Goal: Information Seeking & Learning: Learn about a topic

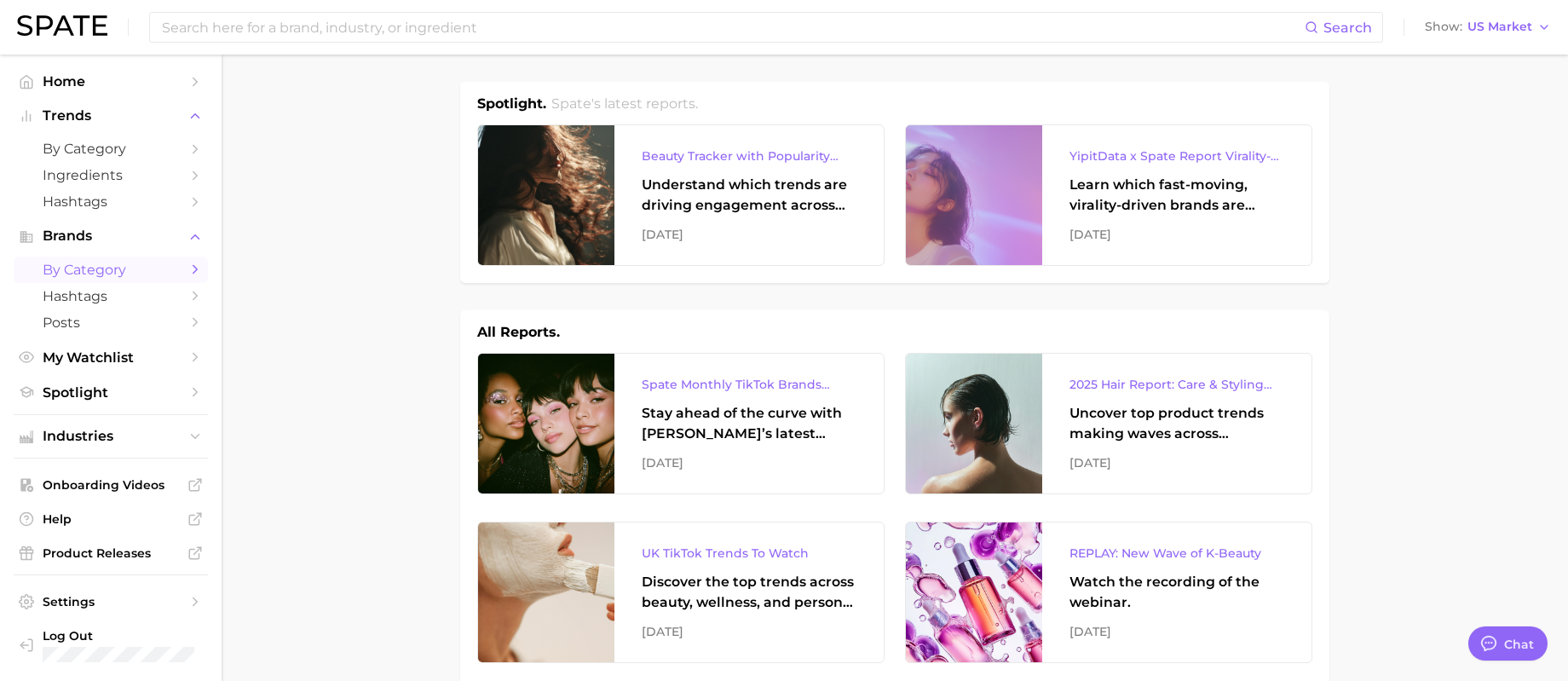
click at [85, 277] on link "by Category" at bounding box center [111, 270] width 194 height 26
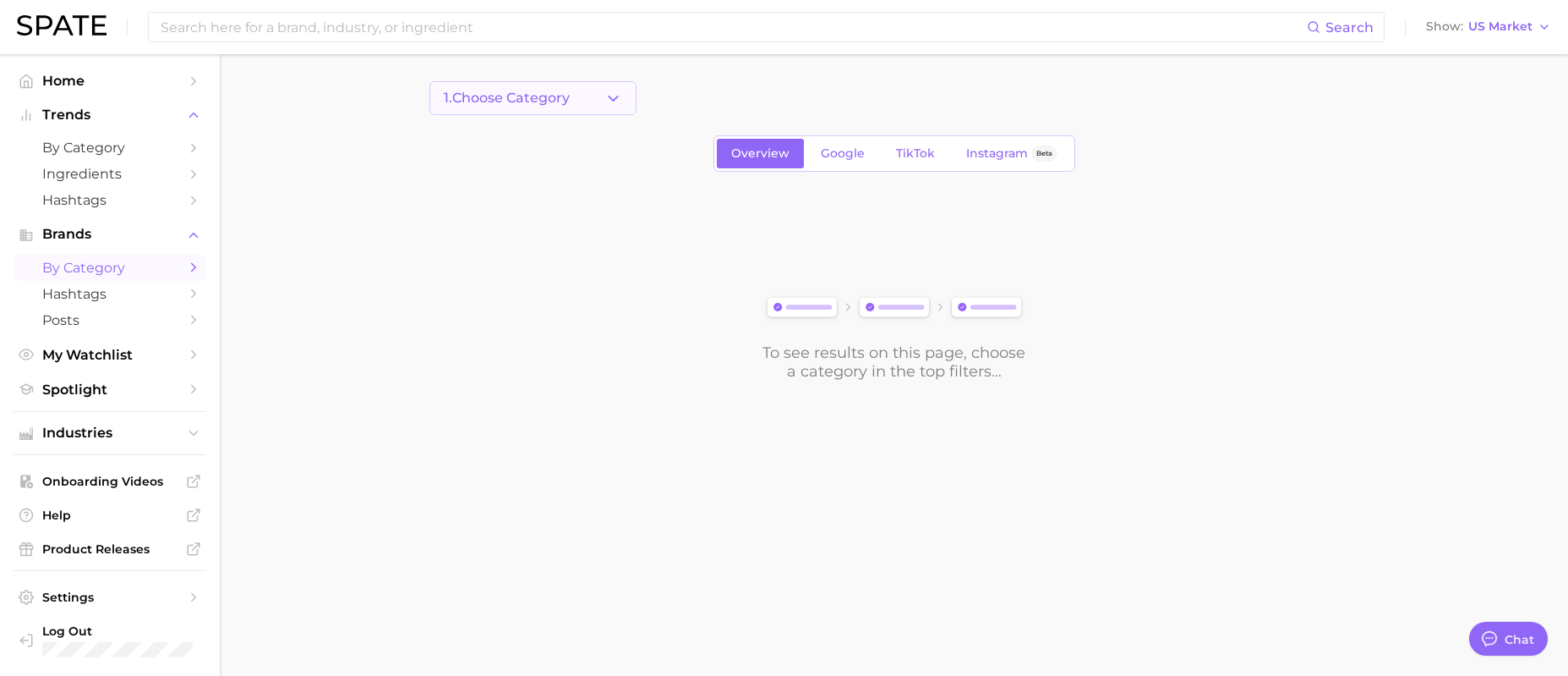
click at [531, 96] on span "1. Choose Category" at bounding box center [507, 98] width 126 height 15
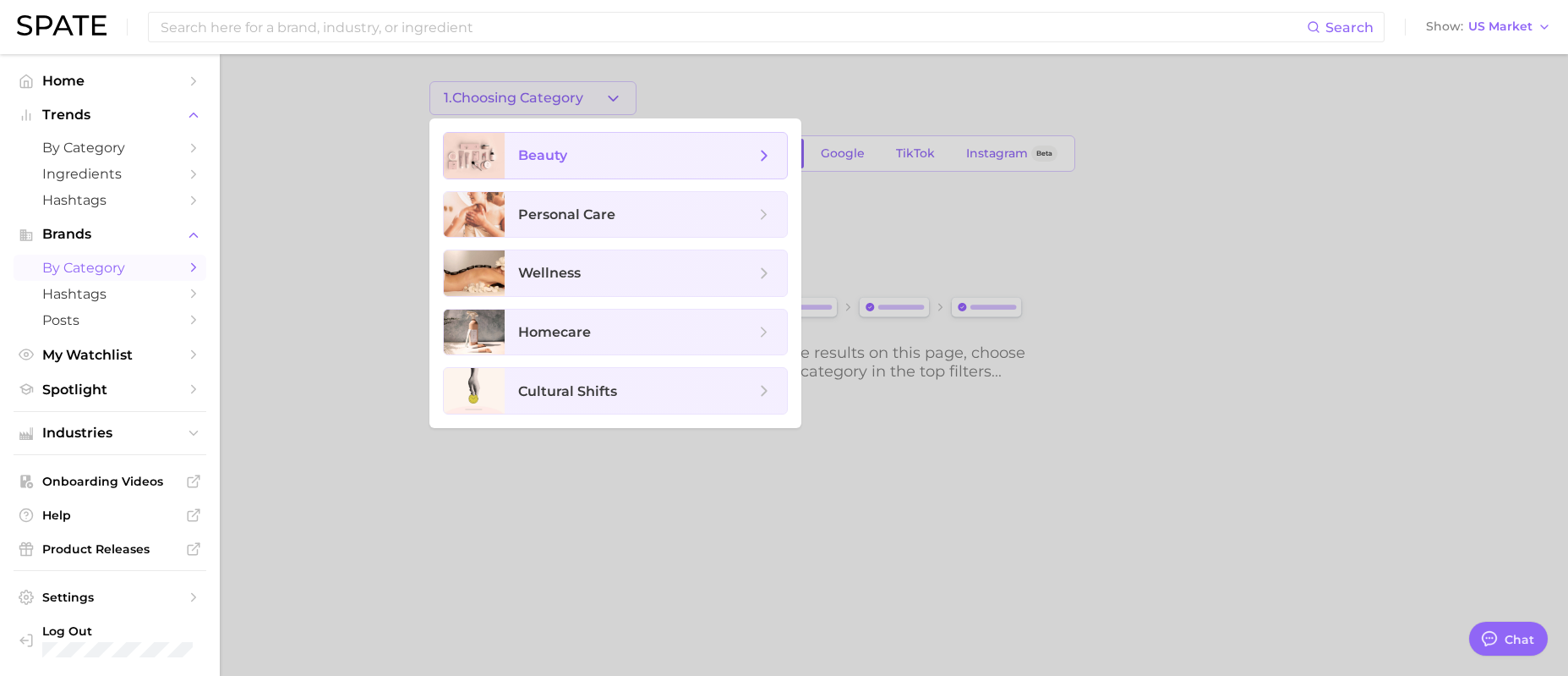
click at [538, 152] on span "beauty" at bounding box center [543, 154] width 49 height 16
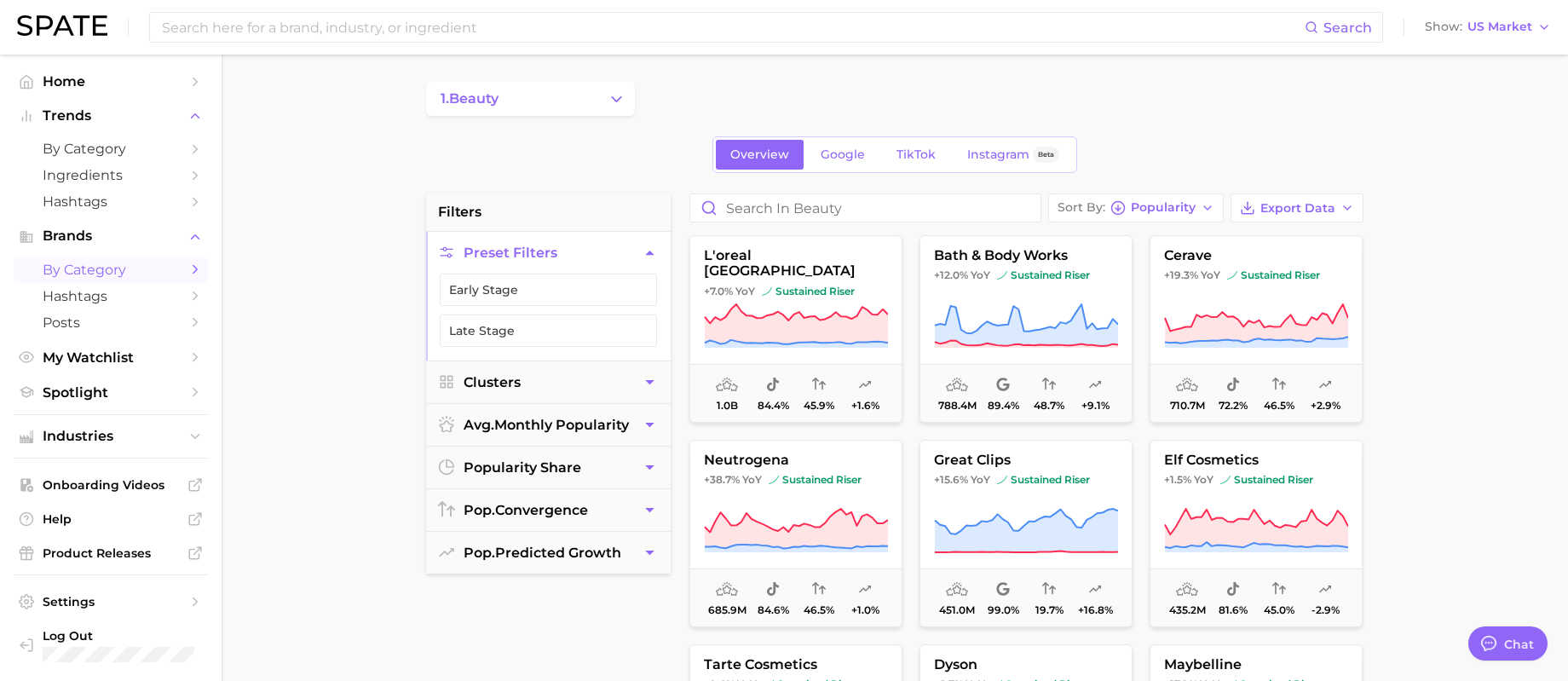
click at [586, 103] on button "1. beauty" at bounding box center [530, 98] width 209 height 34
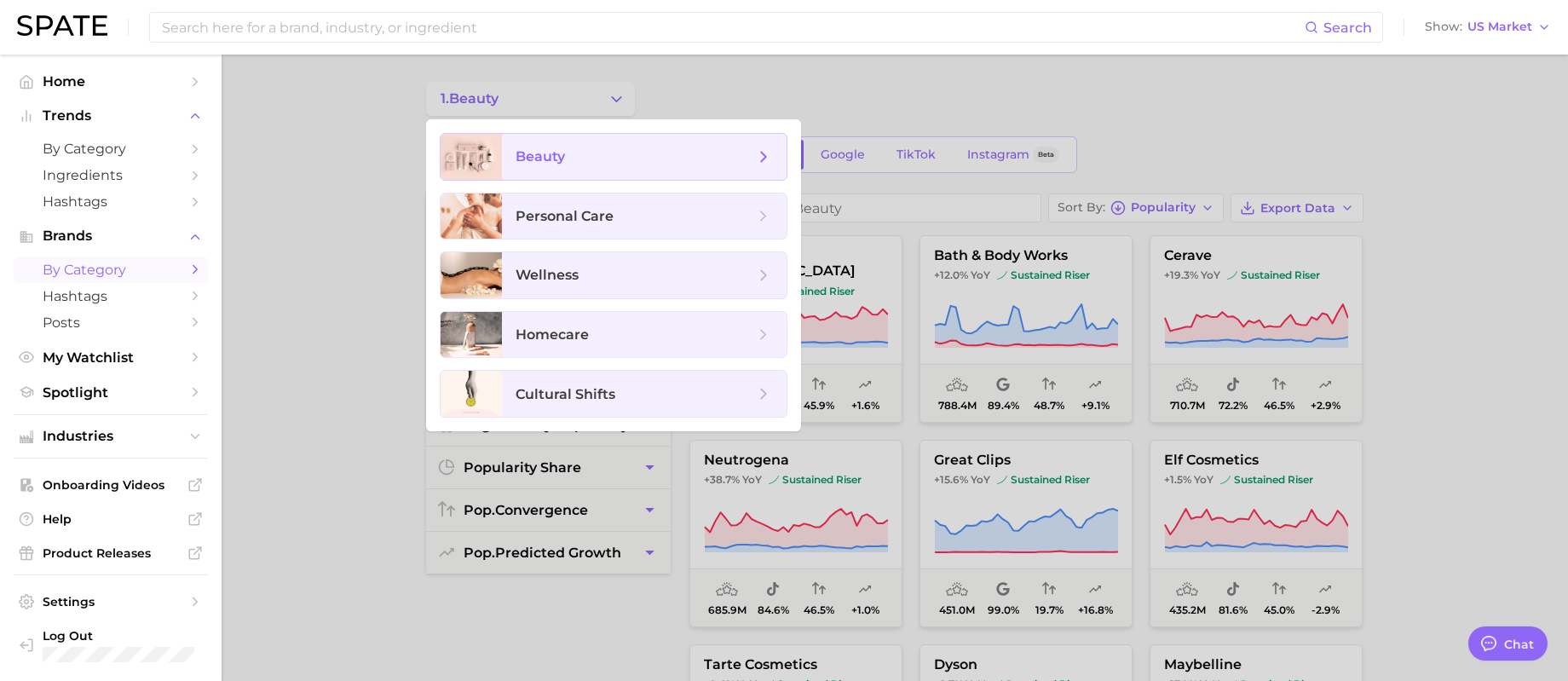
click at [589, 149] on span "beauty" at bounding box center [634, 156] width 239 height 19
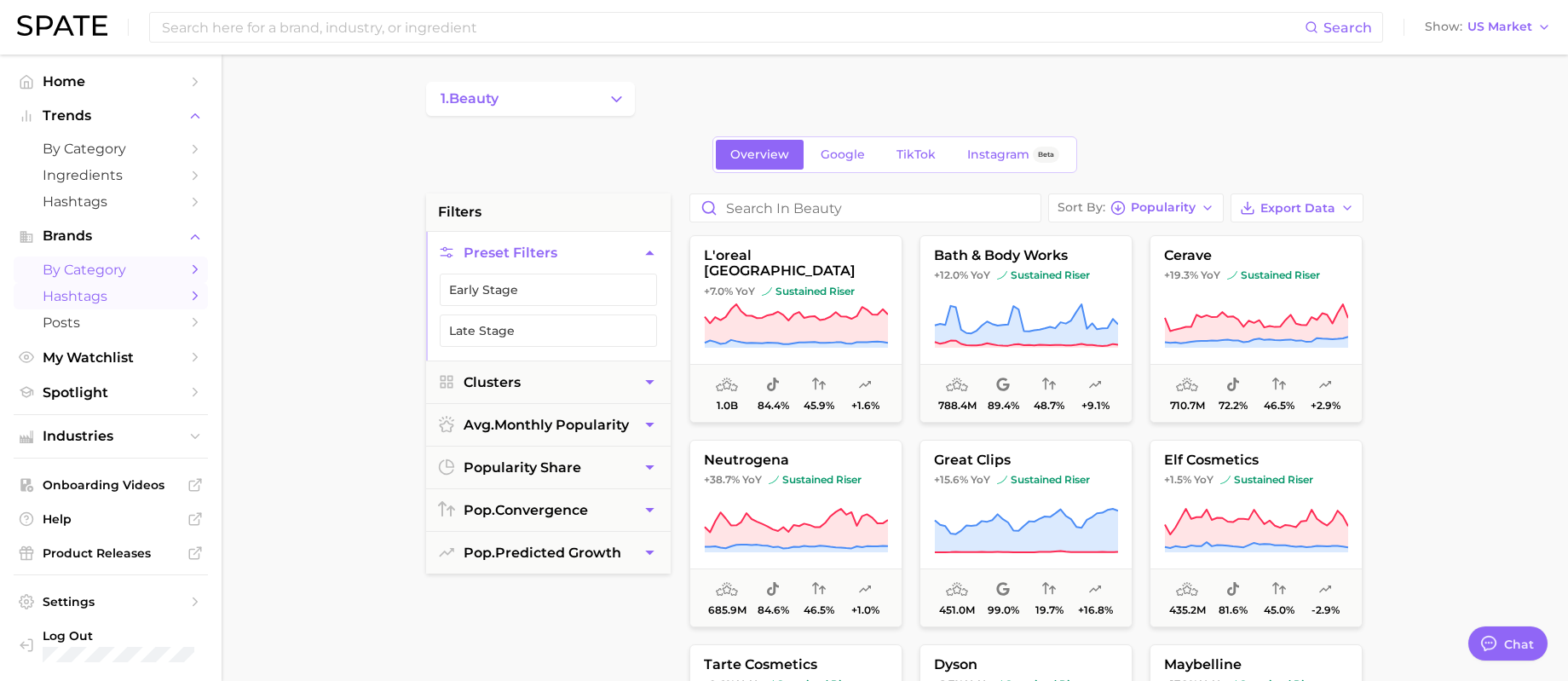
click at [105, 288] on span "Hashtags" at bounding box center [111, 295] width 137 height 16
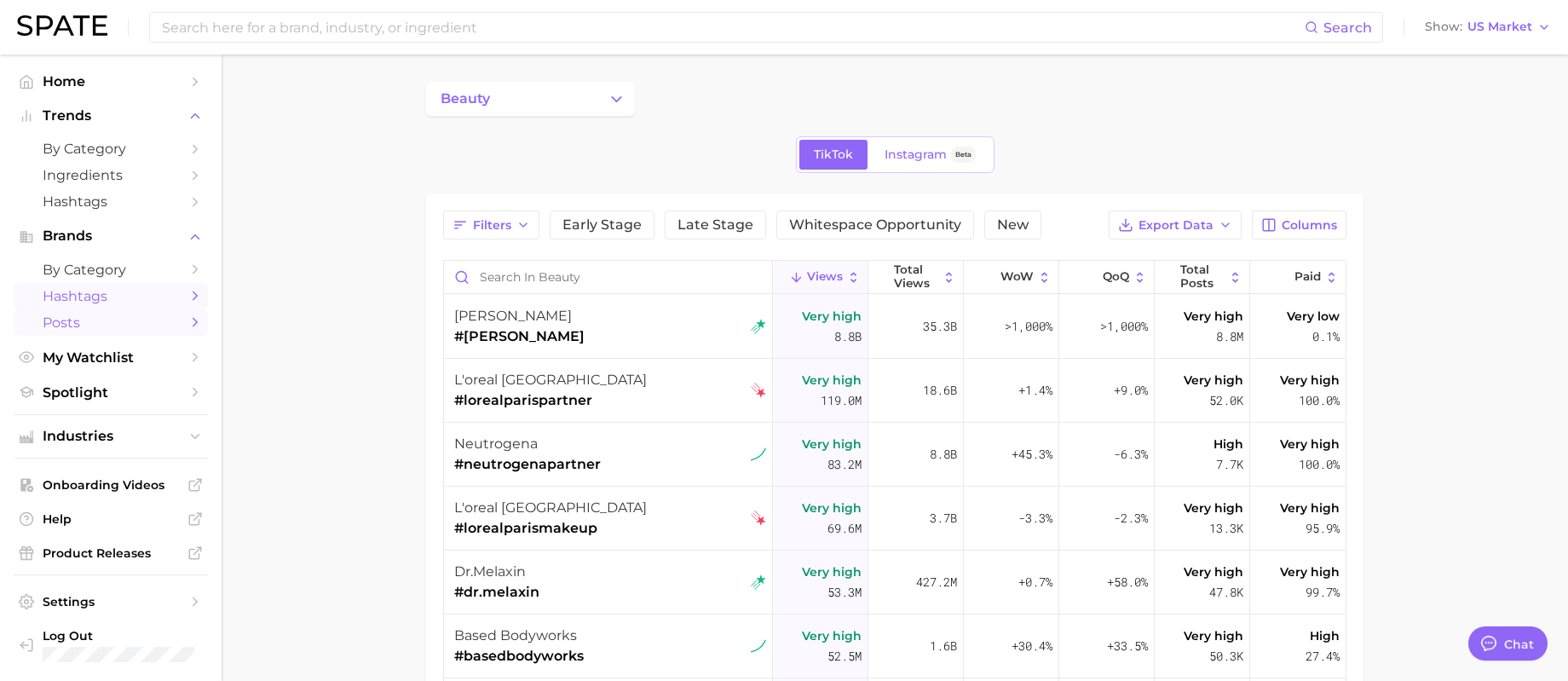
click at [103, 318] on span "Posts" at bounding box center [111, 322] width 137 height 16
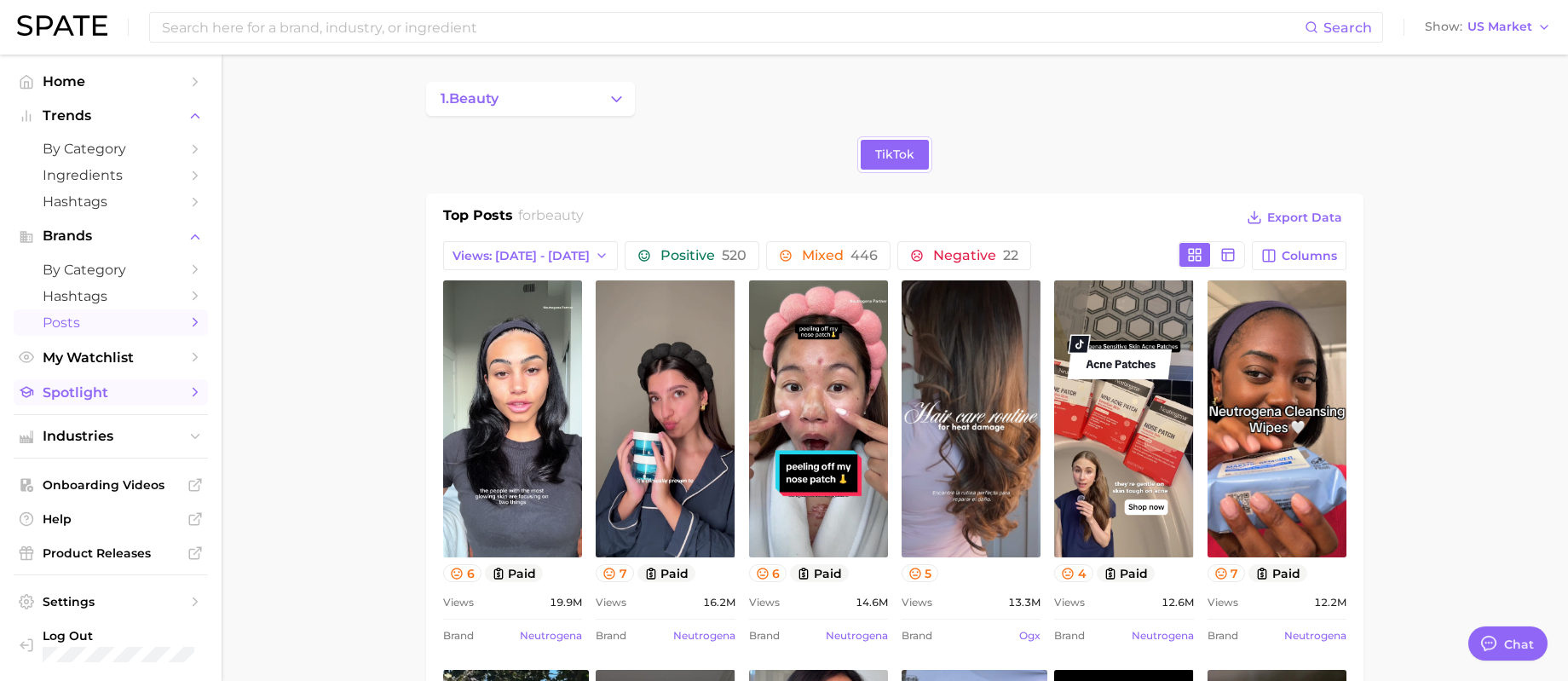
click at [115, 392] on span "Spotlight" at bounding box center [111, 392] width 137 height 16
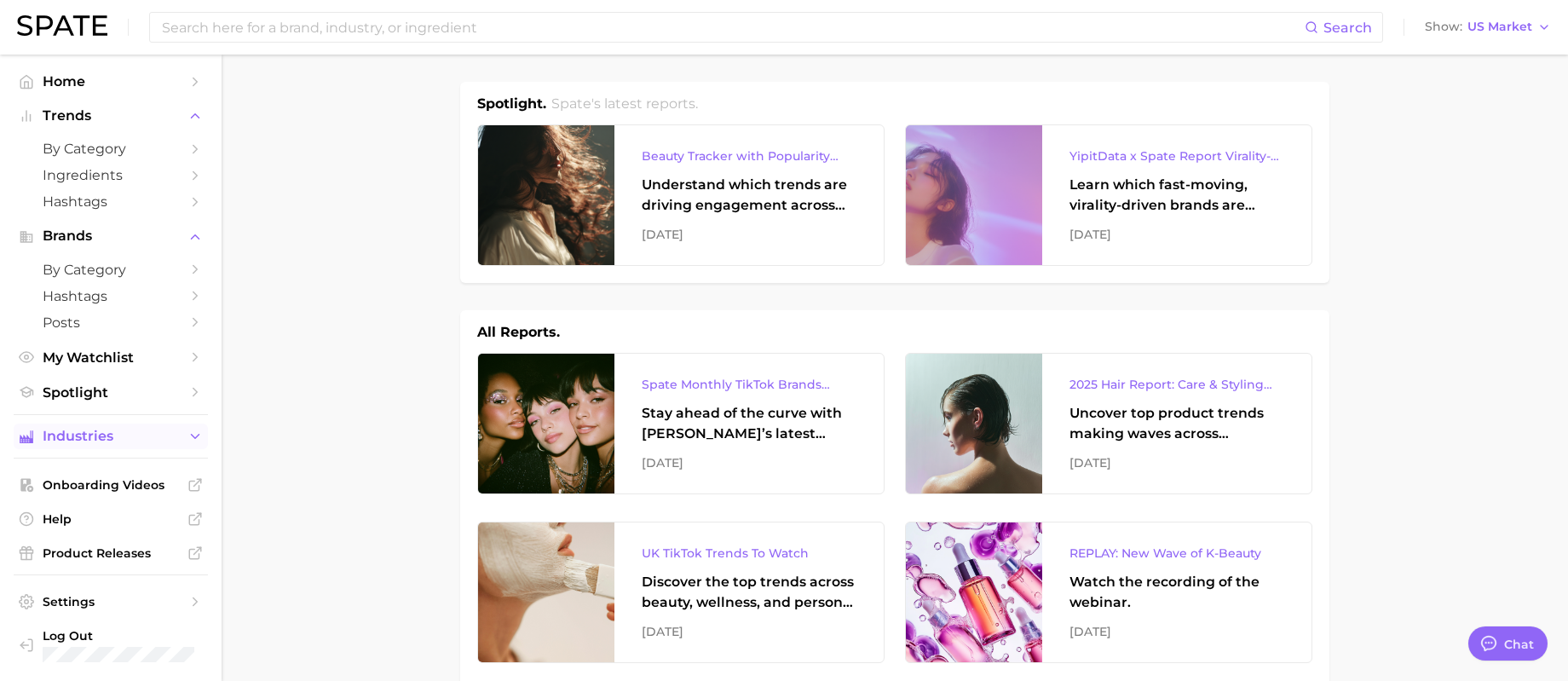
click at [146, 438] on span "Industries" at bounding box center [111, 437] width 137 height 15
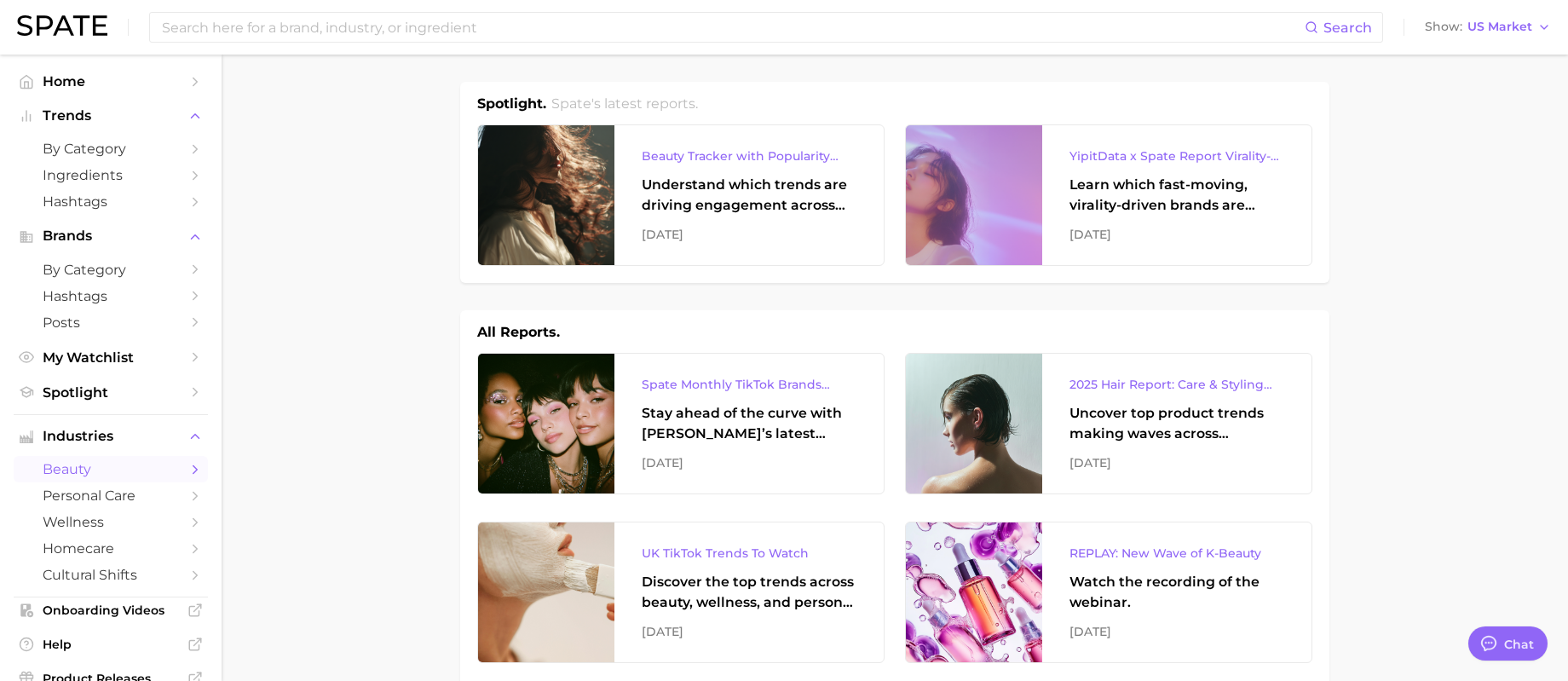
click at [146, 471] on span "beauty" at bounding box center [111, 468] width 137 height 16
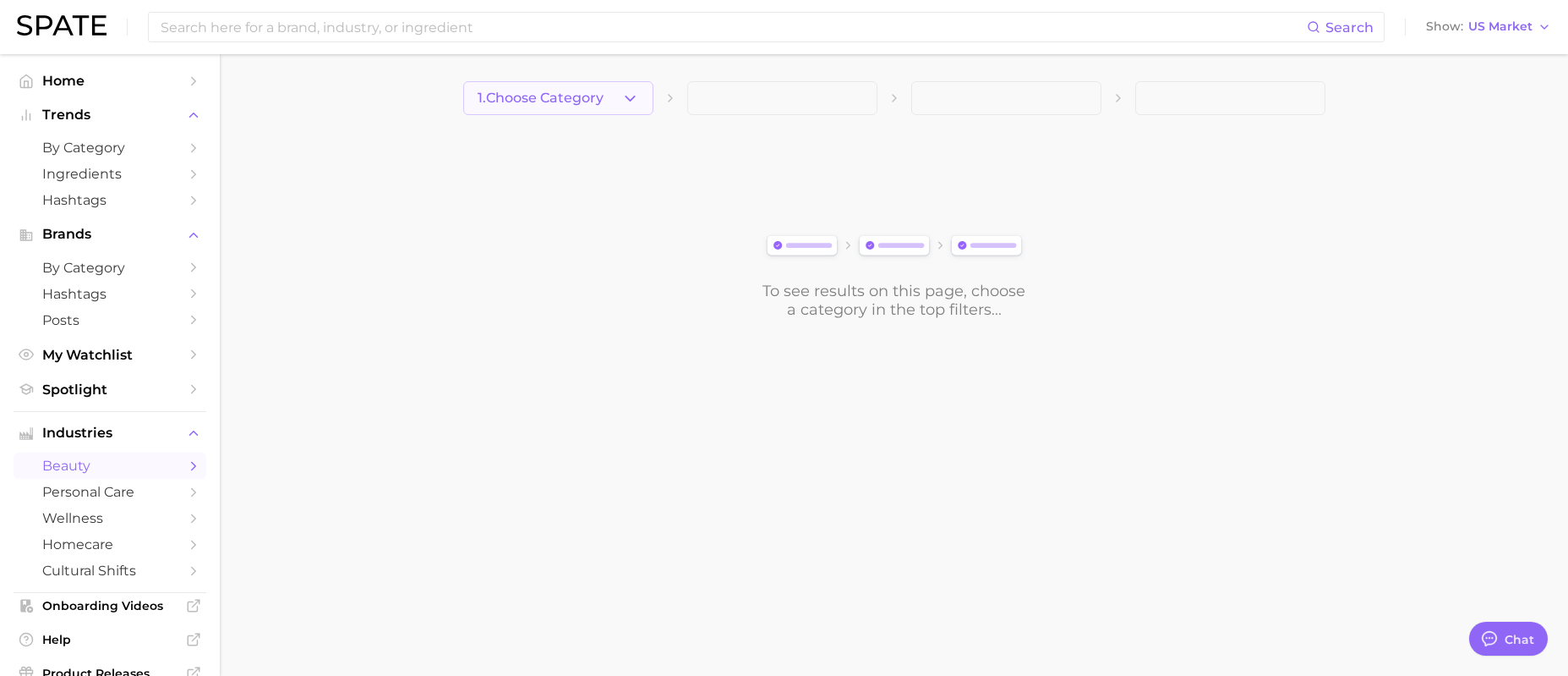
click at [632, 103] on icon "button" at bounding box center [630, 98] width 18 height 18
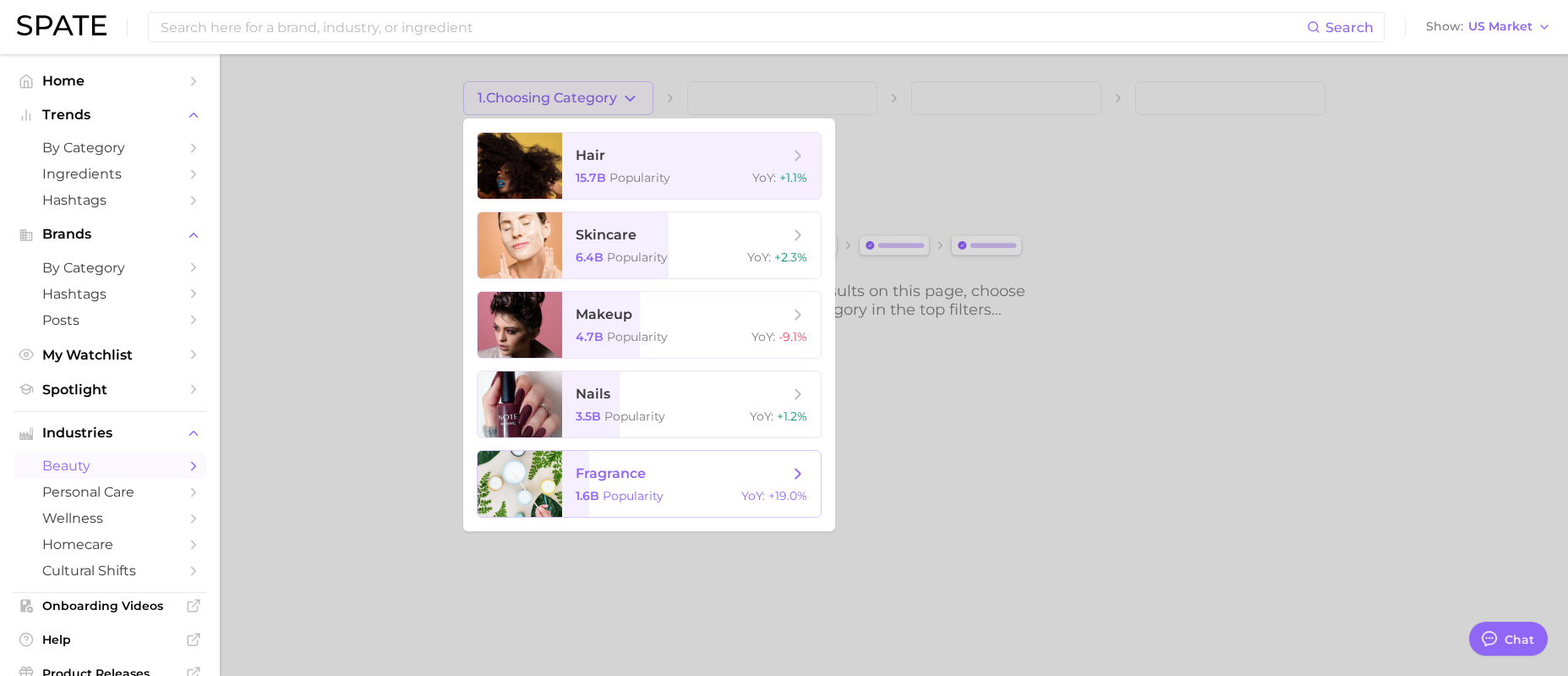
click at [639, 484] on span "fragrance 1.6b Popularity YoY : +19.0%" at bounding box center [692, 484] width 258 height 66
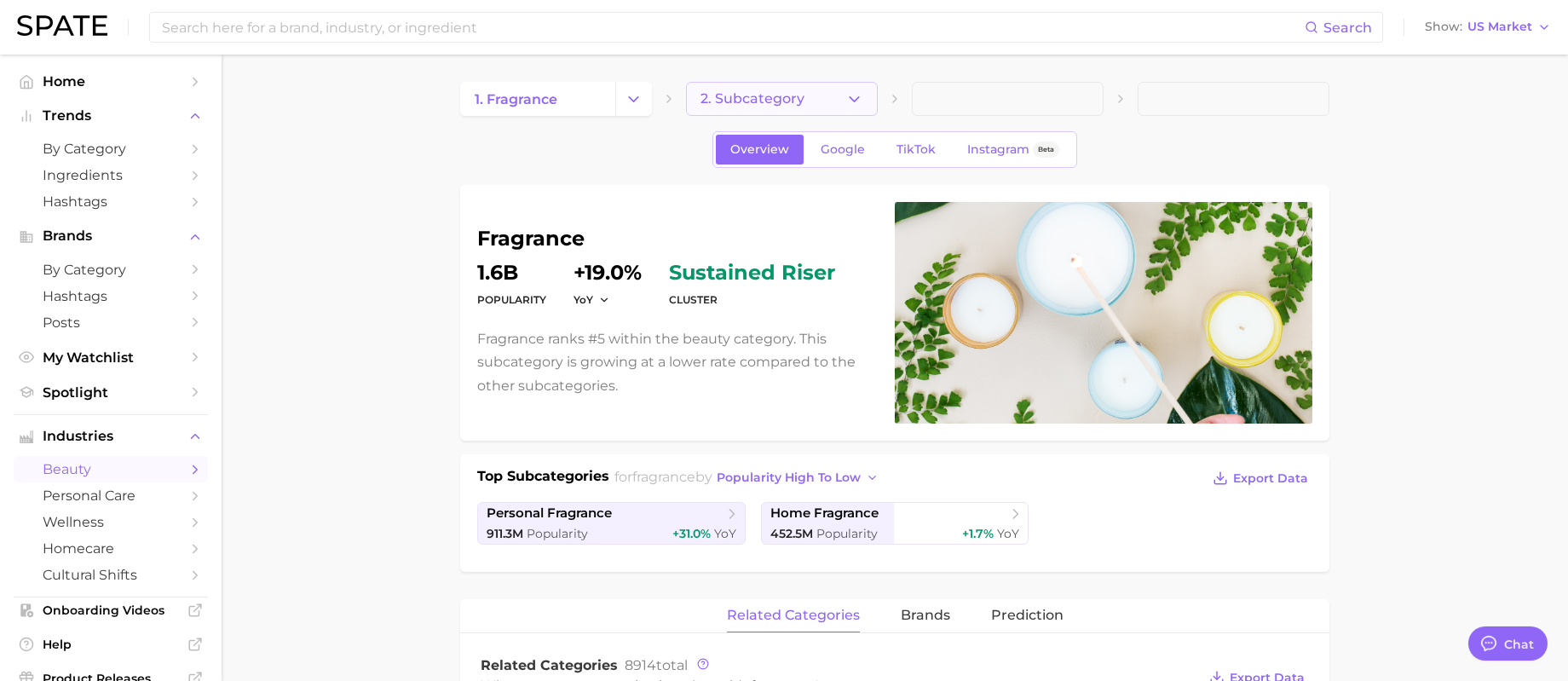
click at [842, 101] on button "2. Subcategory" at bounding box center [781, 98] width 192 height 34
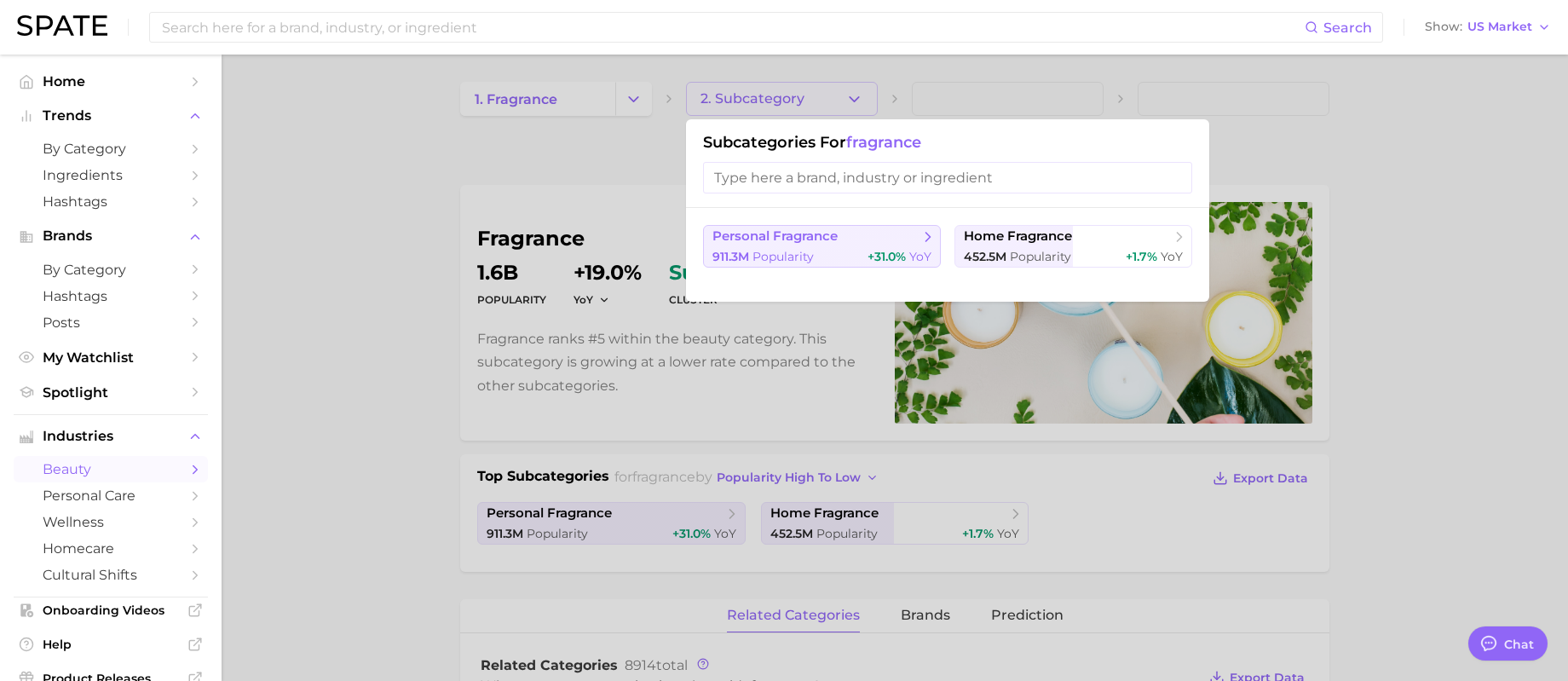
click at [804, 259] on span "Popularity" at bounding box center [782, 257] width 61 height 15
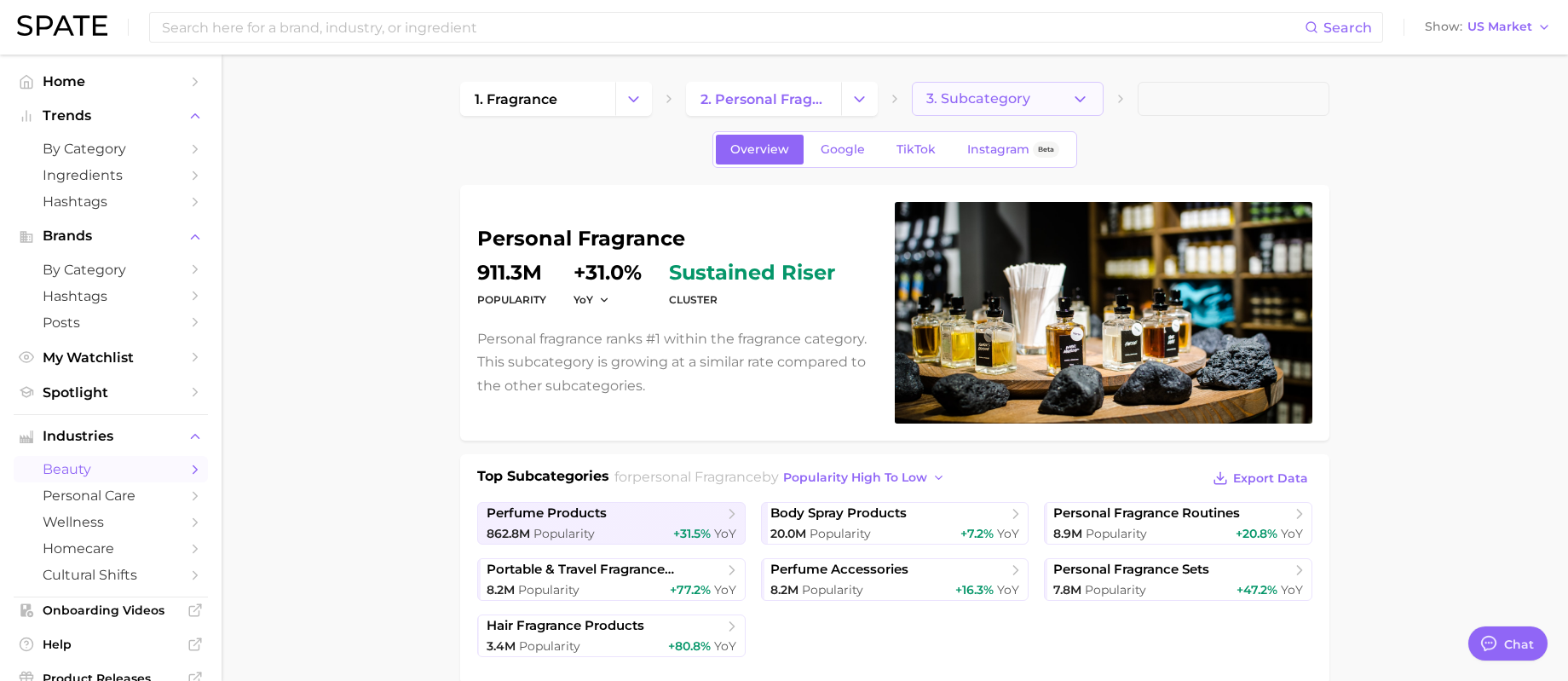
click at [1099, 93] on button "3. Subcategory" at bounding box center [1007, 98] width 192 height 34
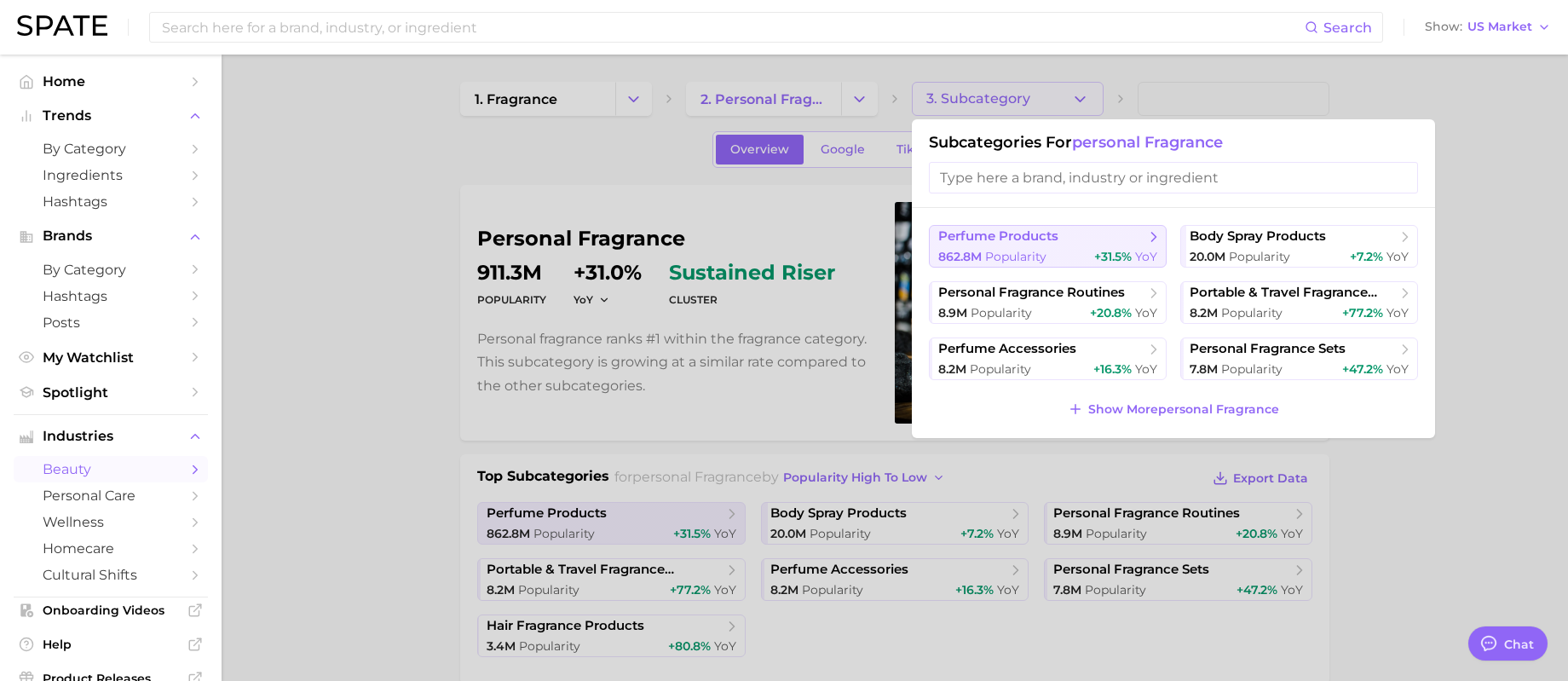
click at [1107, 250] on span "+31.5%" at bounding box center [1113, 257] width 37 height 15
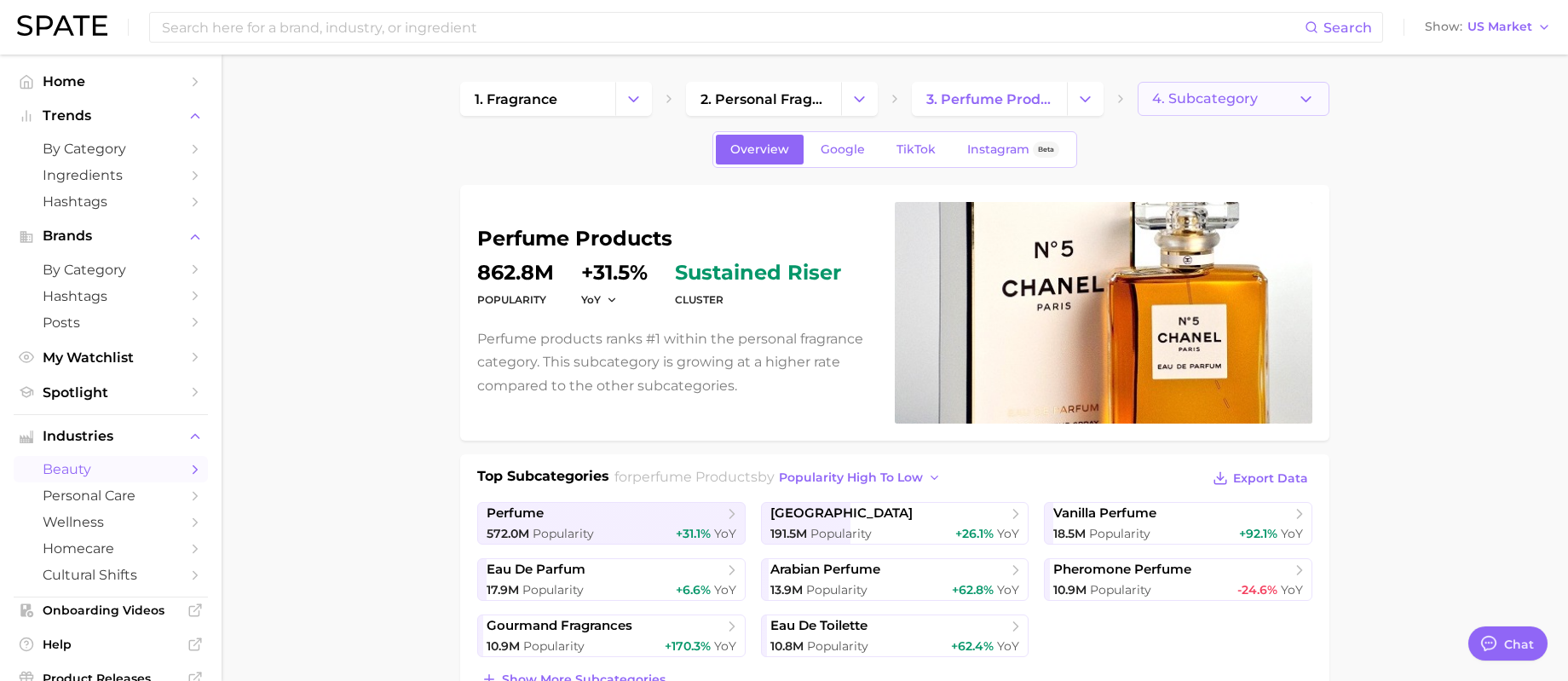
click at [1291, 93] on button "4. Subcategory" at bounding box center [1233, 98] width 192 height 34
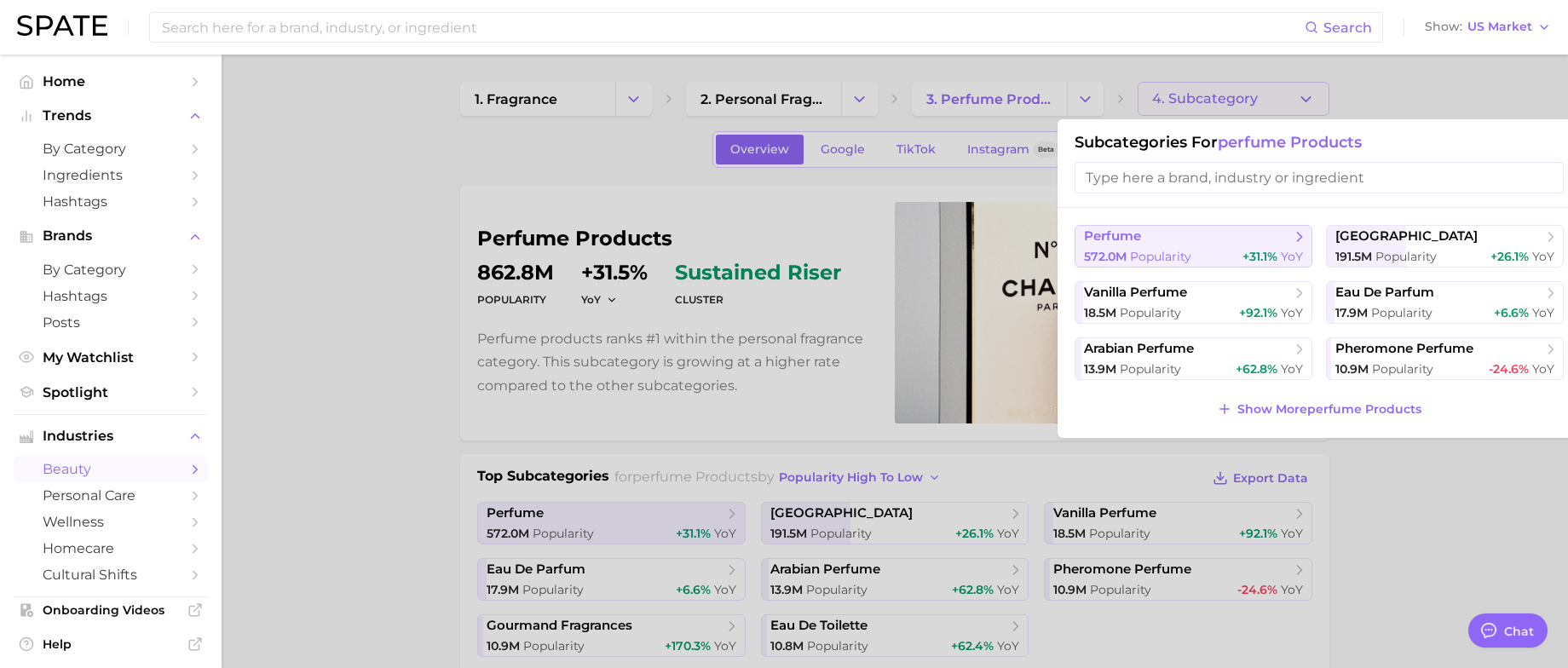
click at [1224, 246] on button "perfume 572.0m Popularity +31.1% YoY" at bounding box center [1193, 245] width 238 height 42
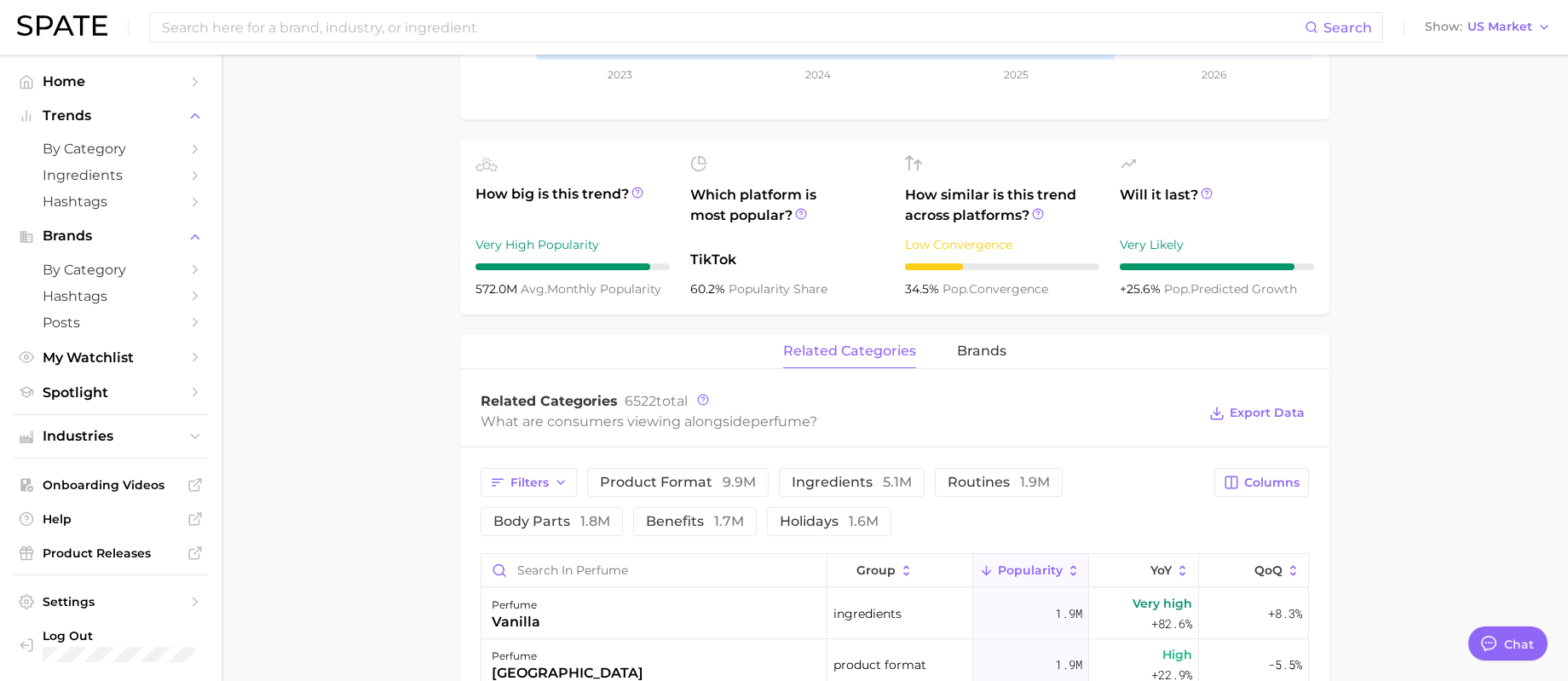
scroll to position [597, 0]
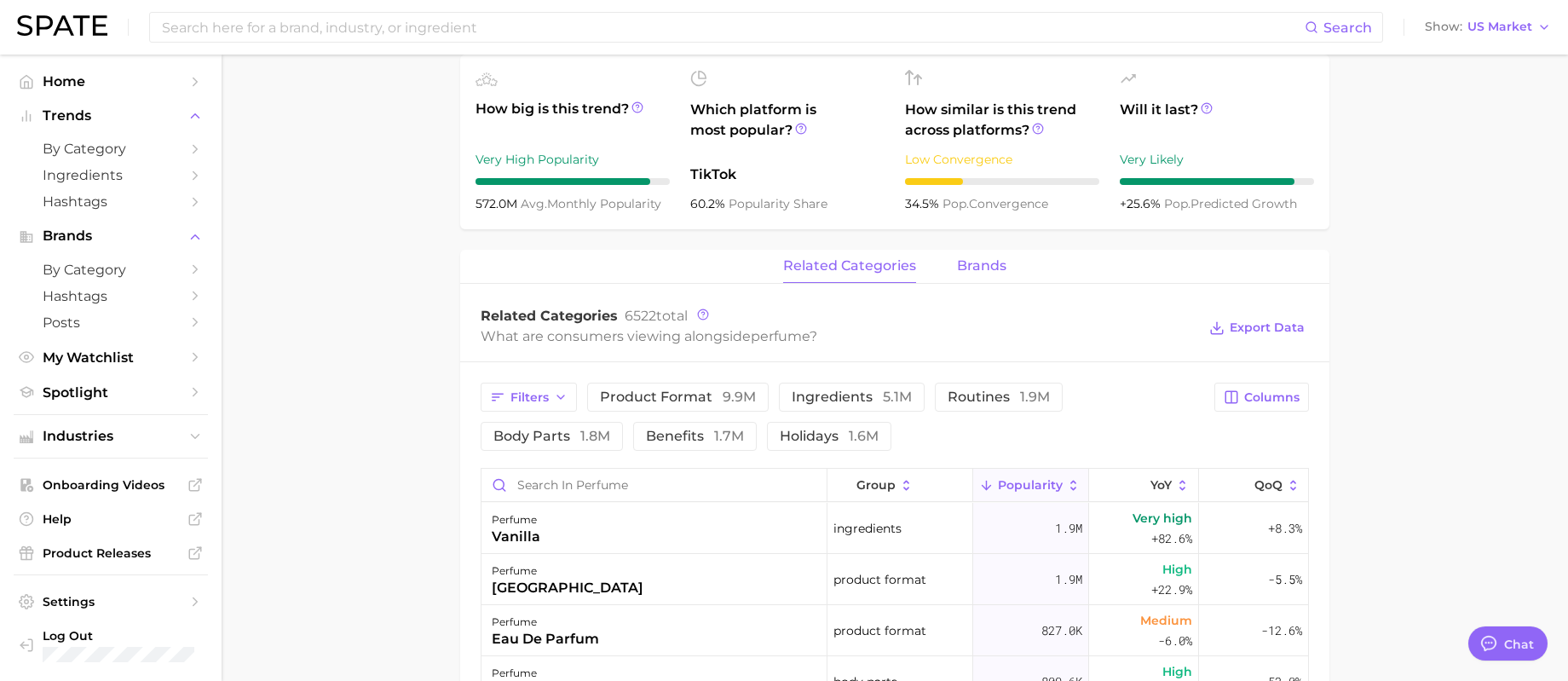
click at [999, 265] on span "brands" at bounding box center [982, 266] width 50 height 15
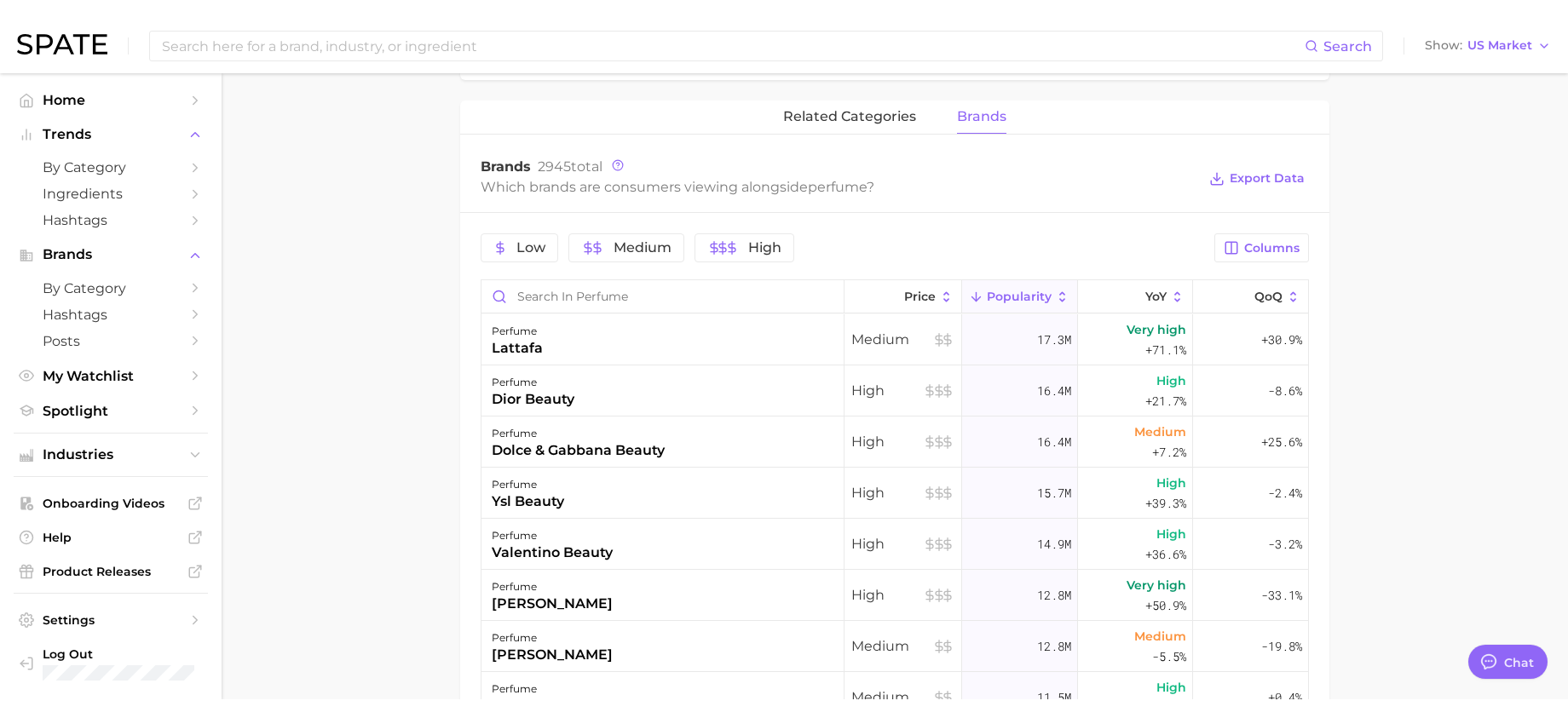
scroll to position [767, 0]
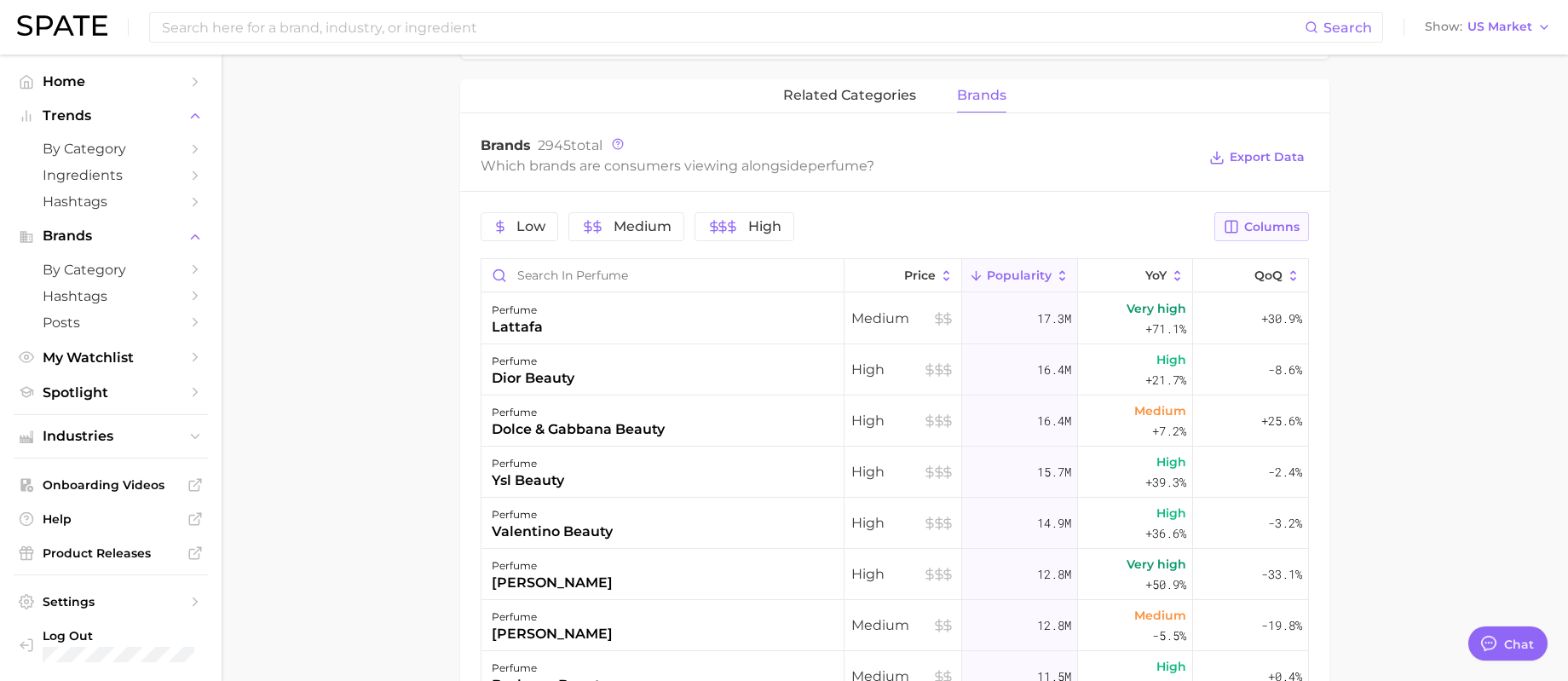
click at [1297, 229] on span "Columns" at bounding box center [1271, 227] width 55 height 14
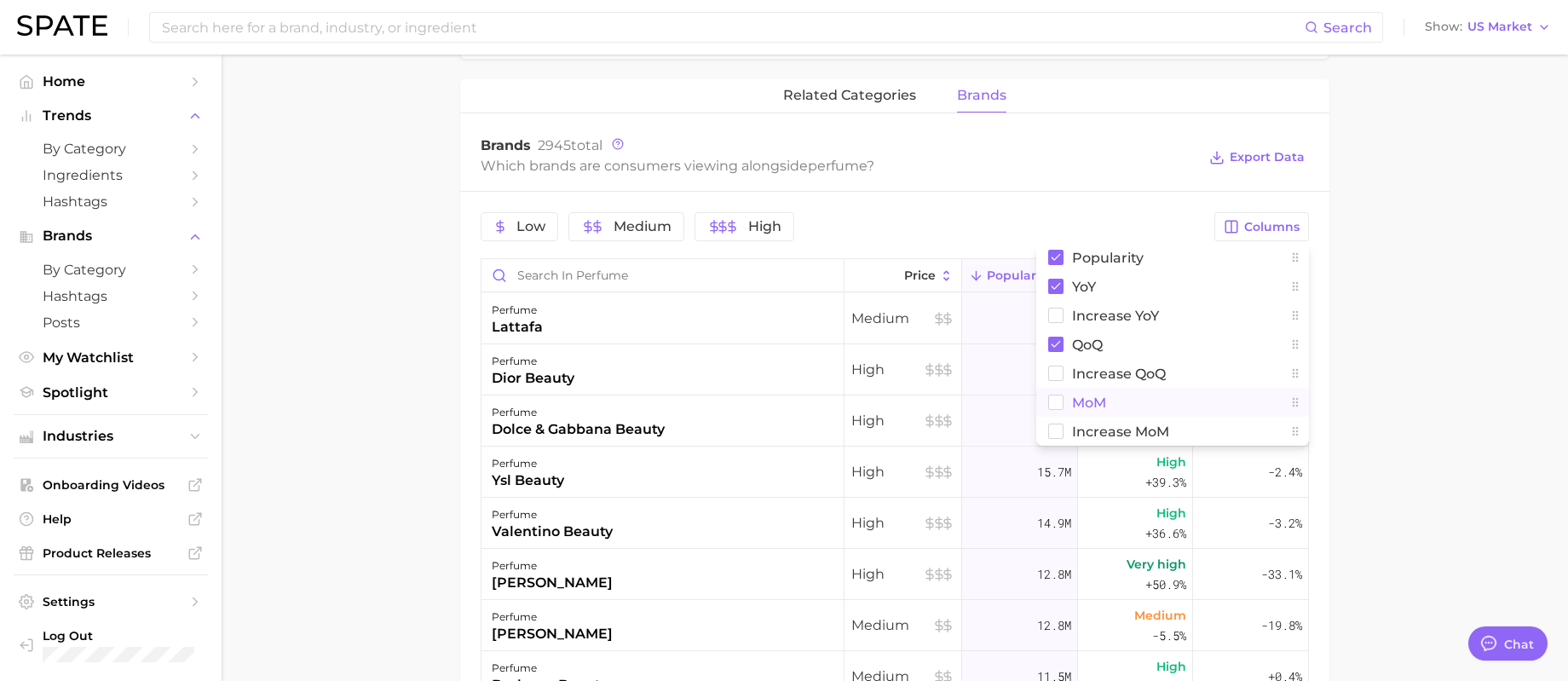
click at [1078, 398] on span "MoM" at bounding box center [1088, 402] width 34 height 14
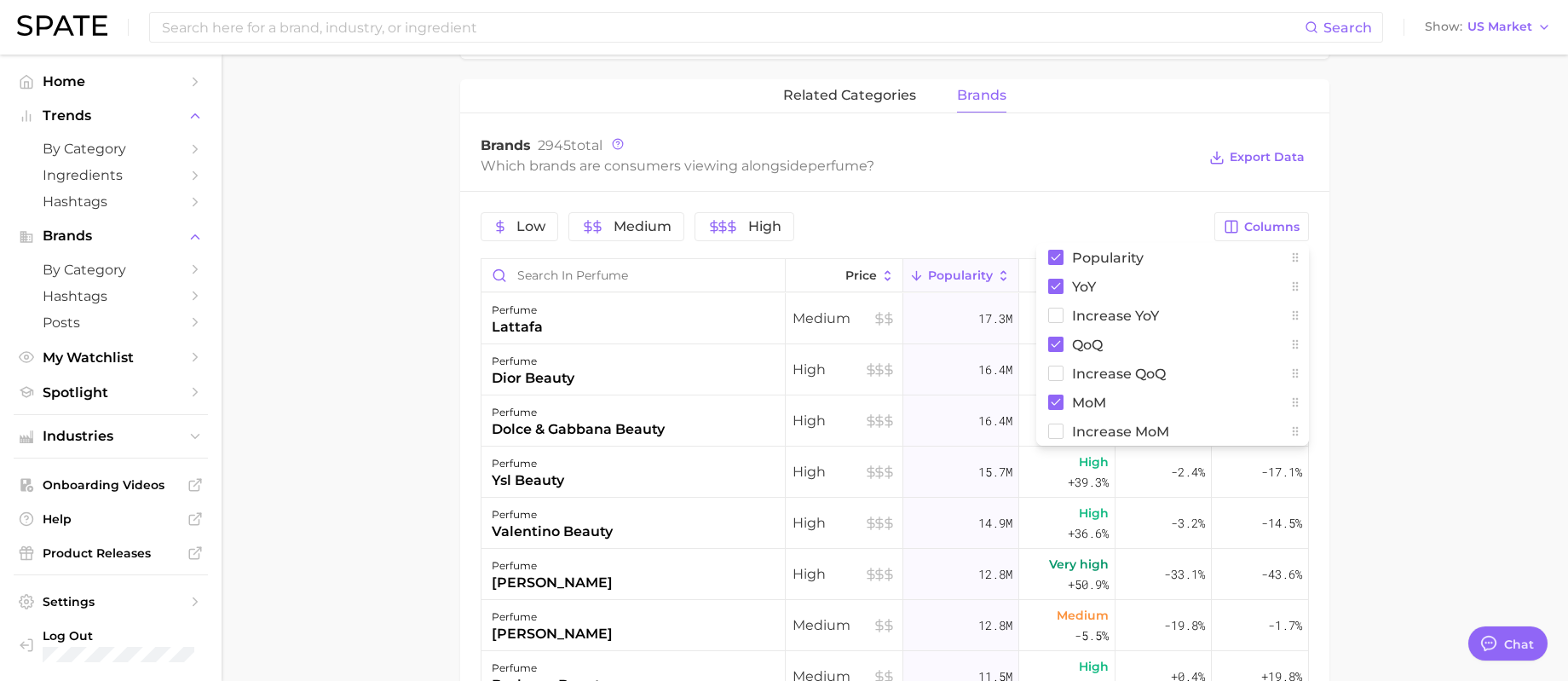
click at [1442, 301] on main "1. fragrance 2. personal fragrance 3. perfume products 4. perfume Overview Goog…" at bounding box center [895, 167] width 1346 height 1757
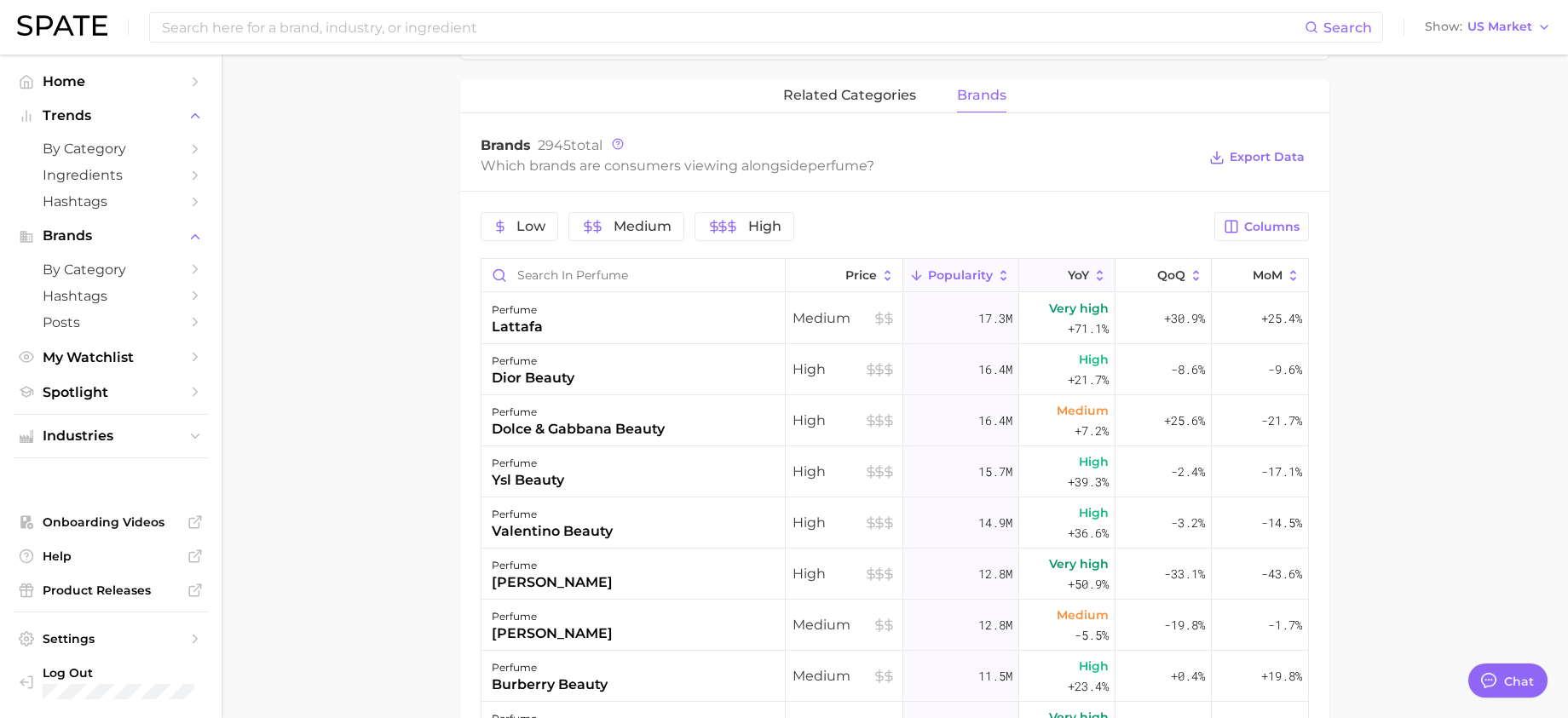
click at [1064, 284] on button "YoY" at bounding box center [1067, 275] width 96 height 33
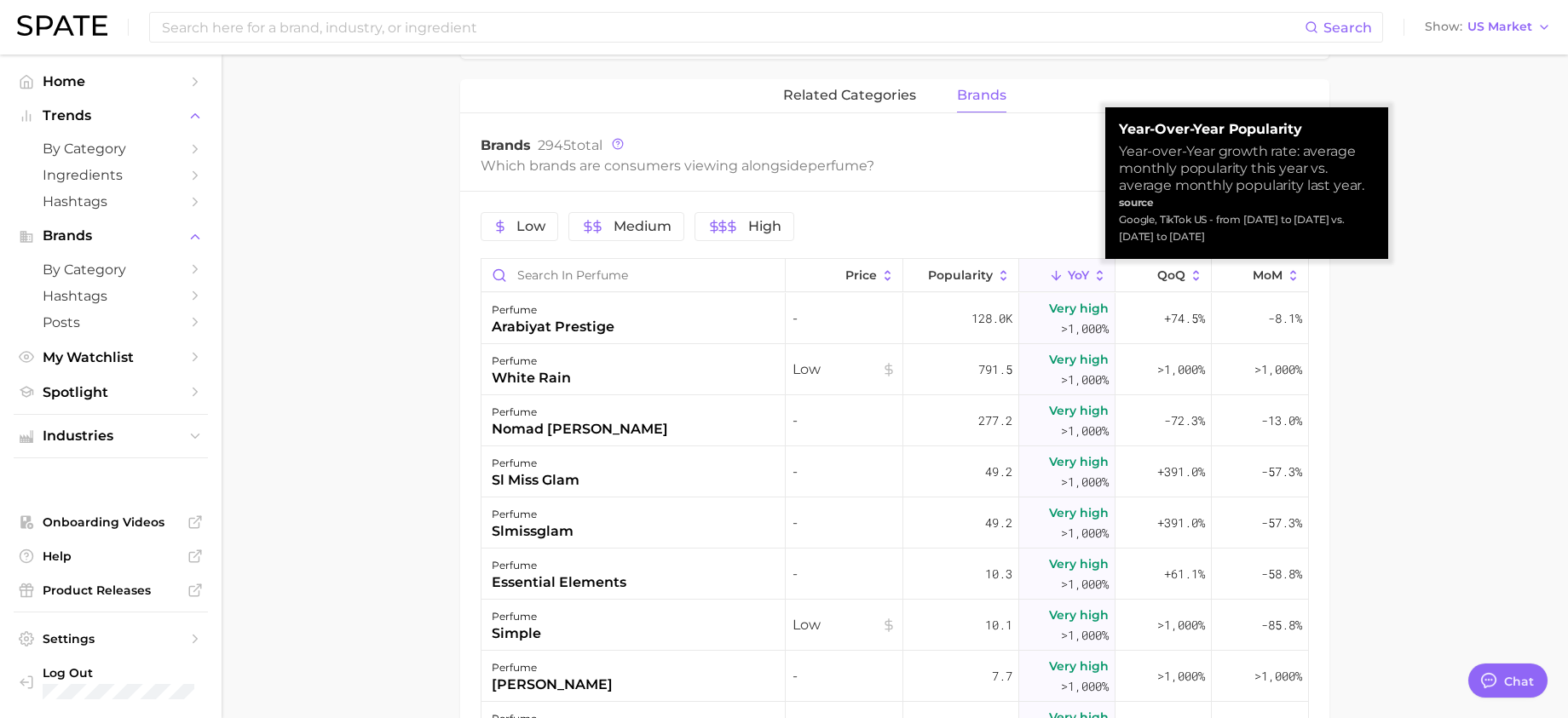
click at [1064, 284] on button "YoY" at bounding box center [1067, 275] width 96 height 33
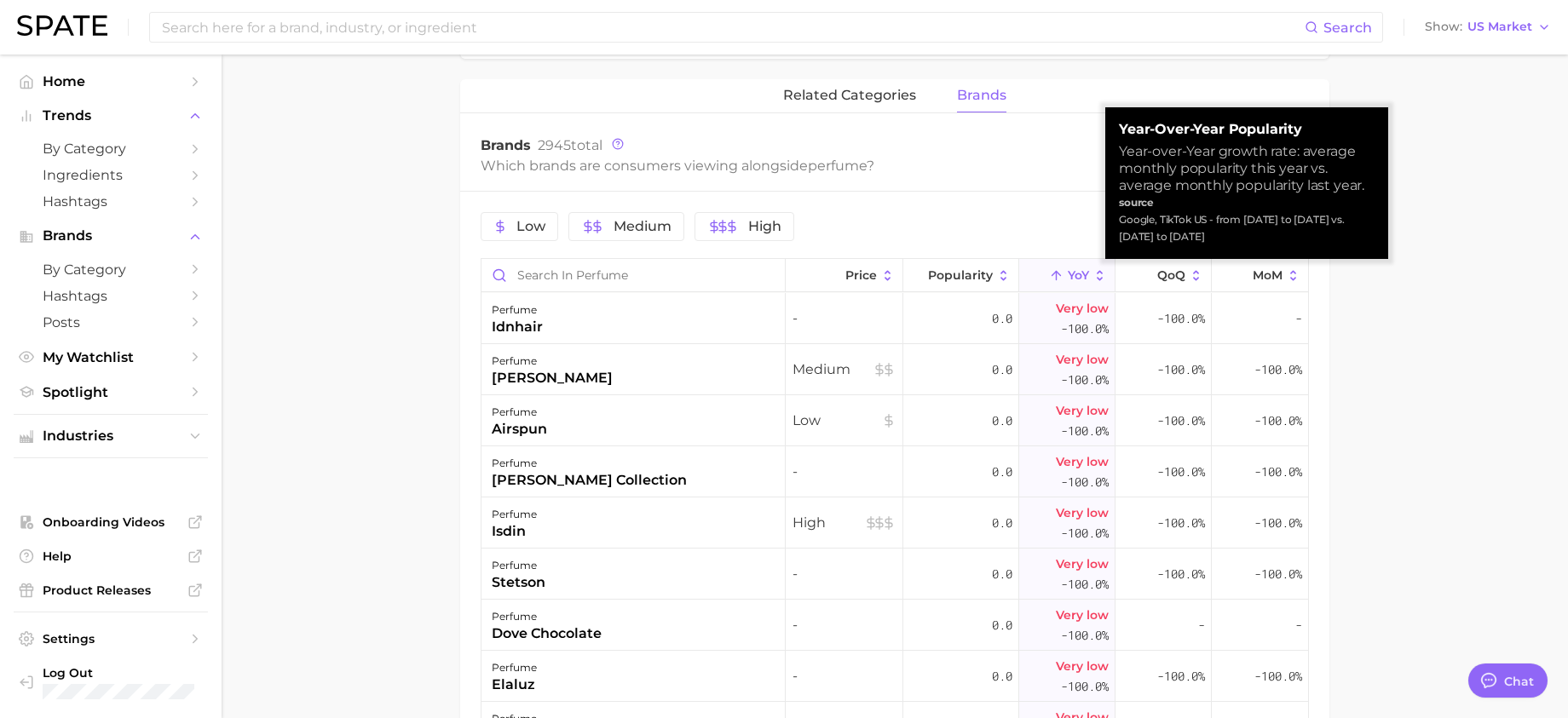
click at [1064, 284] on button "YoY" at bounding box center [1067, 275] width 96 height 33
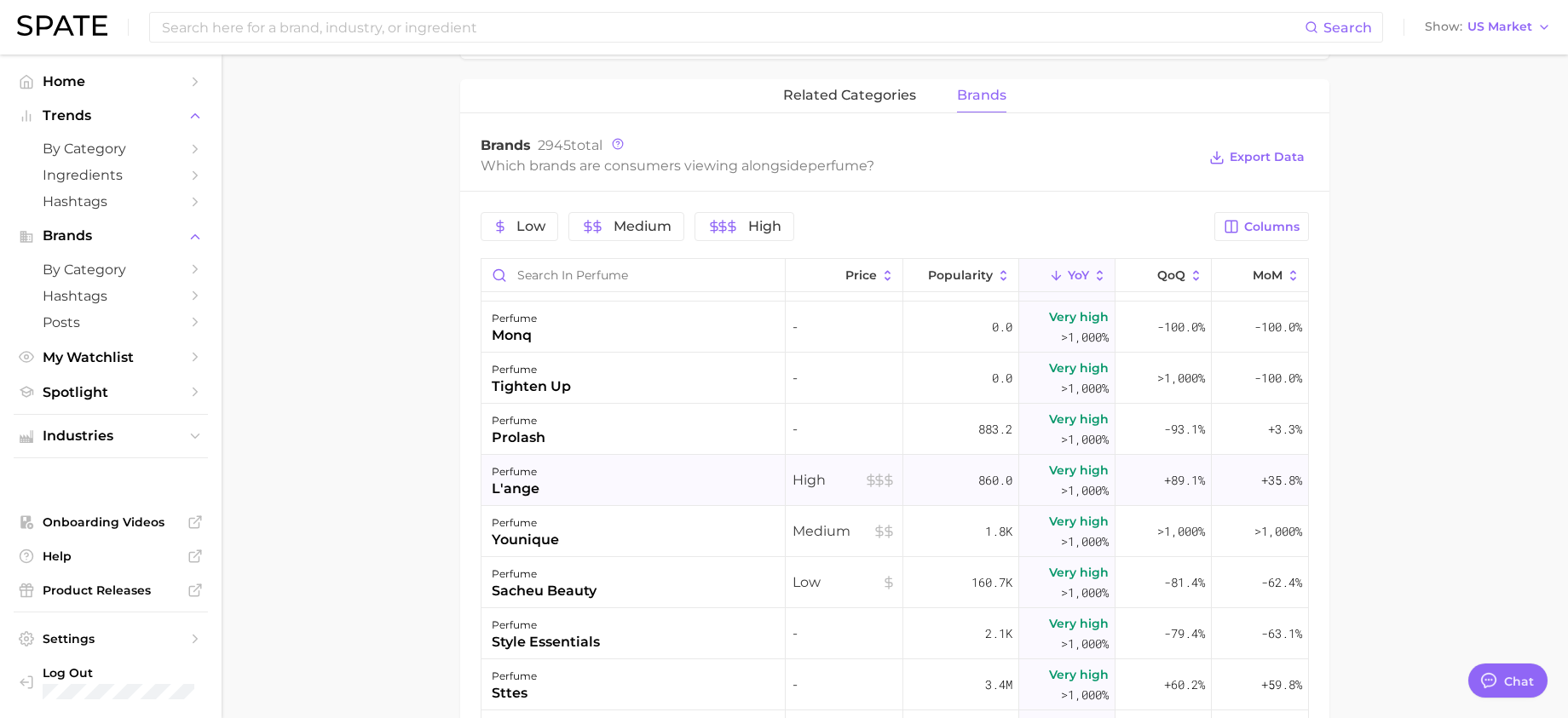
scroll to position [426, 0]
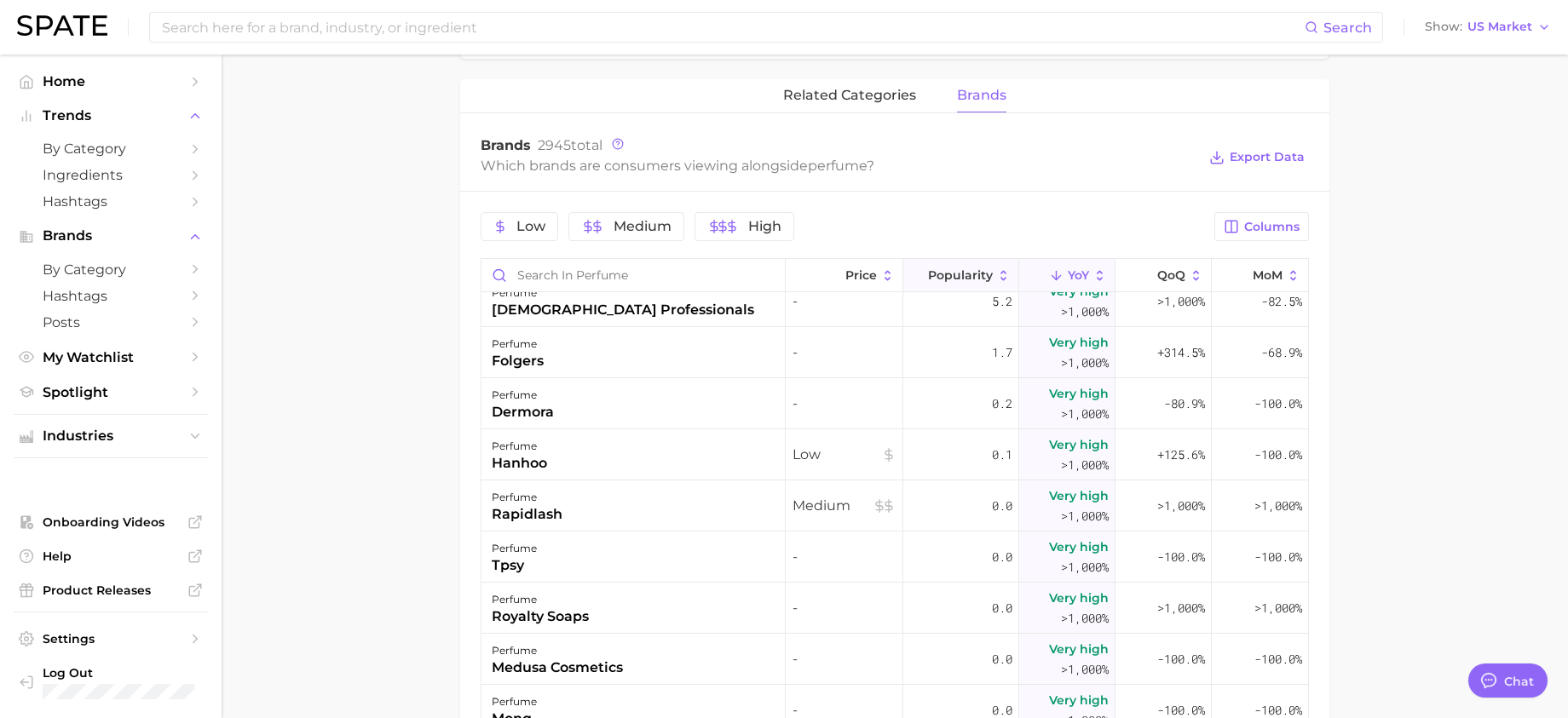
click at [947, 275] on span "Popularity" at bounding box center [960, 275] width 65 height 14
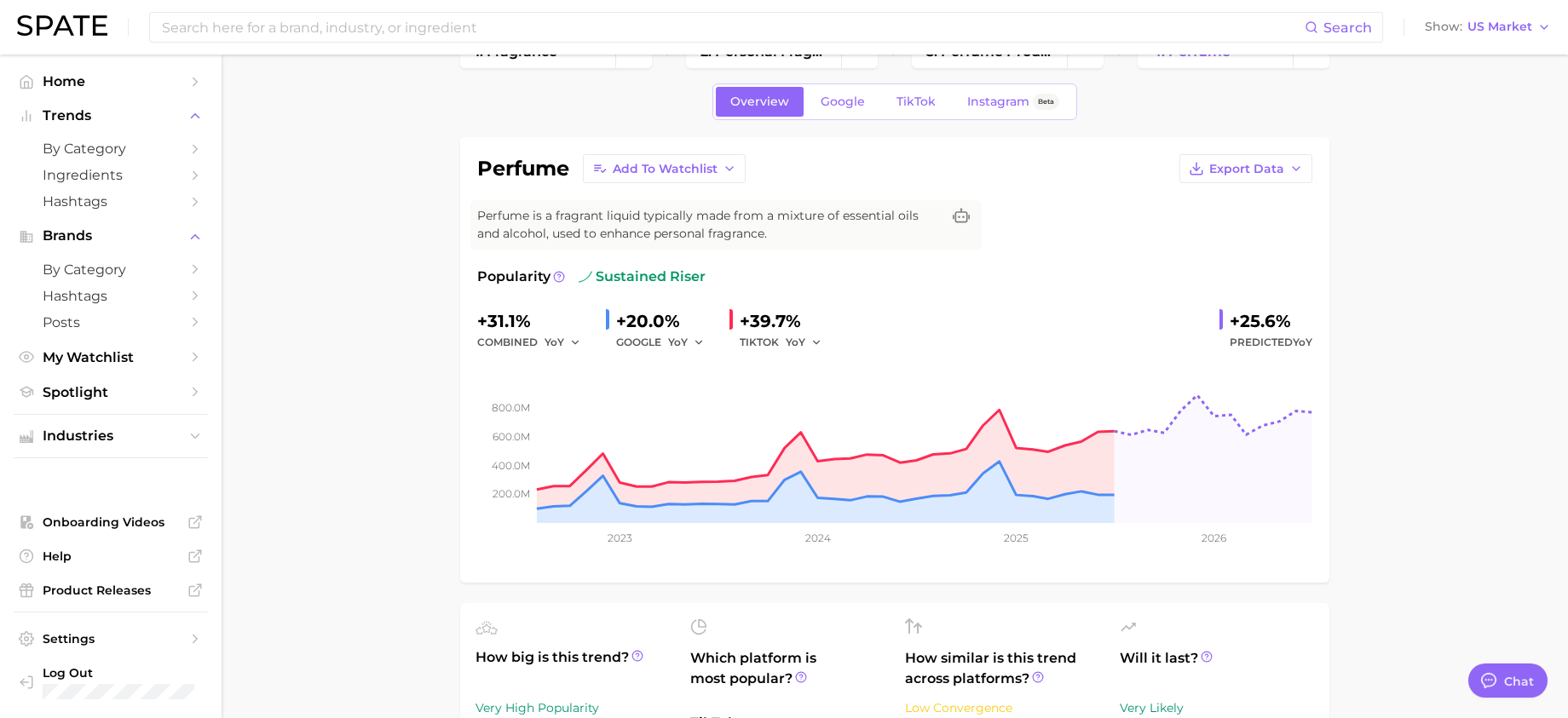
scroll to position [0, 0]
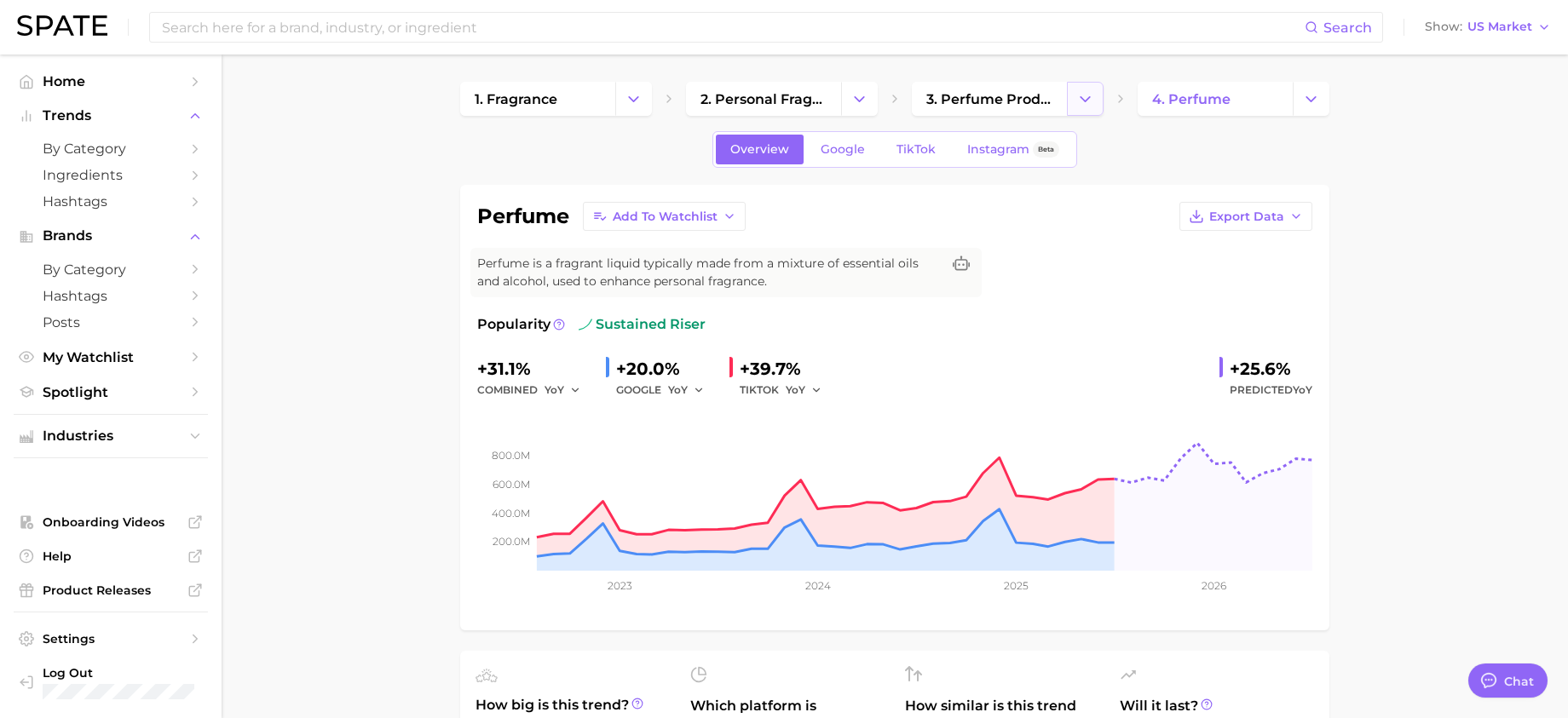
click at [1078, 100] on icon "Change Category" at bounding box center [1085, 98] width 18 height 18
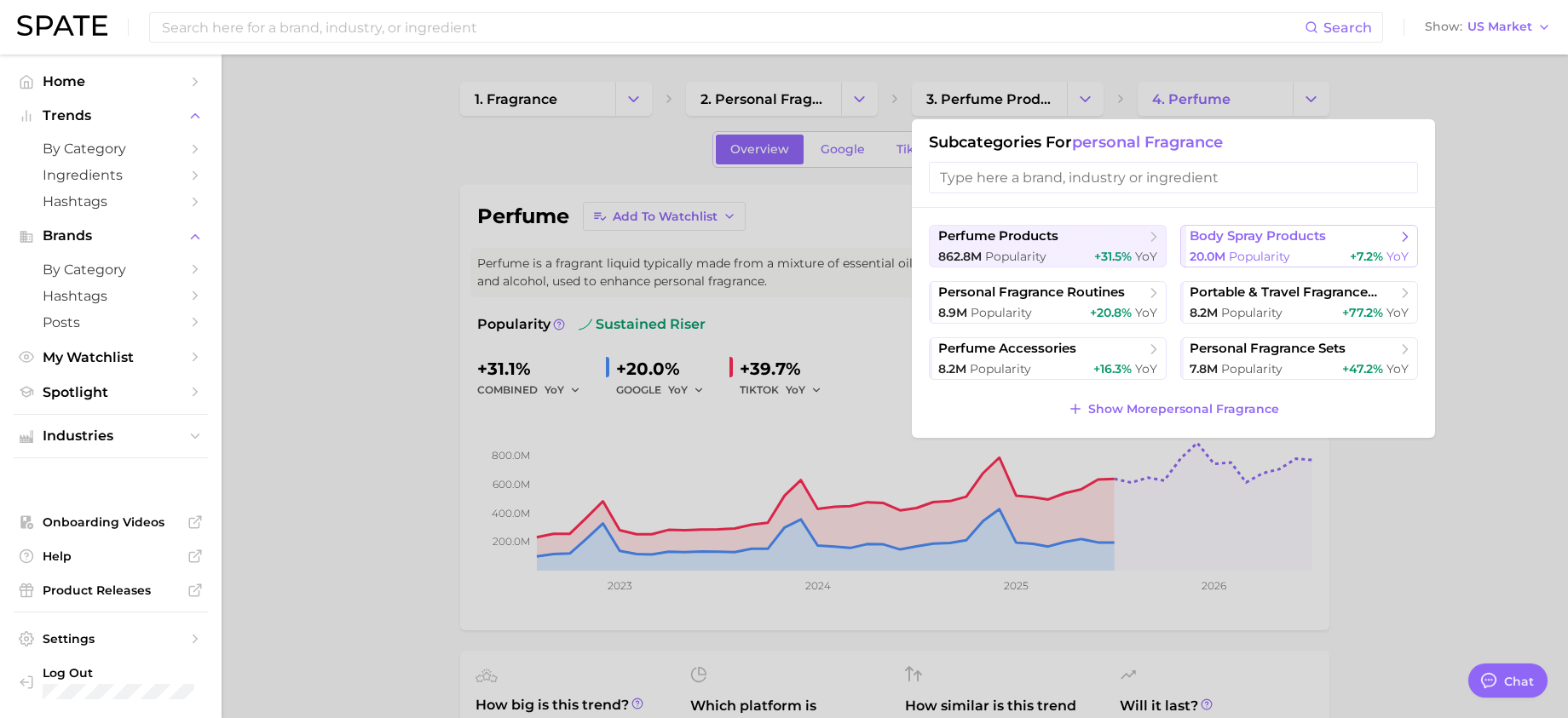
click at [1279, 236] on span "body spray products" at bounding box center [1258, 236] width 137 height 16
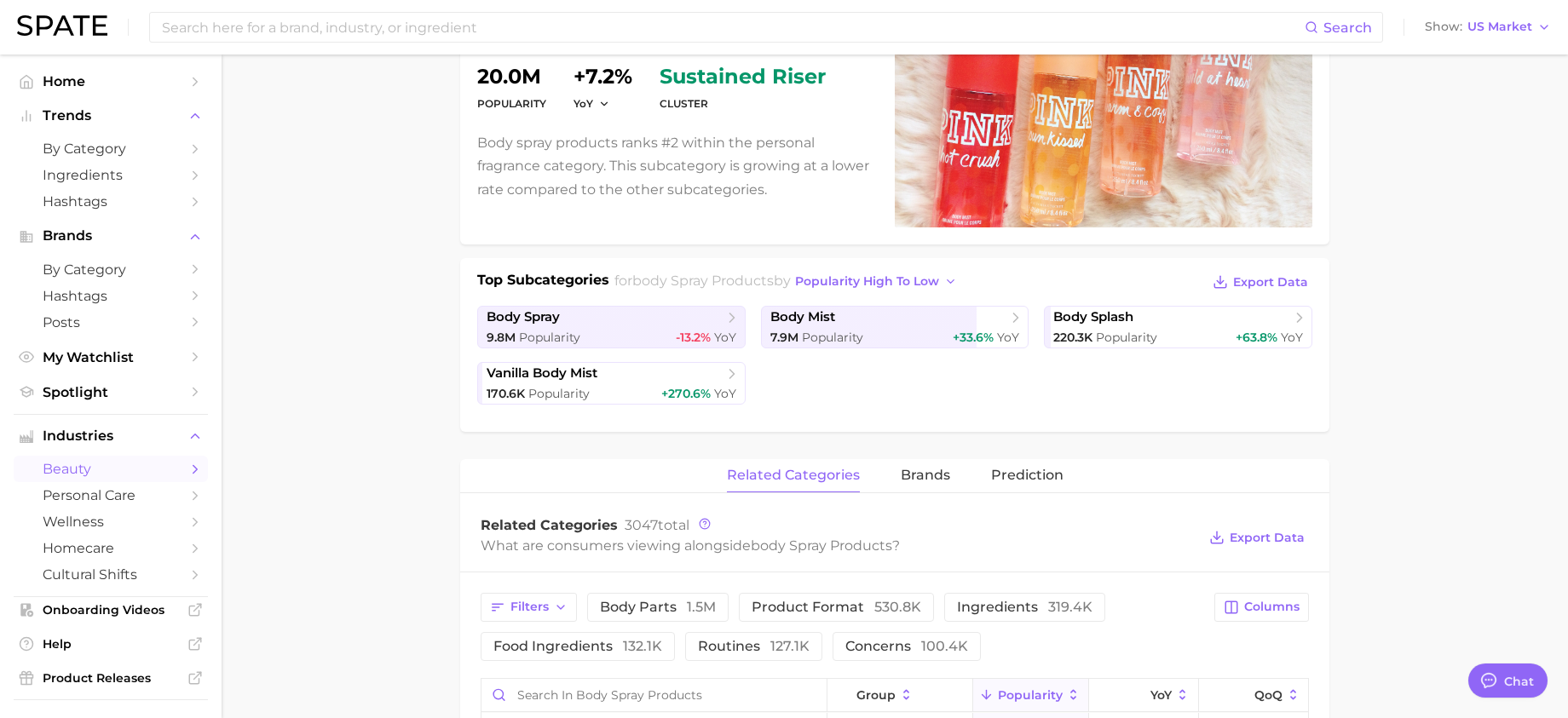
scroll to position [426, 0]
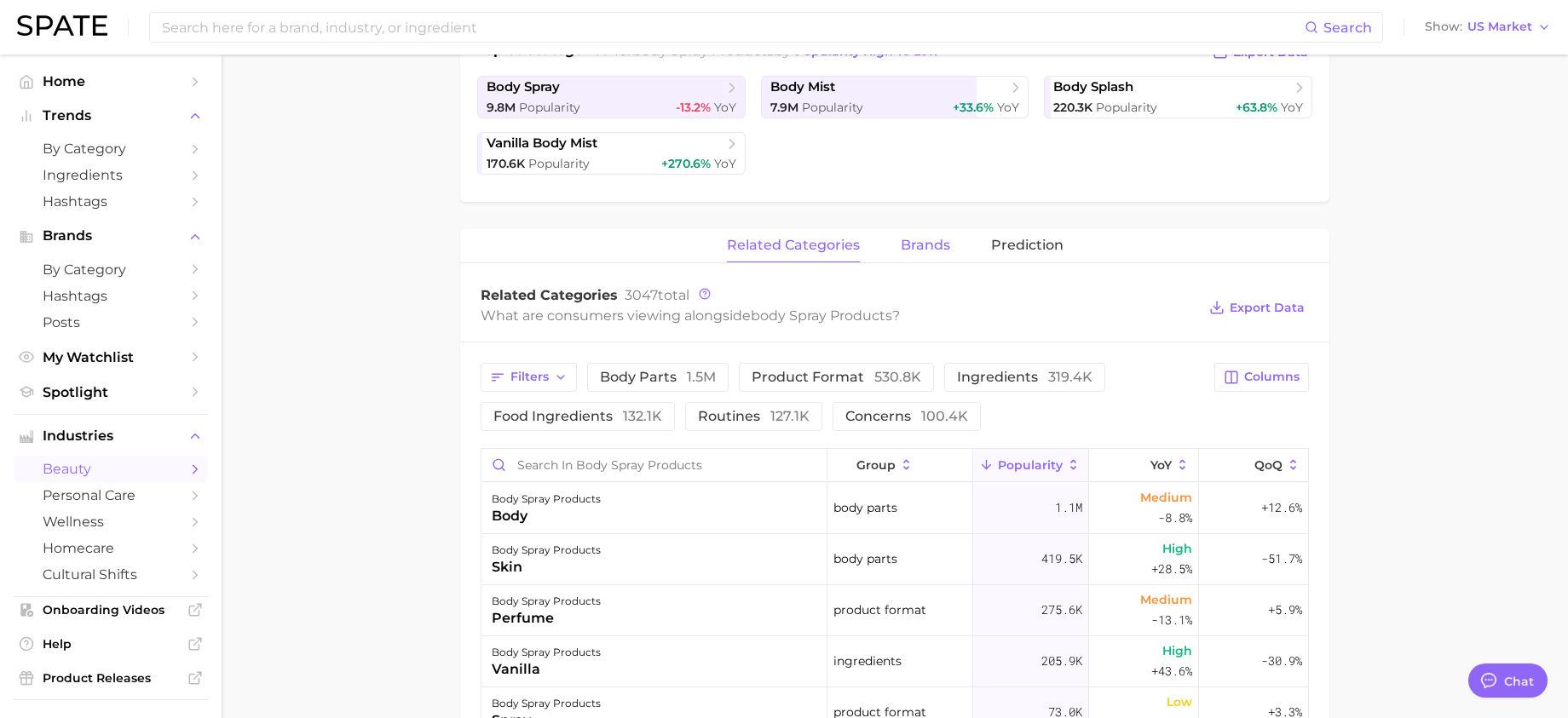
click at [913, 252] on span "brands" at bounding box center [925, 245] width 50 height 15
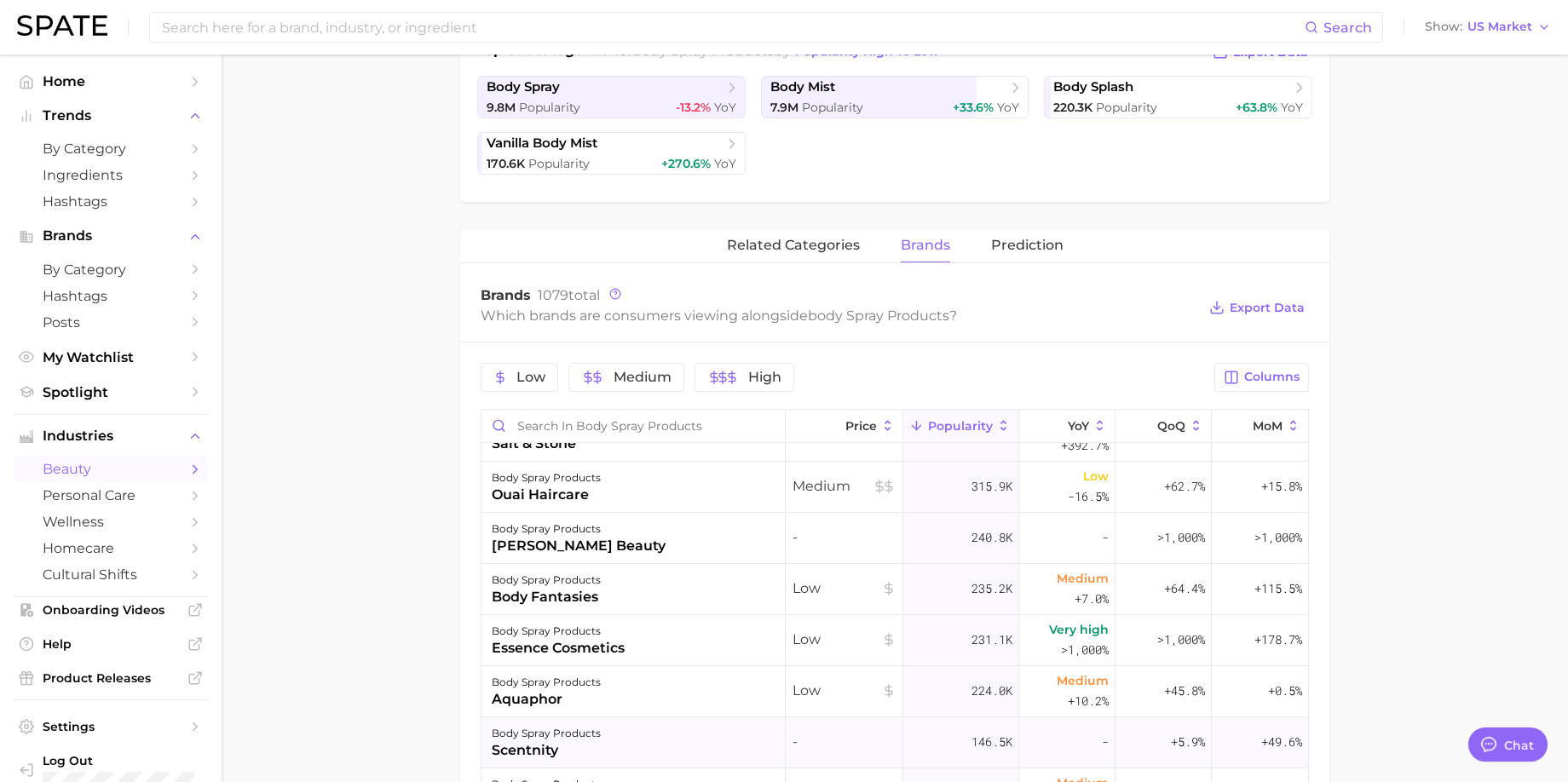
scroll to position [341, 0]
click at [1538, 328] on main "1. fragrance 2. personal fragrance 3. body spray products 4. Subcategory Overvi…" at bounding box center [895, 462] width 1346 height 1668
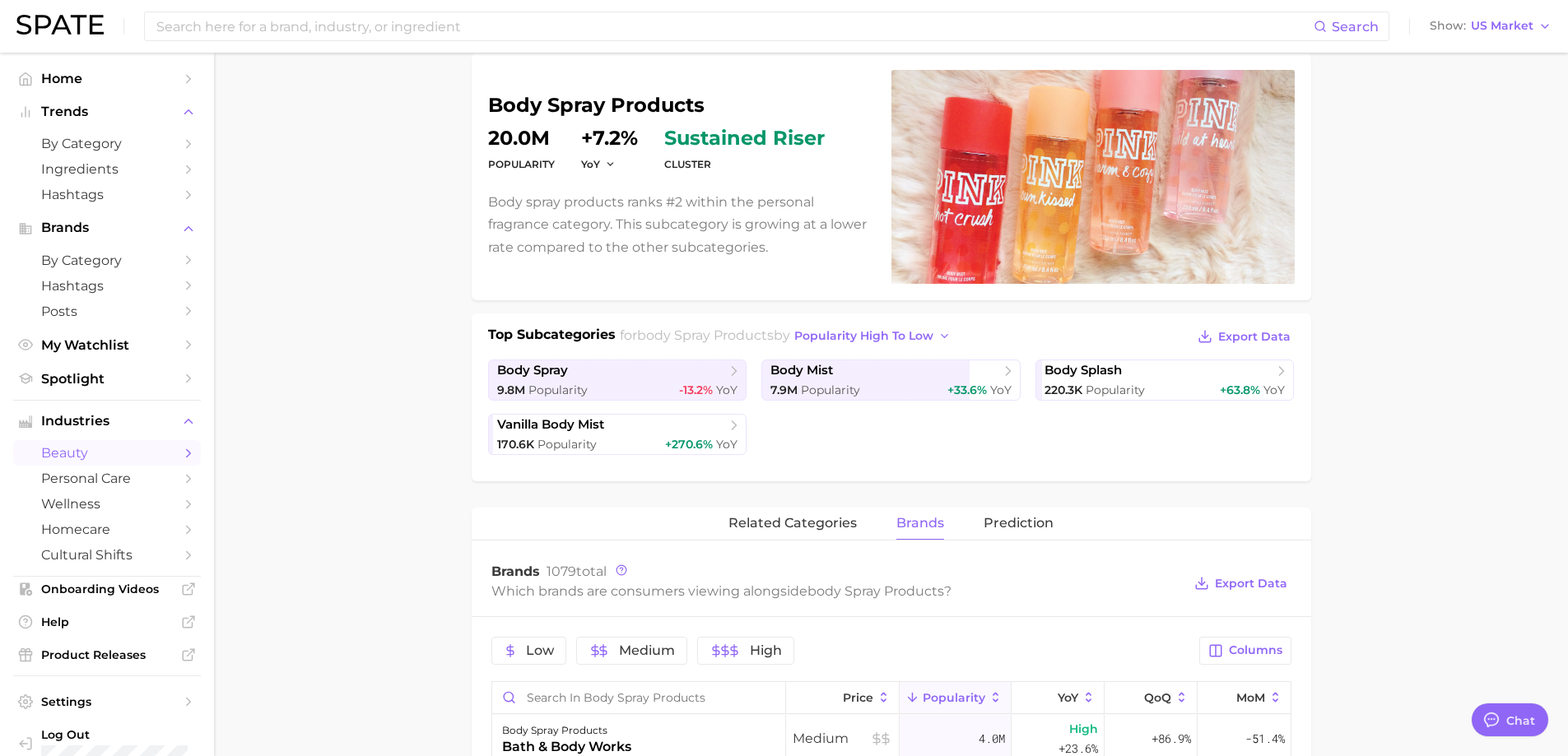
scroll to position [0, 0]
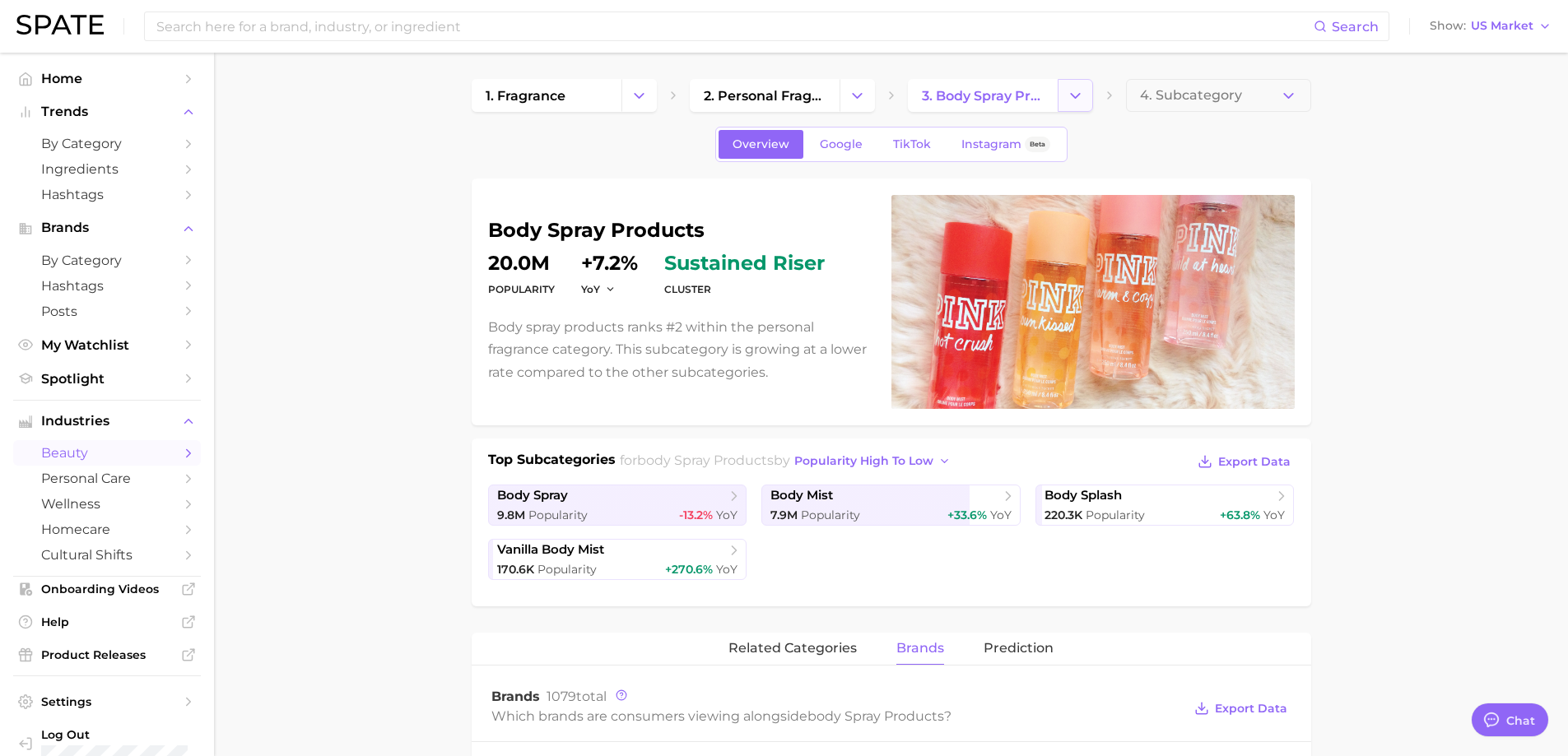
click at [1074, 105] on button "Change Category" at bounding box center [1075, 95] width 35 height 33
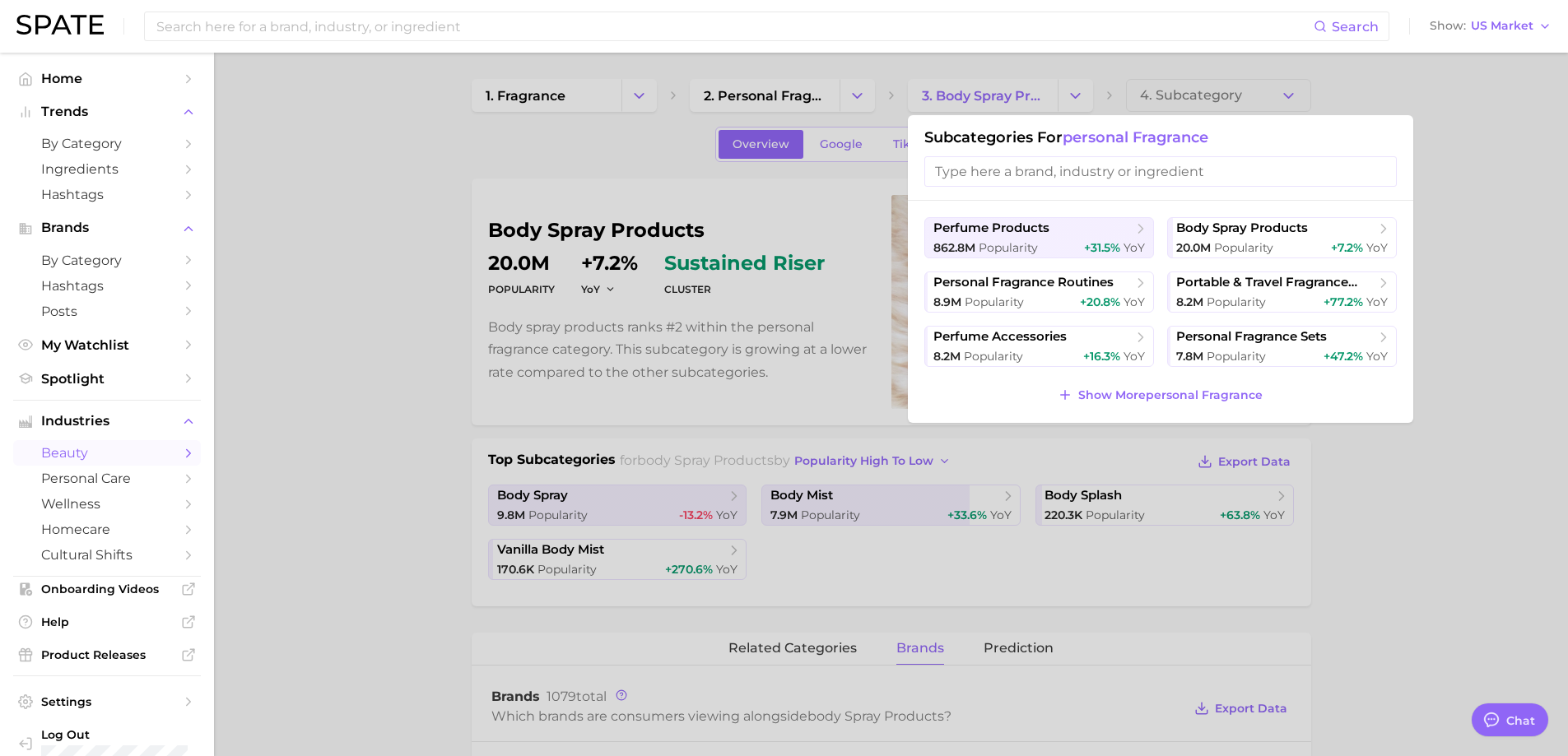
click at [860, 102] on div at bounding box center [784, 378] width 1568 height 756
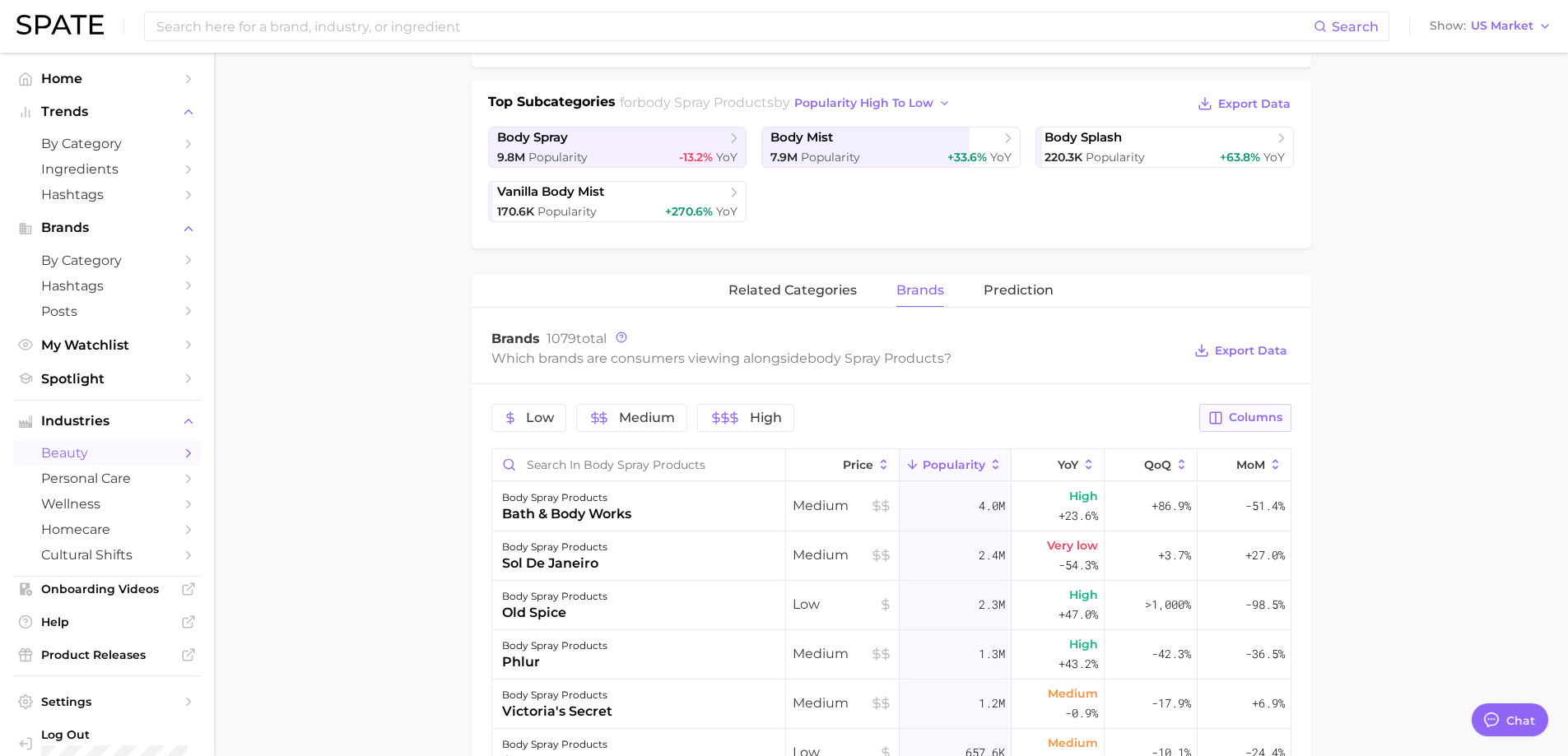
scroll to position [329, 0]
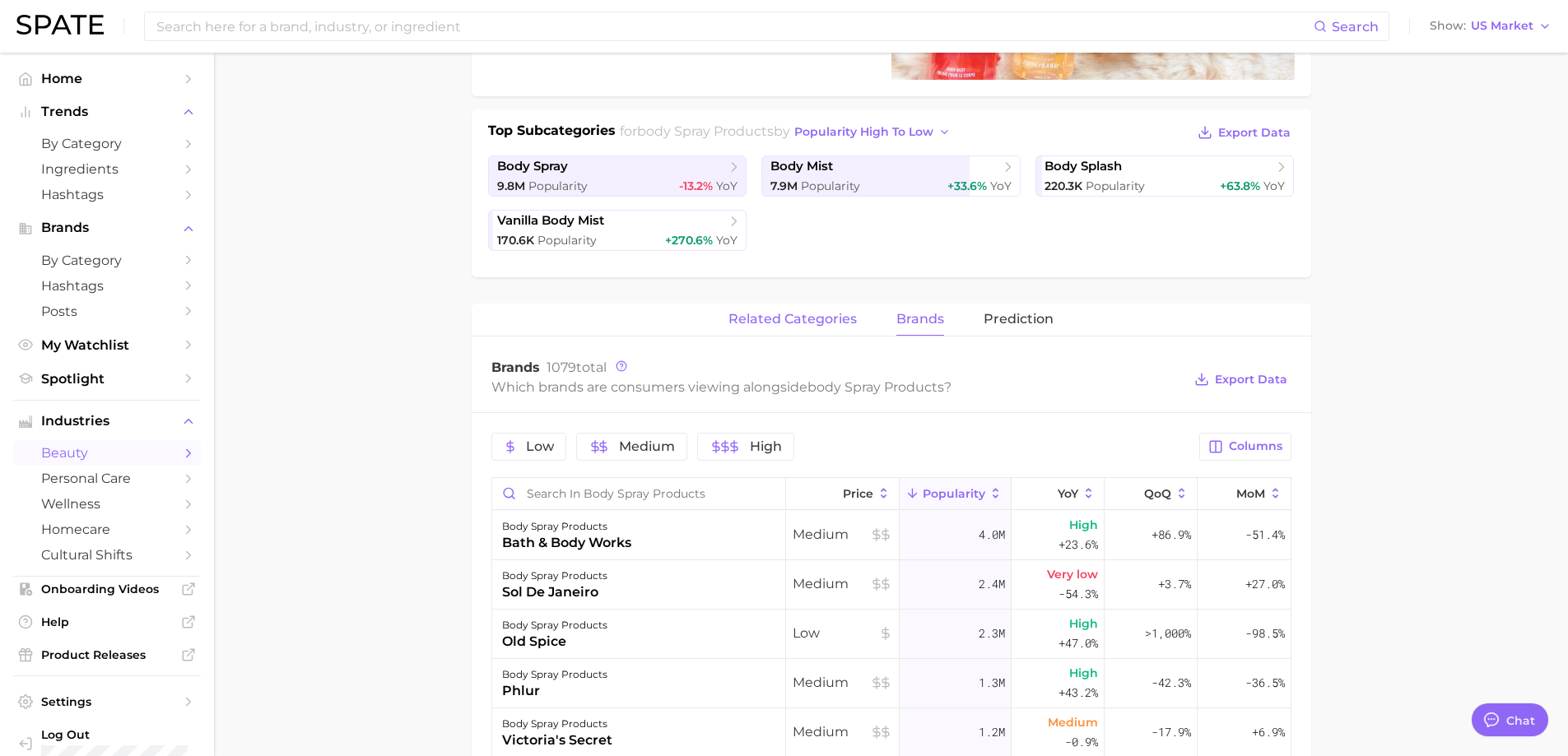
click at [830, 326] on span "related categories" at bounding box center [793, 319] width 128 height 14
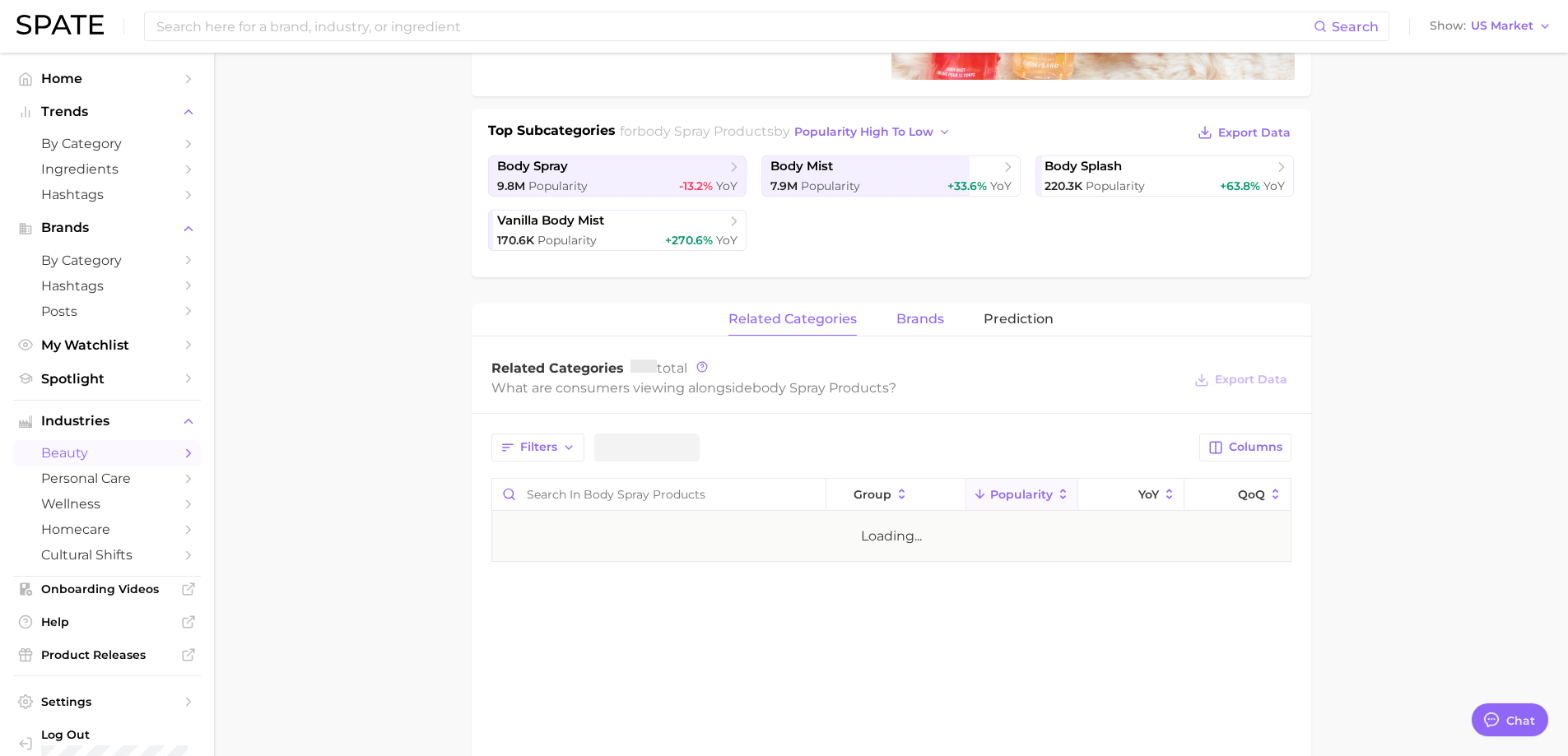
click at [921, 320] on span "brands" at bounding box center [920, 319] width 48 height 14
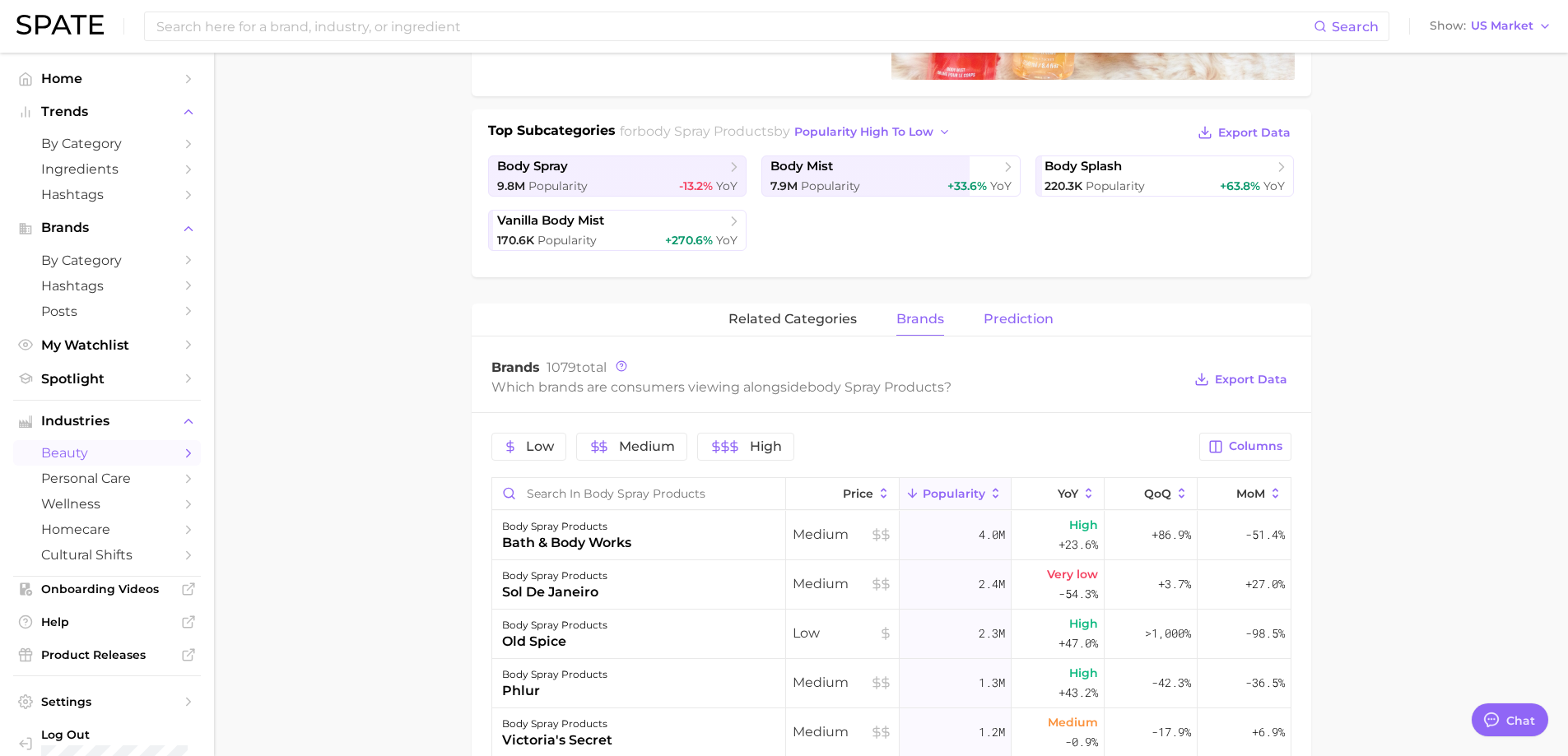
click at [1024, 323] on span "Prediction" at bounding box center [1018, 319] width 70 height 14
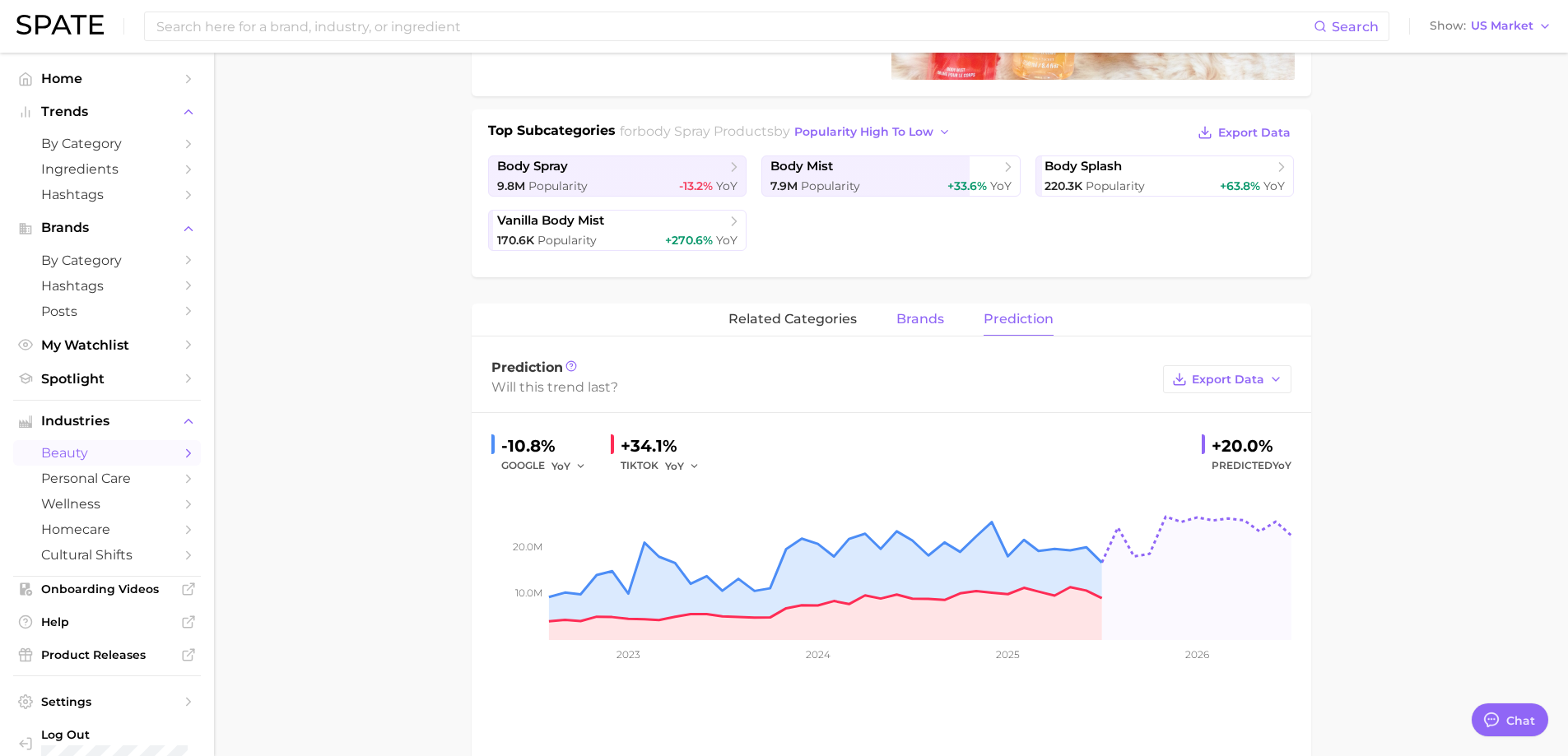
click at [922, 316] on span "brands" at bounding box center [920, 319] width 48 height 14
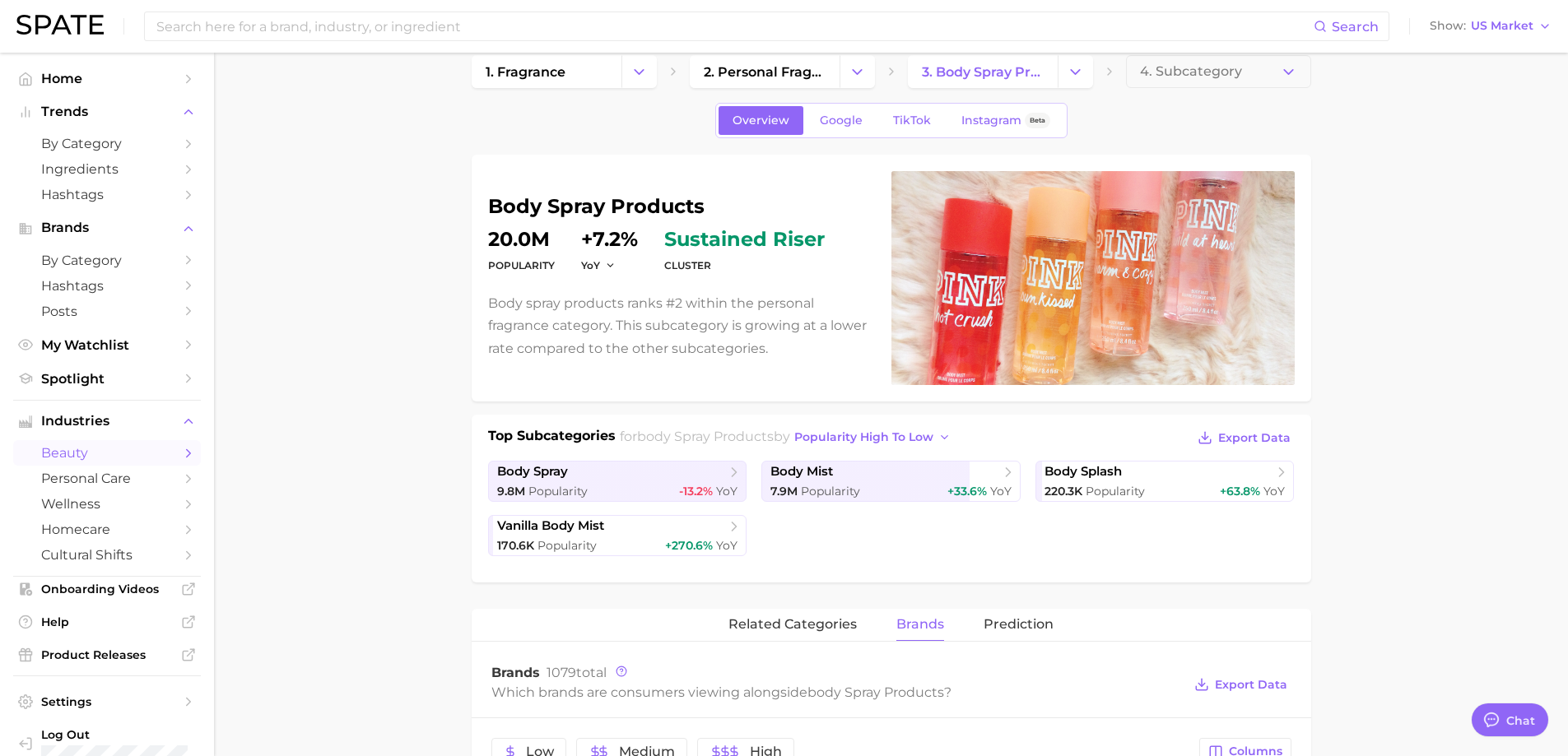
scroll to position [0, 0]
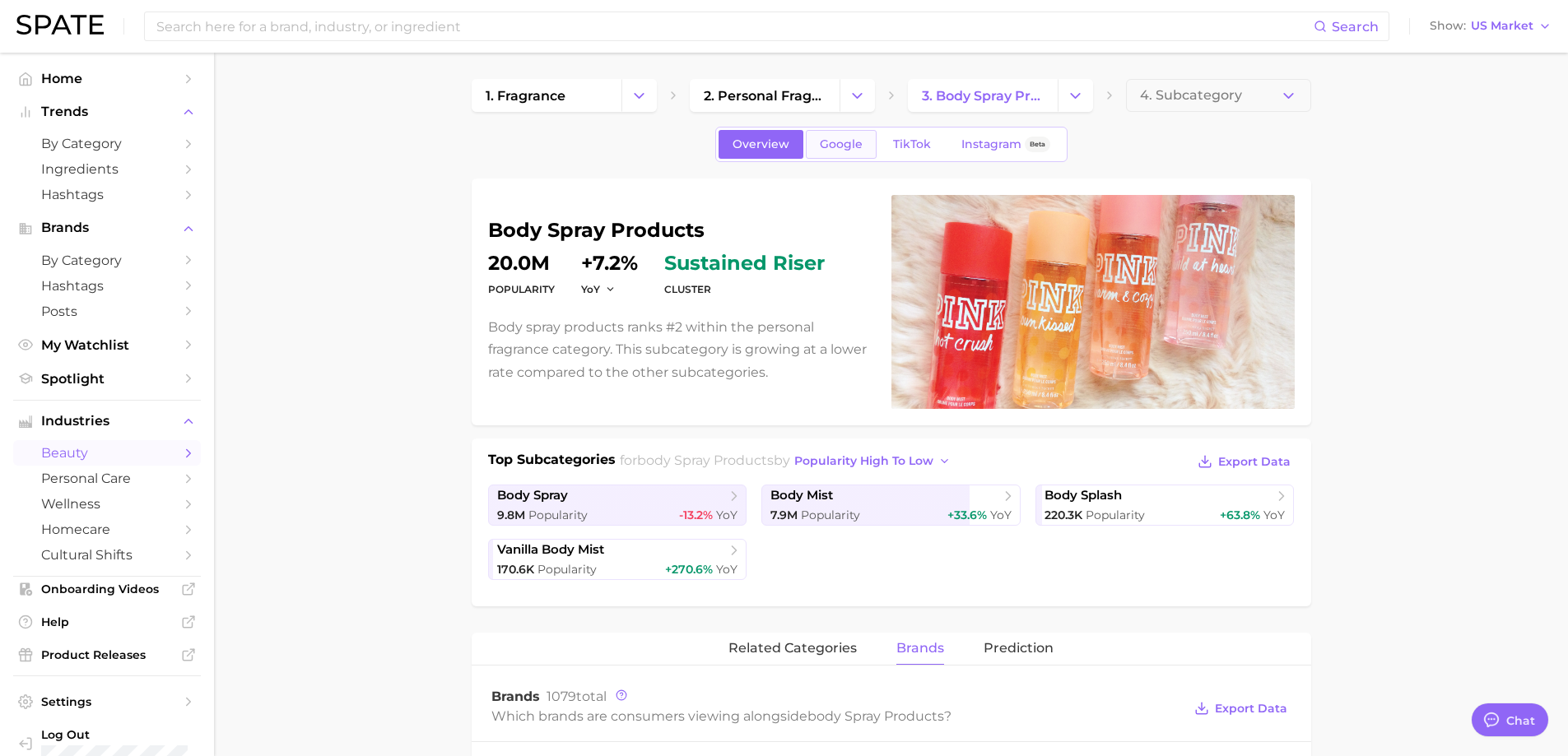
click at [839, 141] on span "Google" at bounding box center [841, 144] width 43 height 14
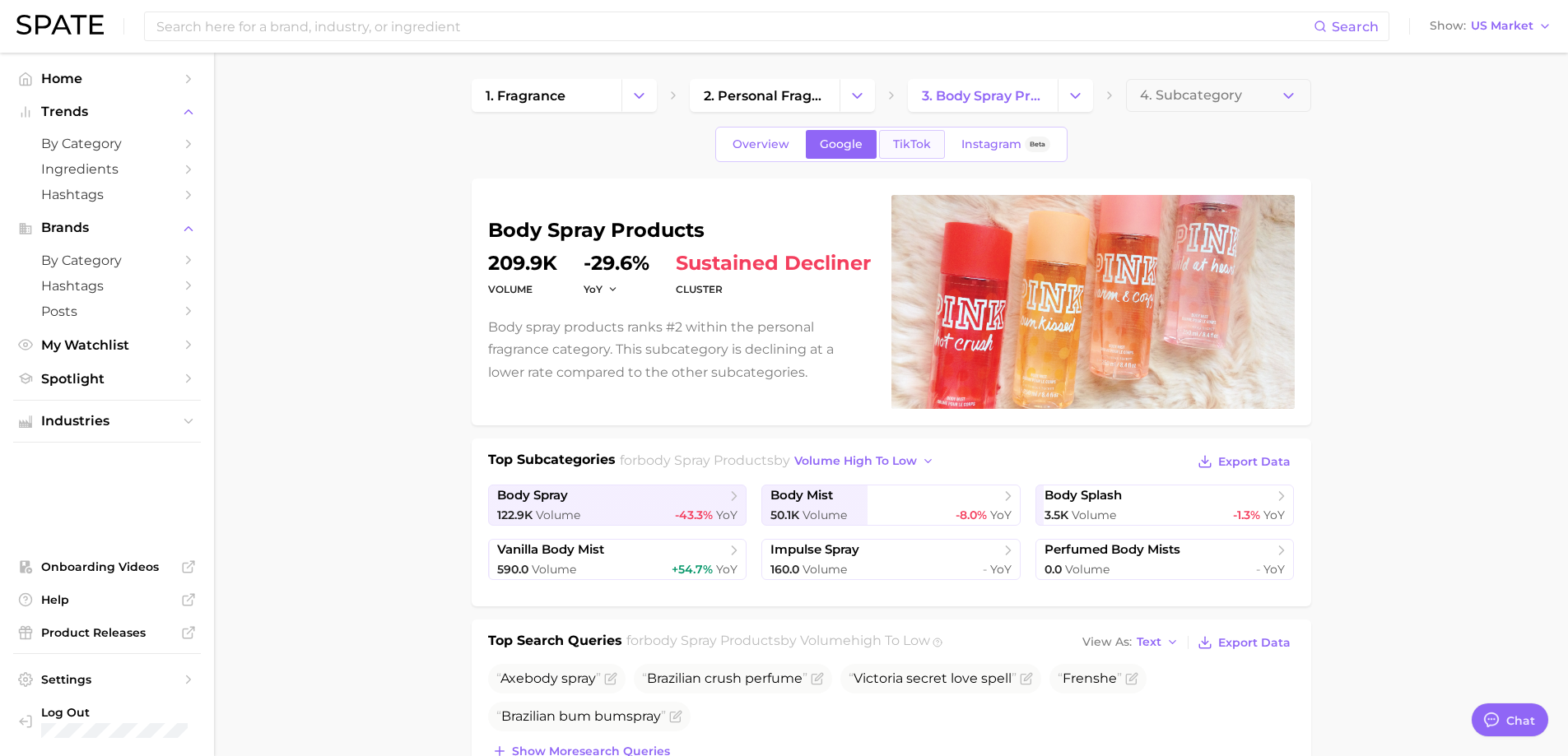
click at [920, 147] on span "TikTok" at bounding box center [912, 144] width 38 height 14
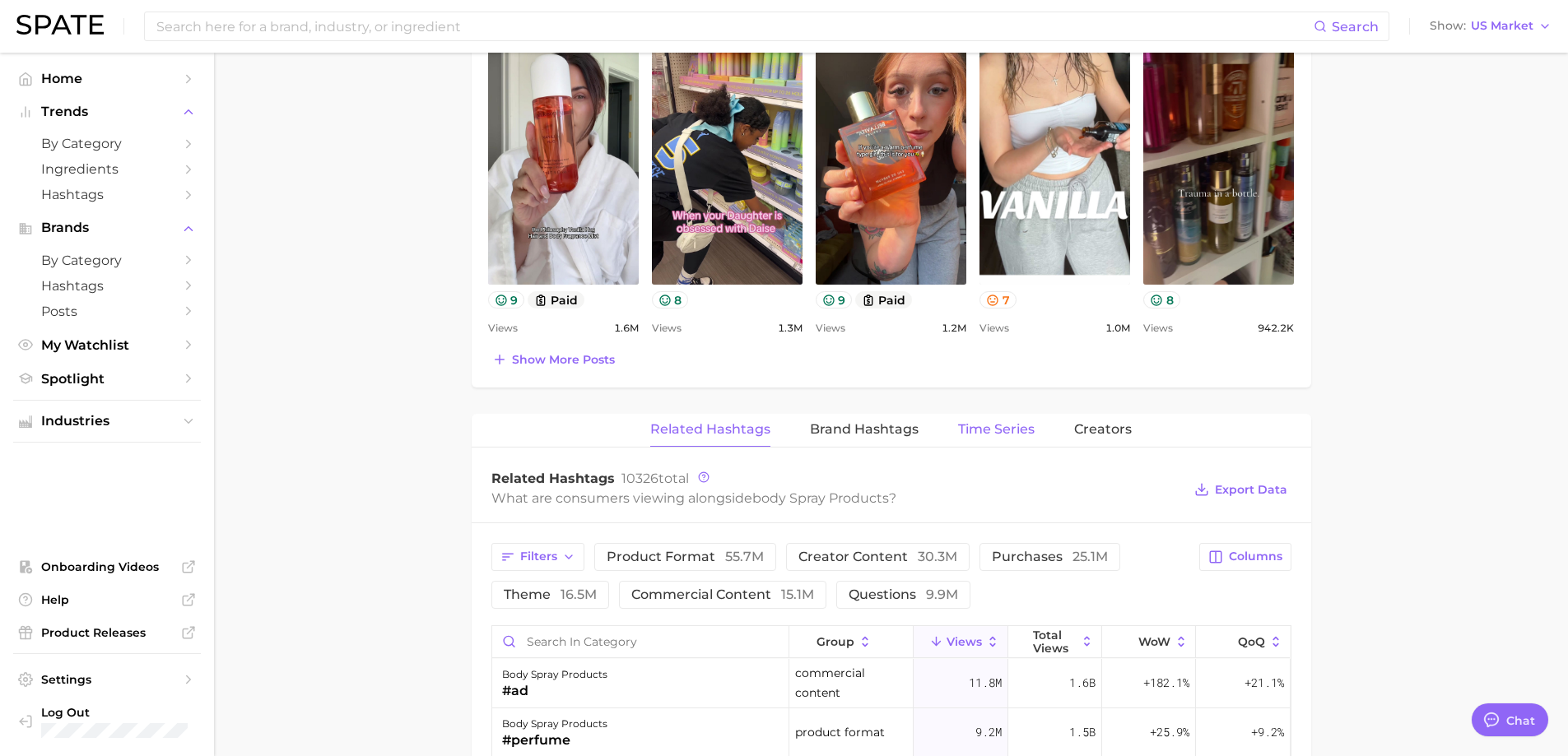
scroll to position [823, 0]
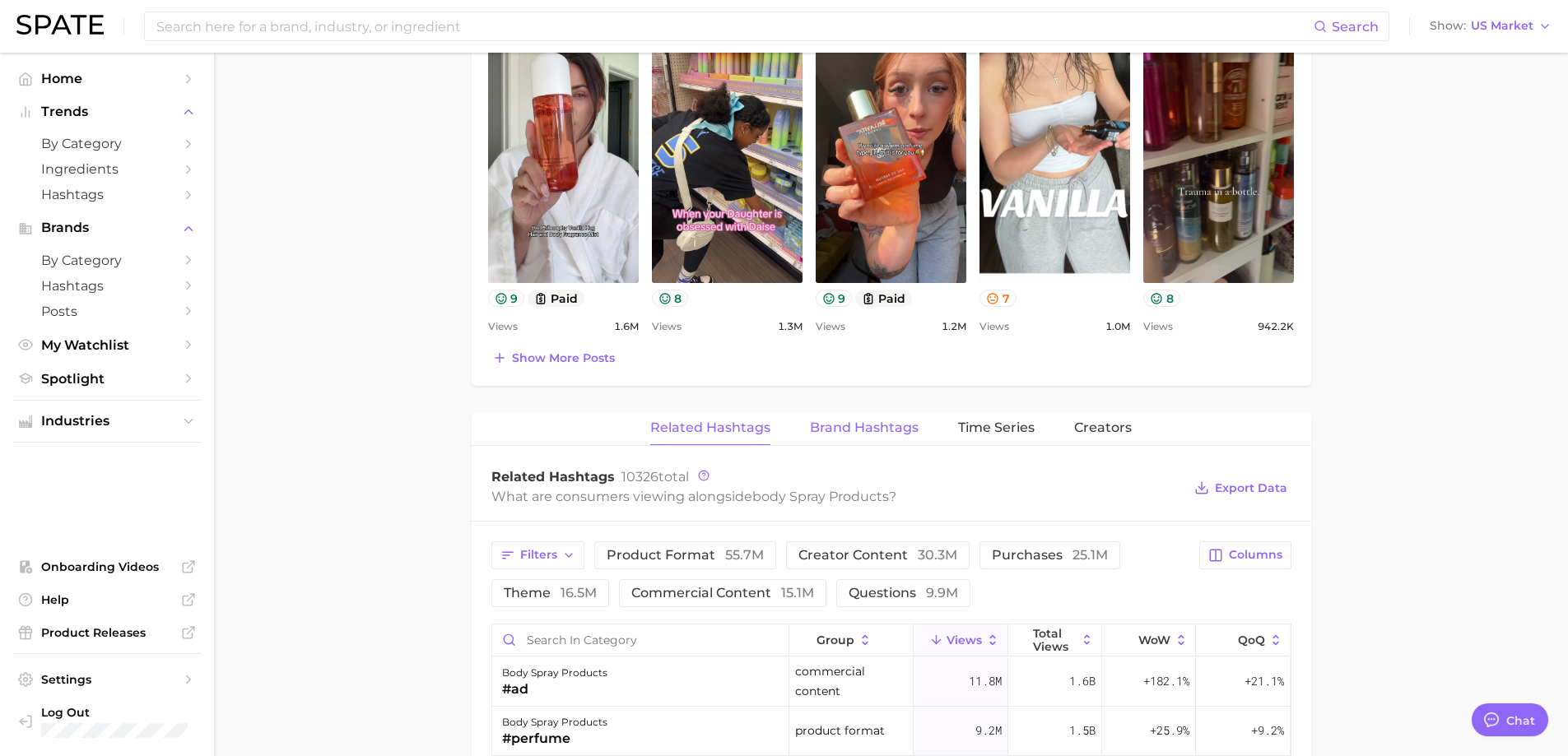
click at [896, 421] on span "Brand Hashtags" at bounding box center [864, 428] width 109 height 14
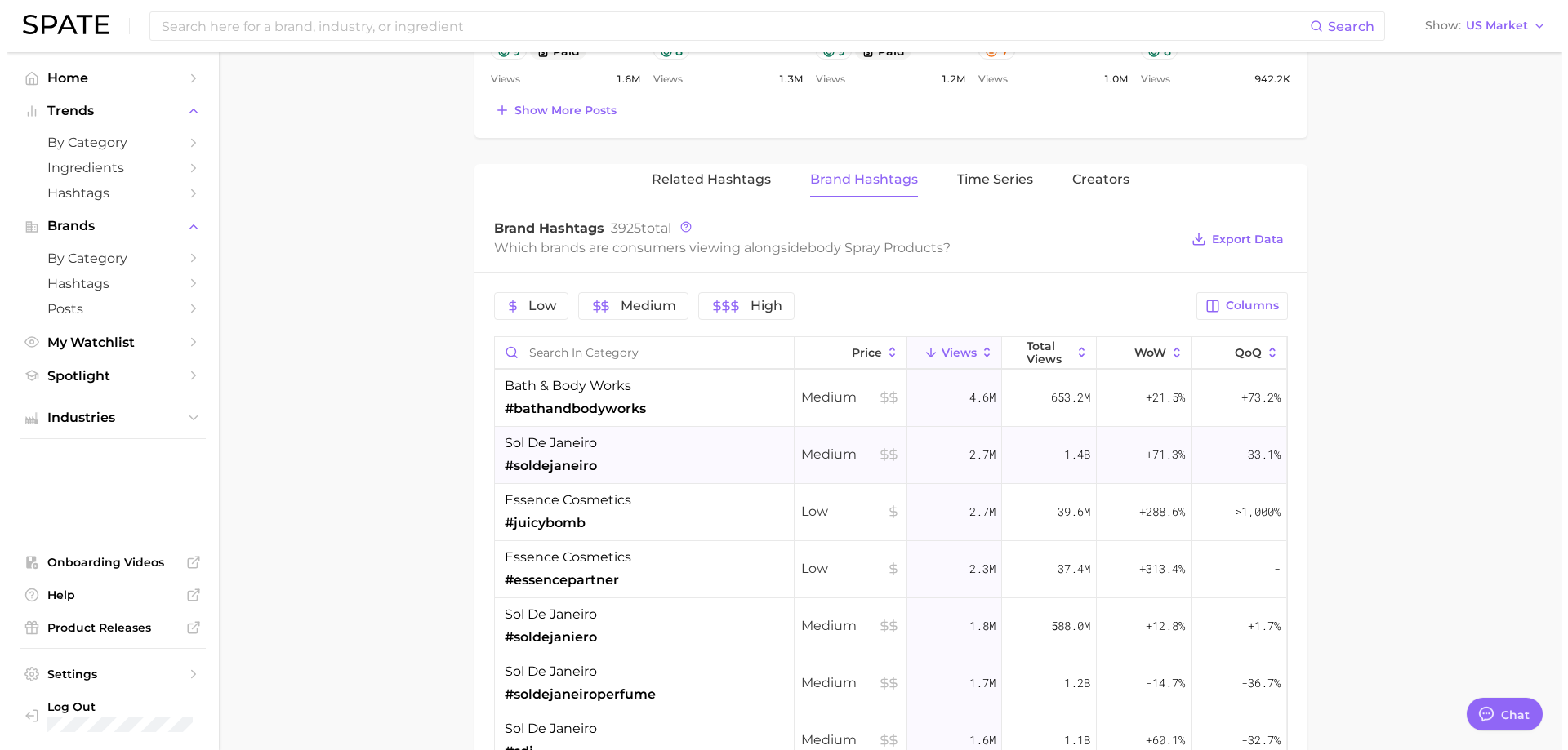
scroll to position [82, 0]
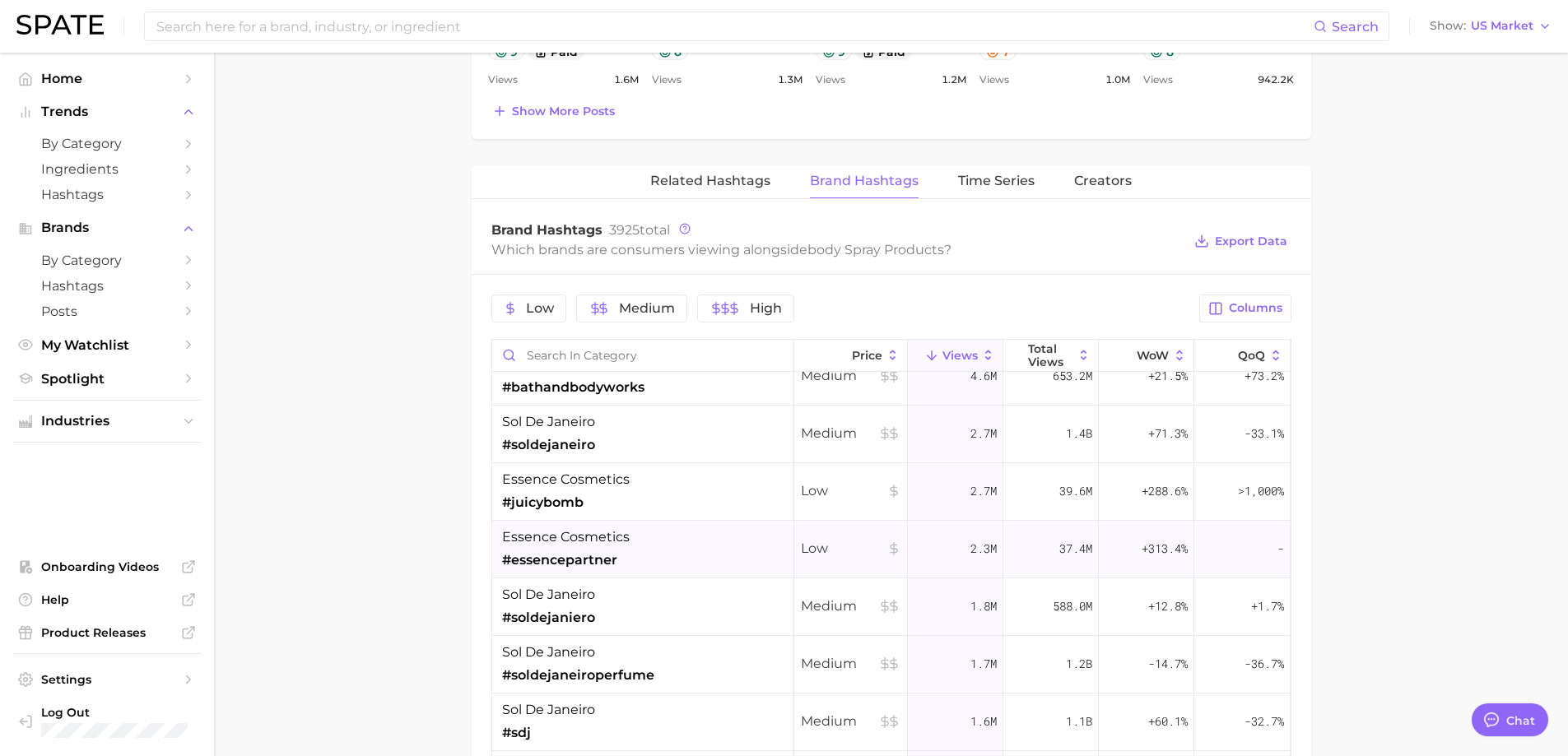
click at [663, 548] on div "essence cosmetics #essencepartner" at bounding box center [643, 550] width 302 height 58
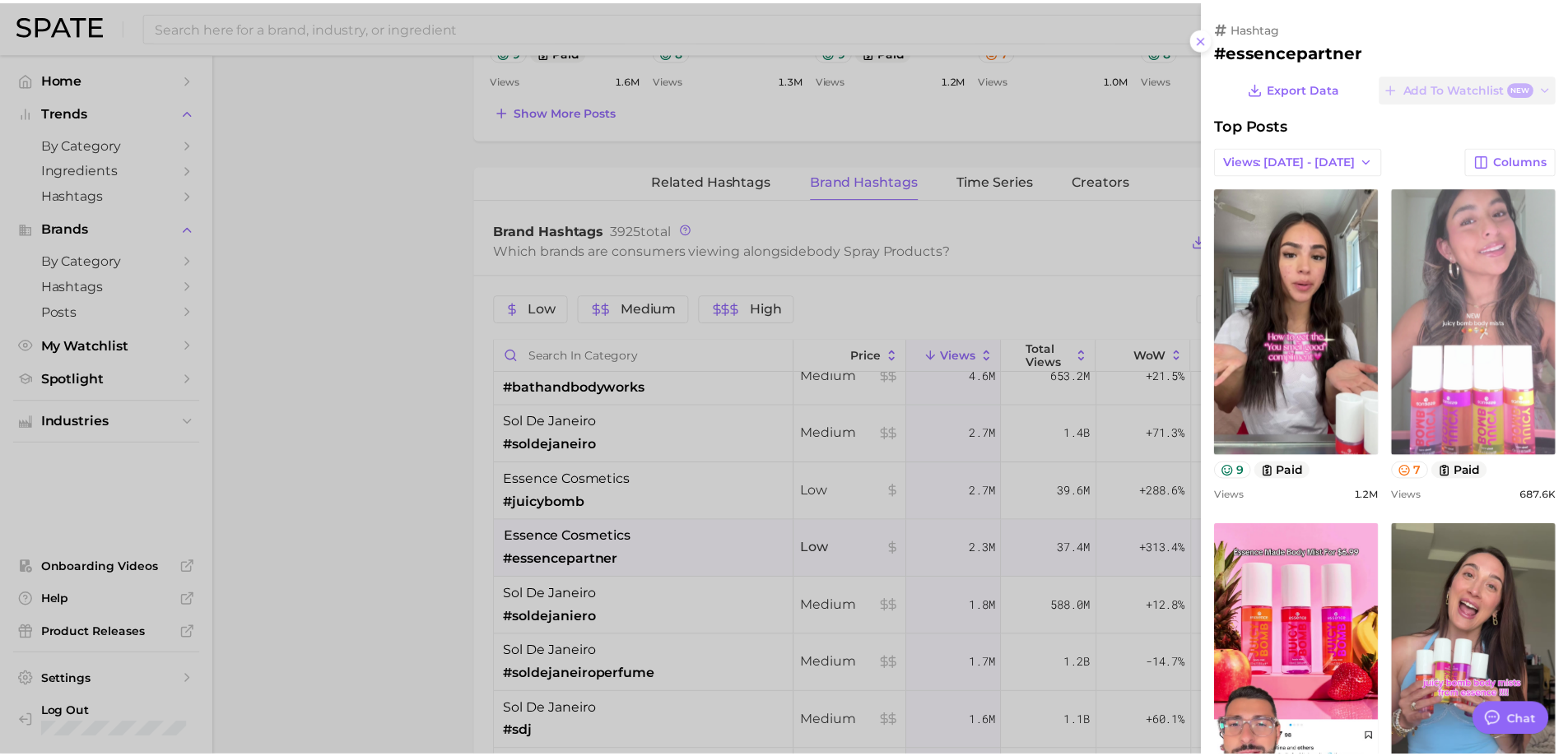
scroll to position [0, 0]
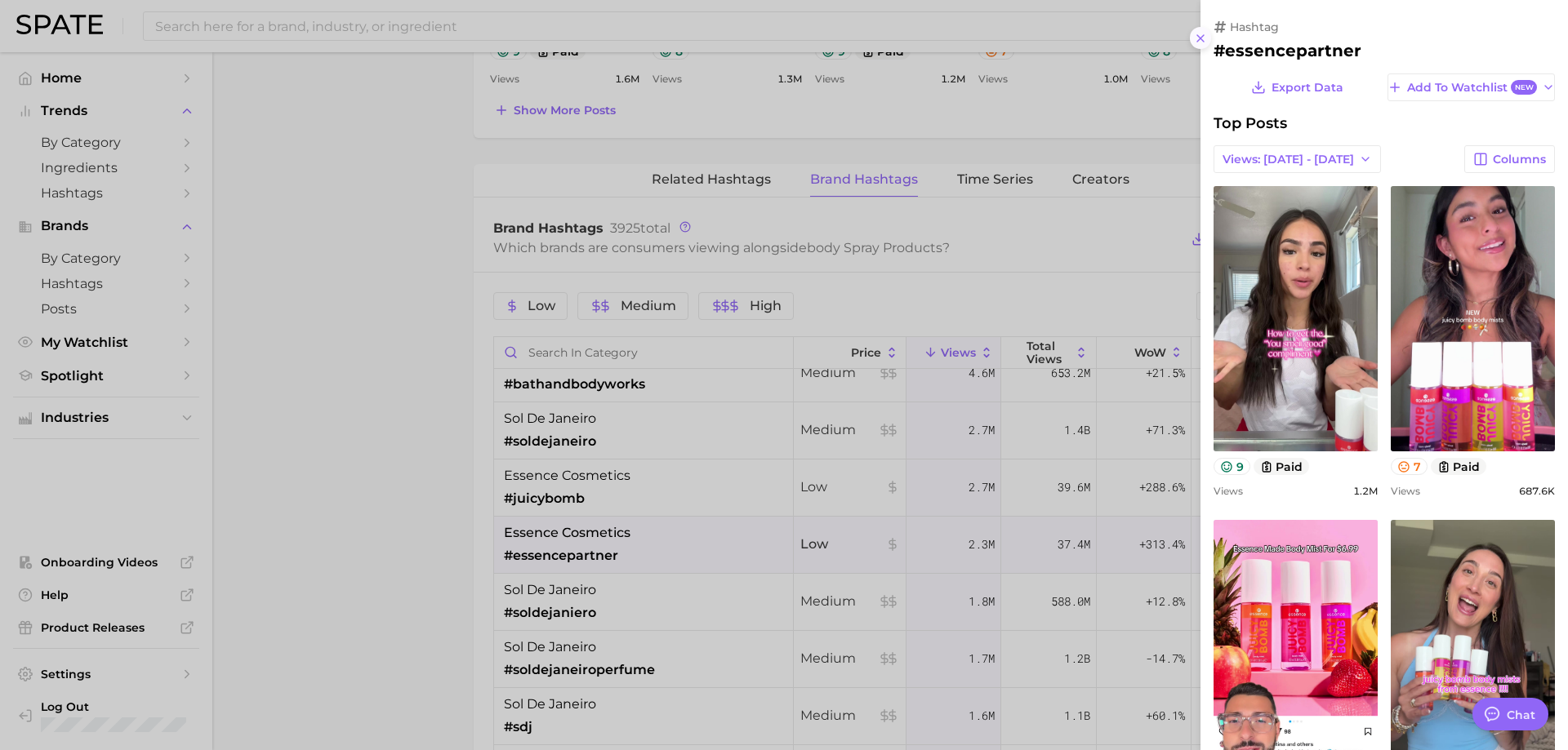
click at [1195, 39] on icon at bounding box center [1200, 38] width 13 height 13
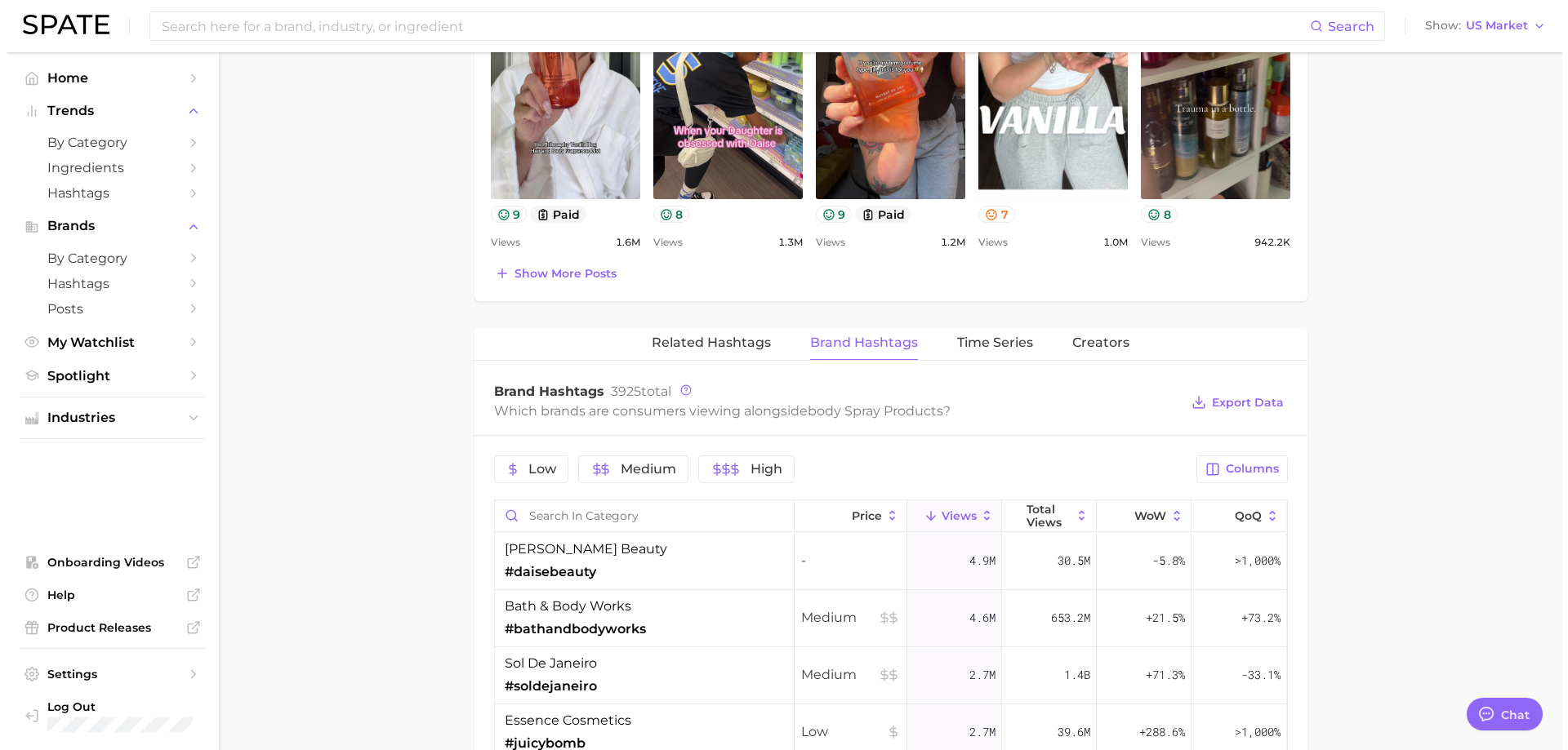
scroll to position [980, 0]
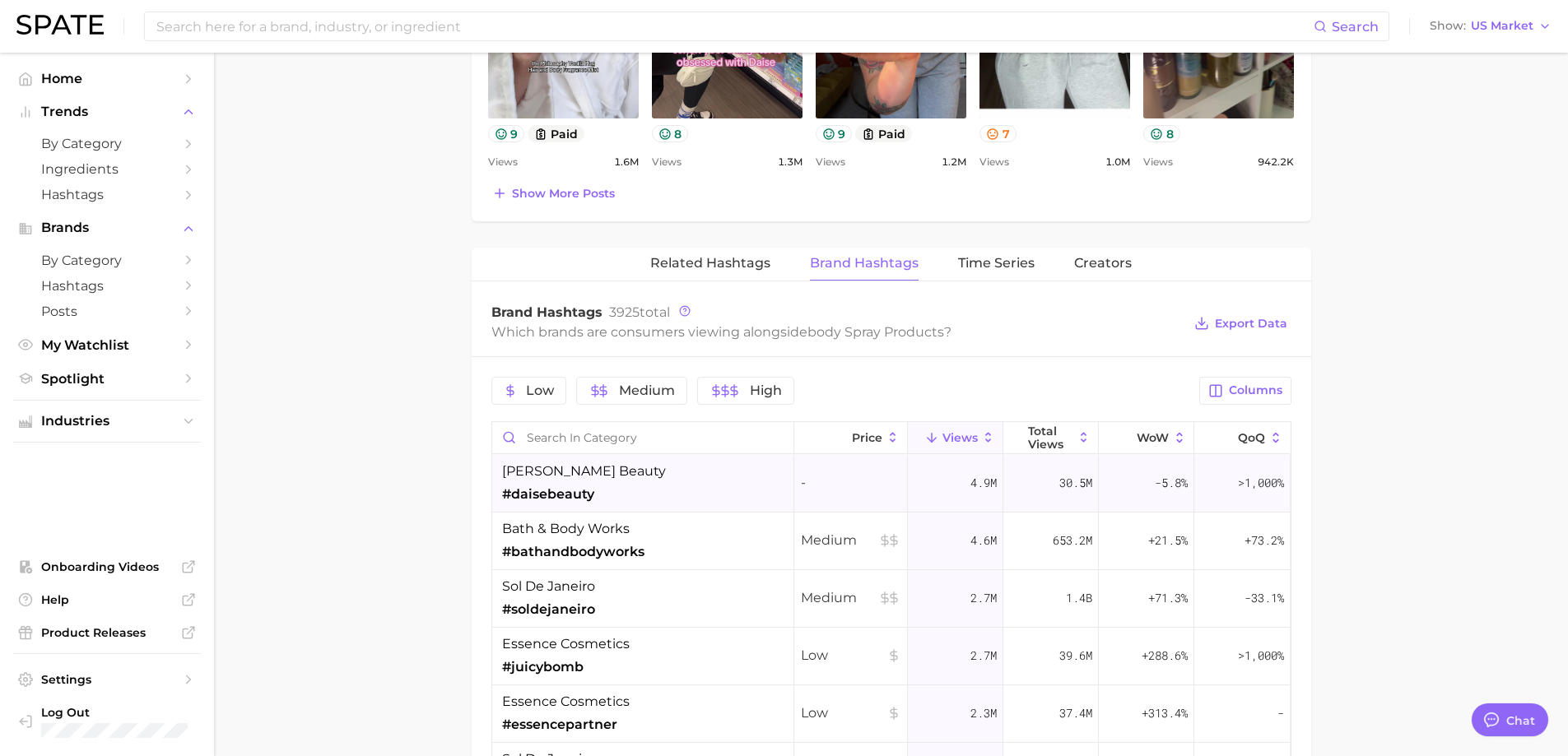
click at [588, 492] on span "#daisebeauty" at bounding box center [548, 495] width 92 height 20
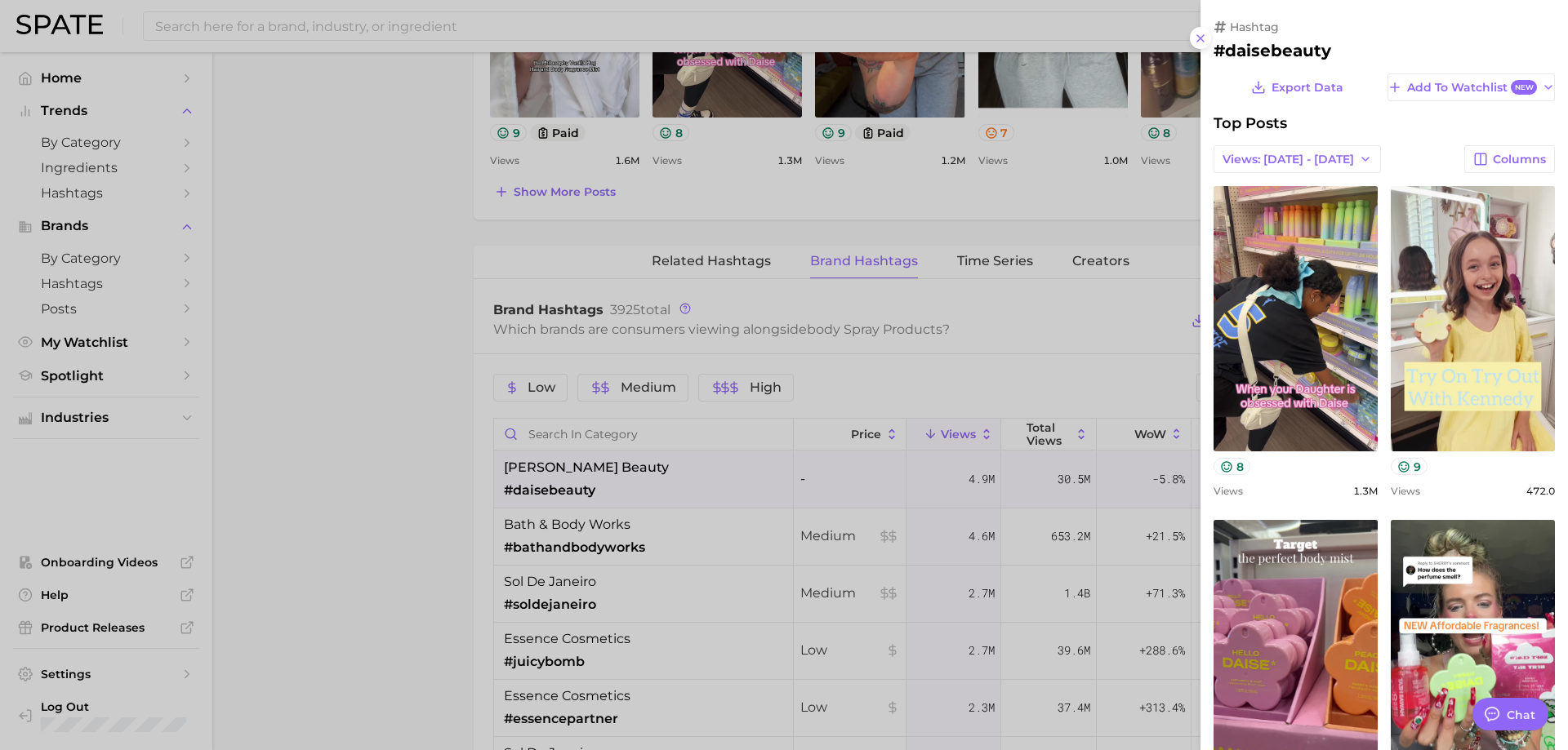
scroll to position [0, 0]
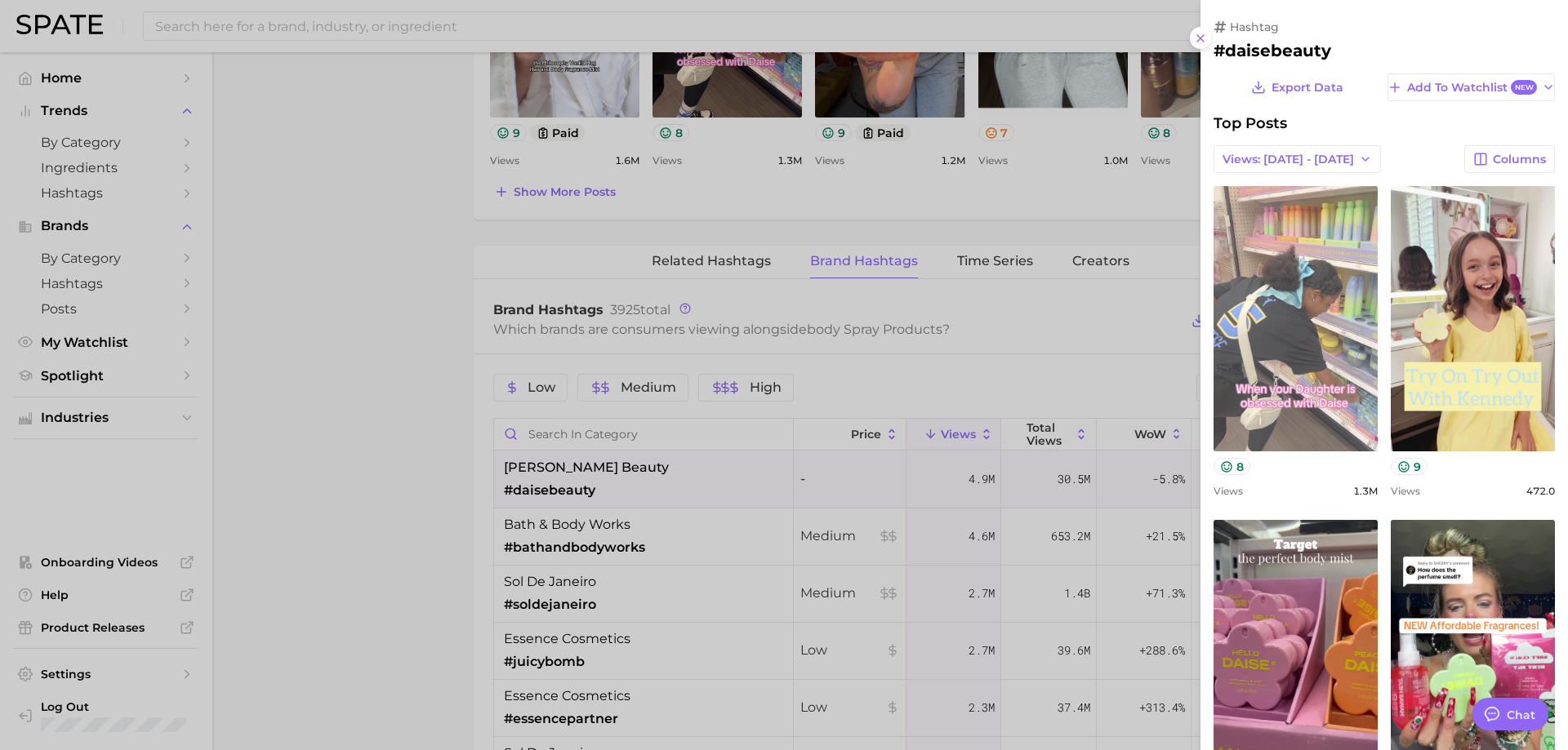
click at [1283, 302] on link "view post on TikTok" at bounding box center [1295, 318] width 164 height 266
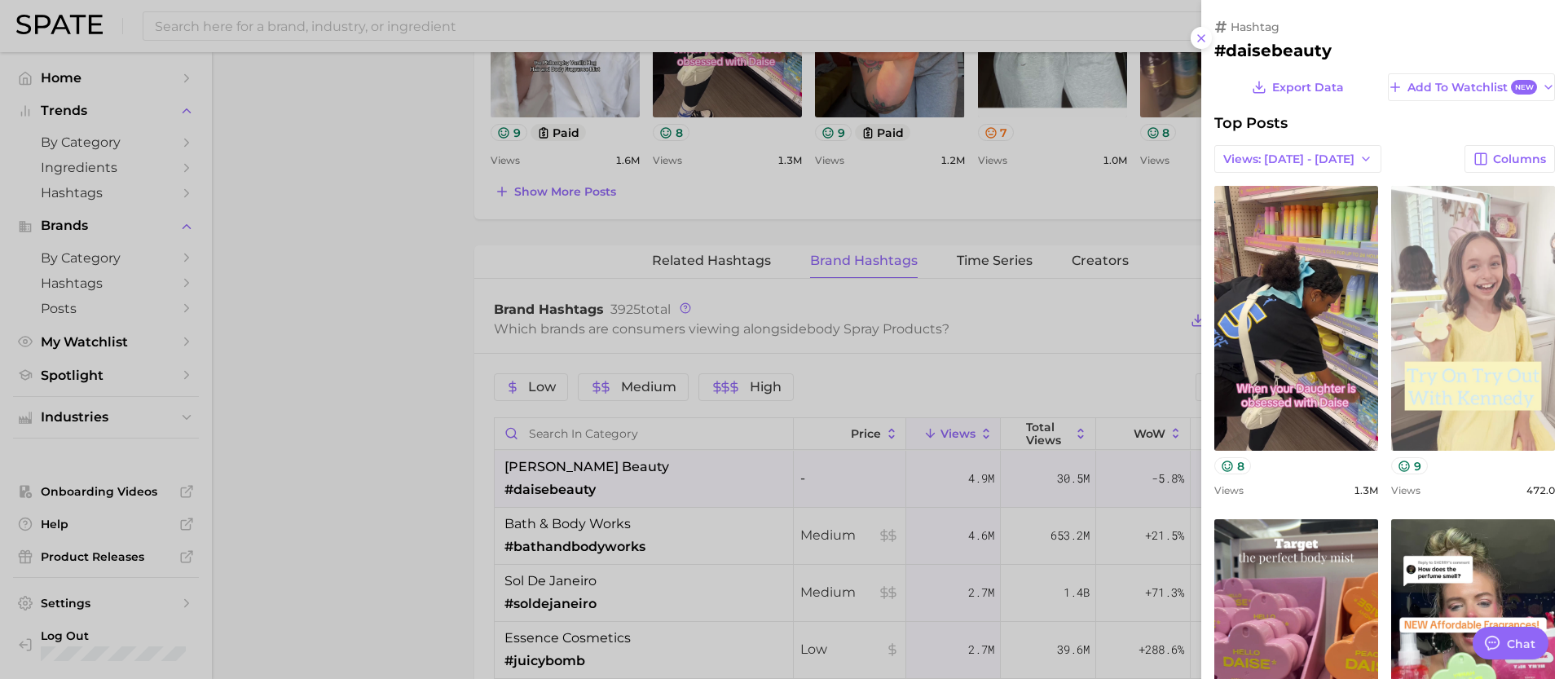
click at [1487, 384] on link "view post on TikTok" at bounding box center [1473, 318] width 164 height 265
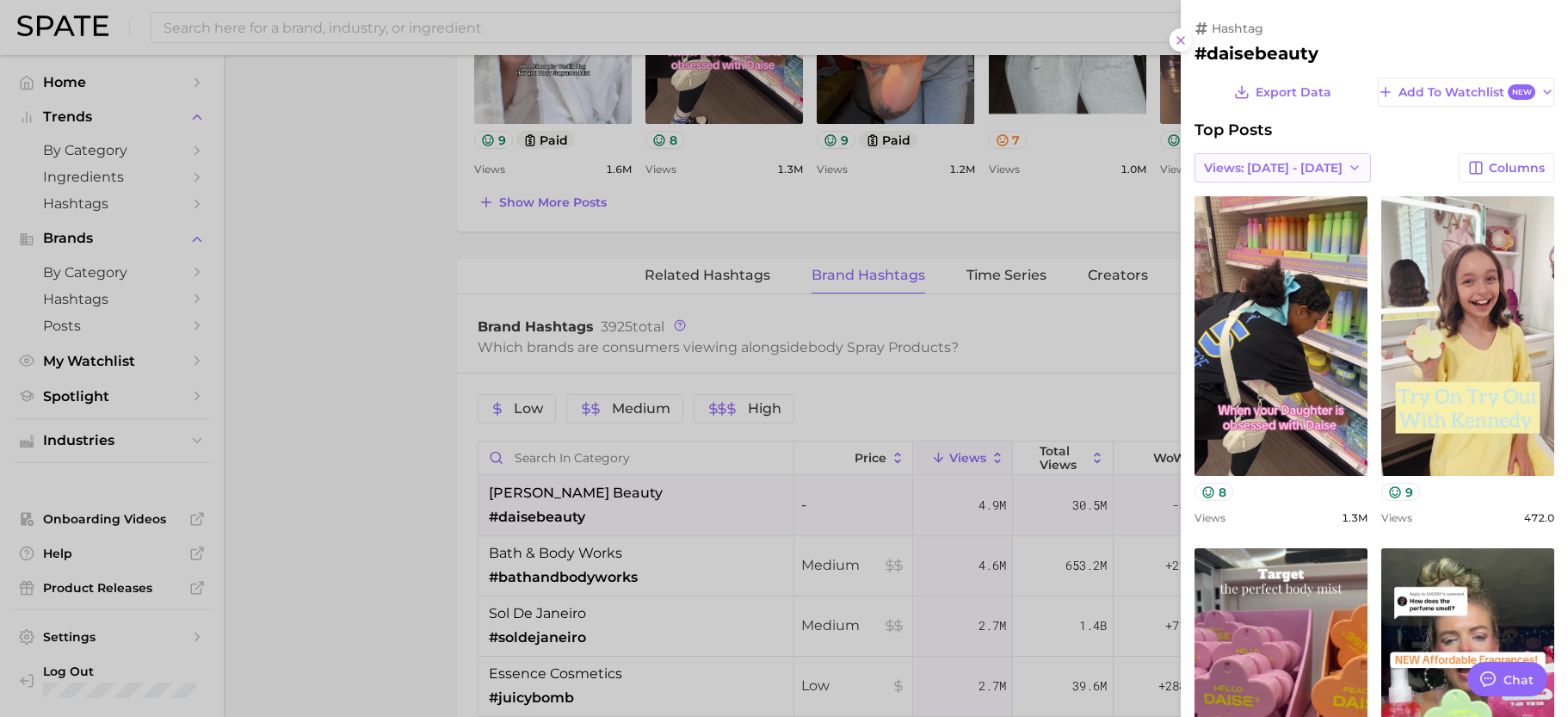
click at [1312, 170] on span "Views: Aug 10 - 17" at bounding box center [1274, 167] width 138 height 14
click at [1221, 230] on span "Total Views" at bounding box center [1225, 231] width 71 height 14
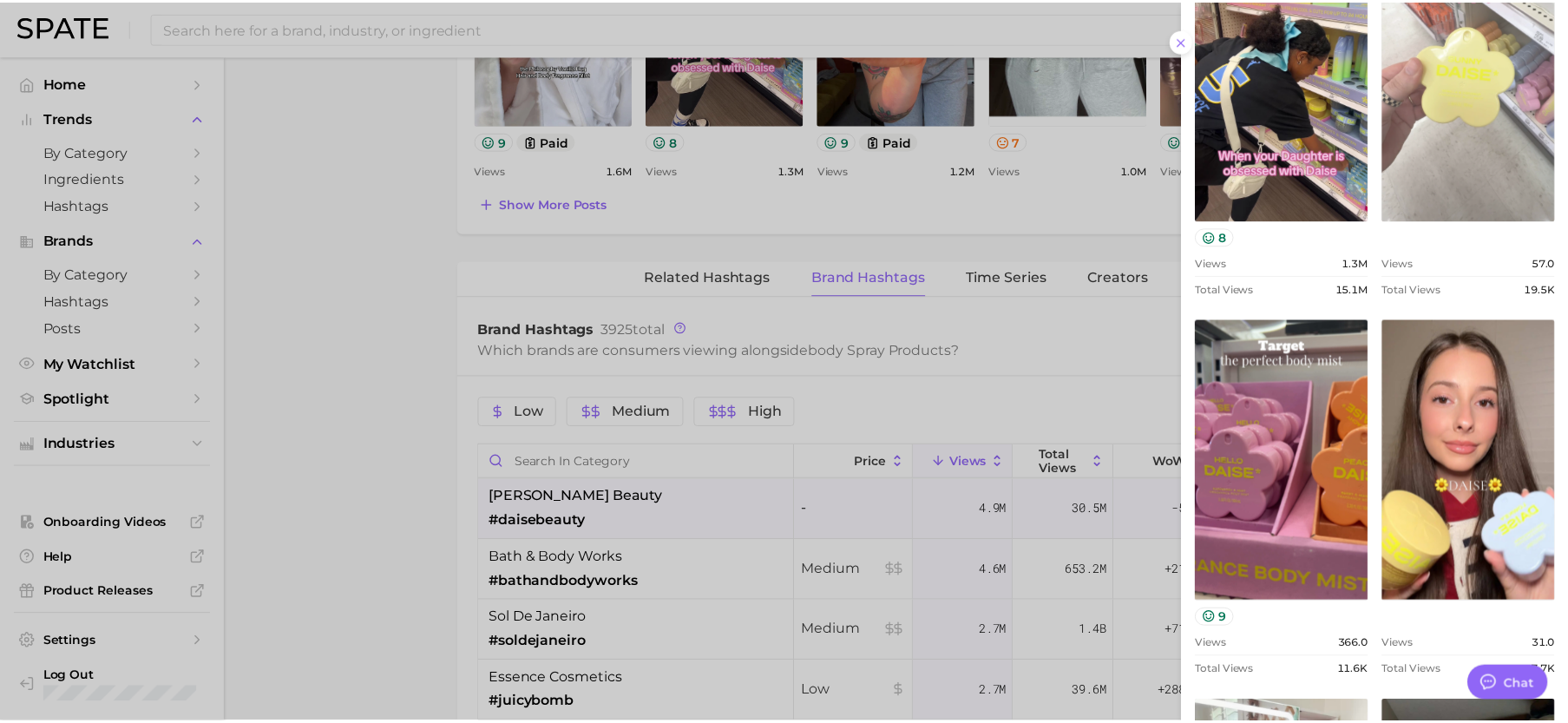
scroll to position [260, 0]
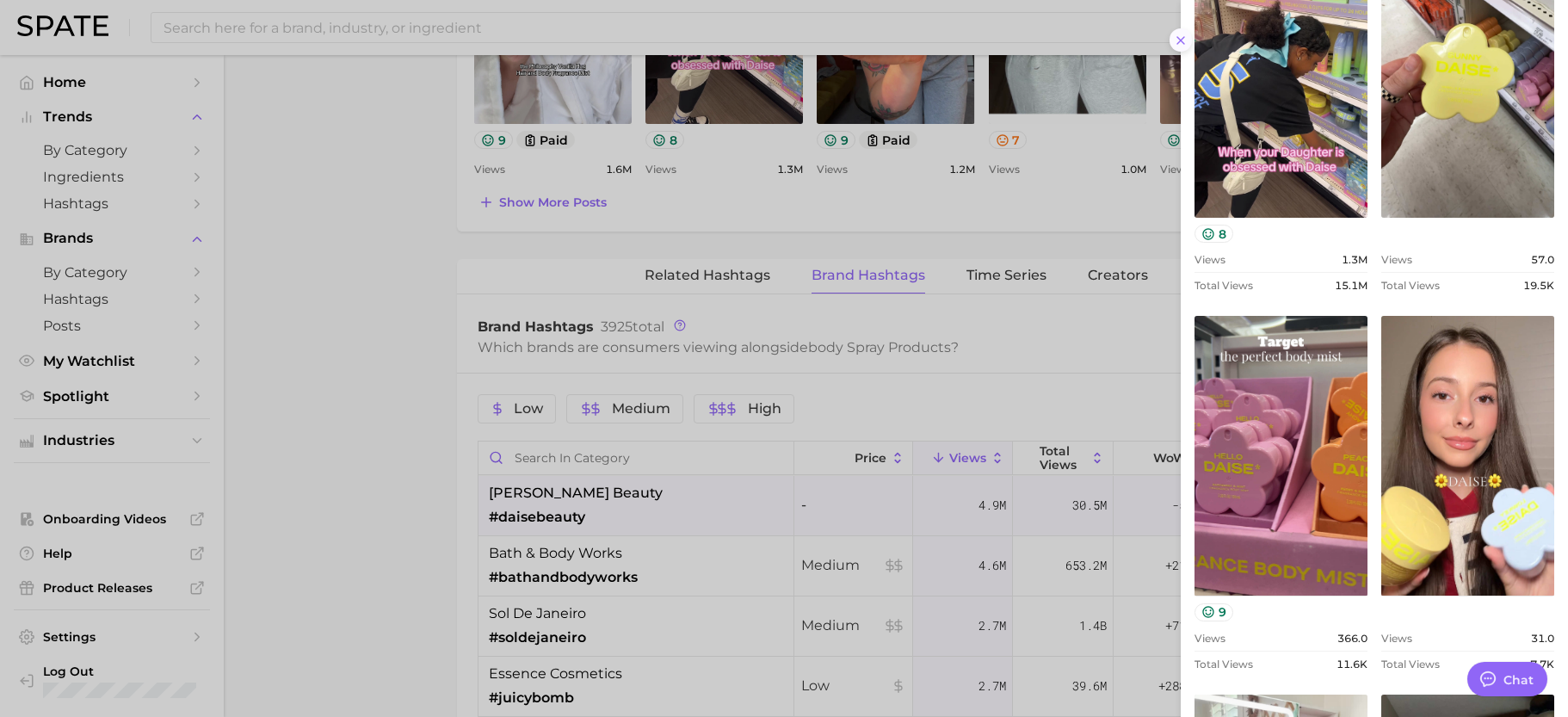
click at [1178, 36] on icon at bounding box center [1181, 40] width 14 height 14
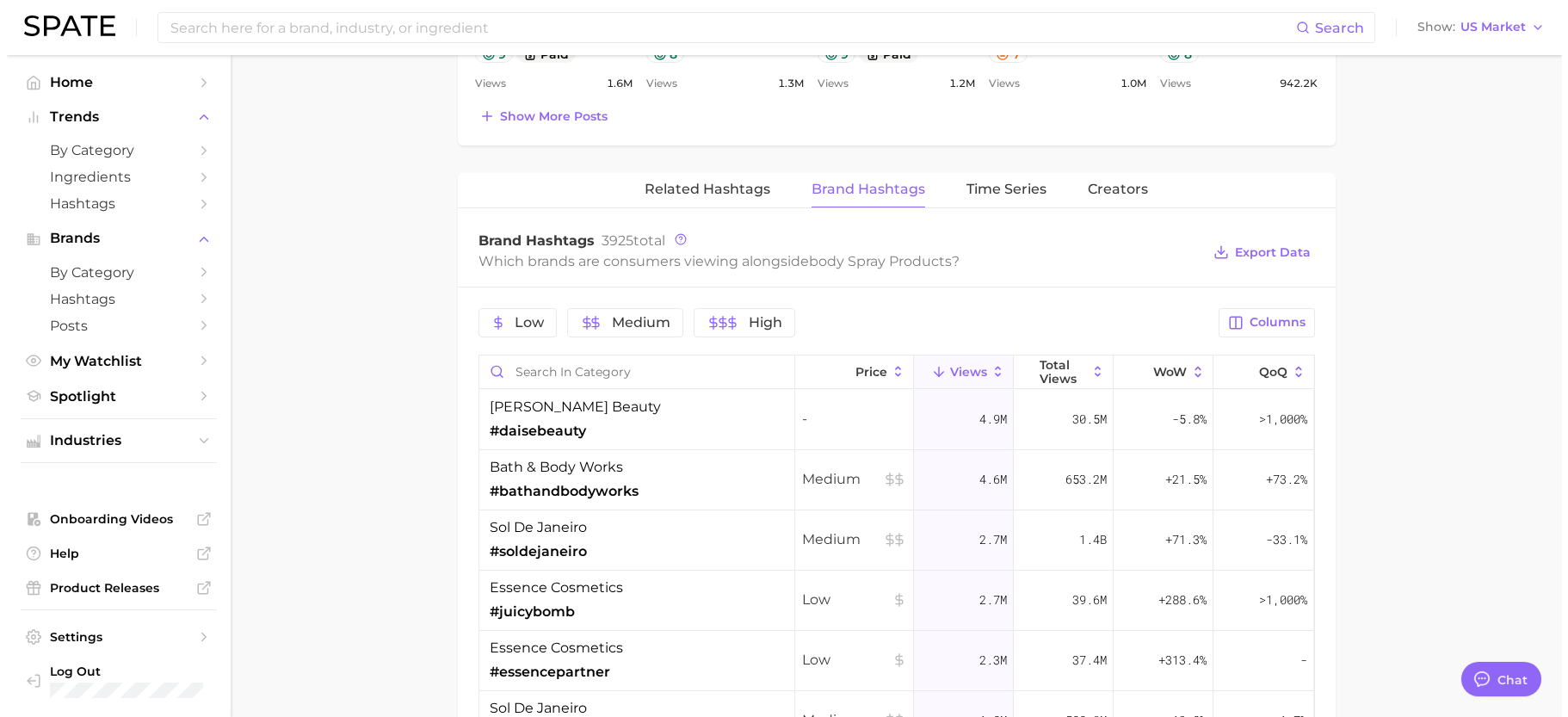
scroll to position [1205, 0]
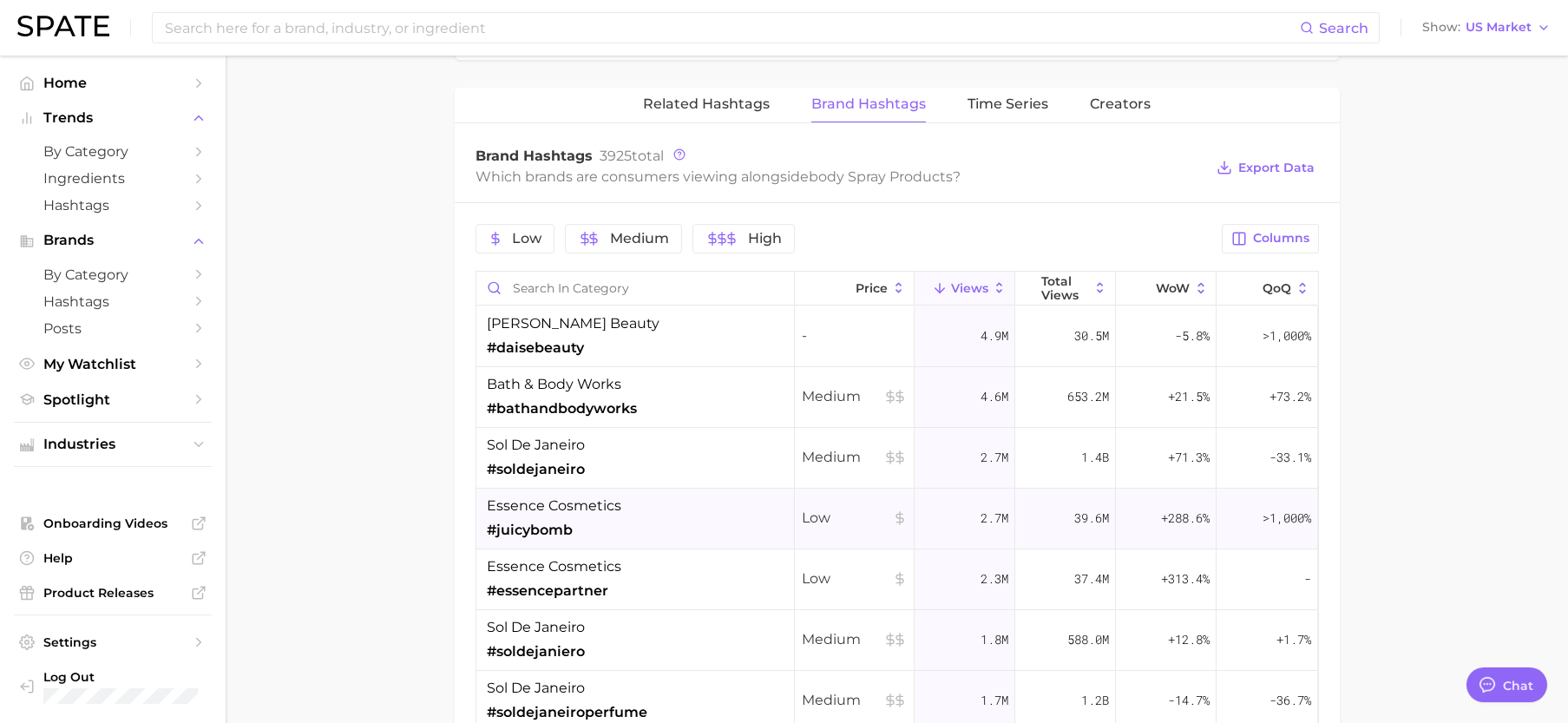
click at [641, 520] on div "essence cosmetics #juicybomb" at bounding box center [635, 519] width 319 height 61
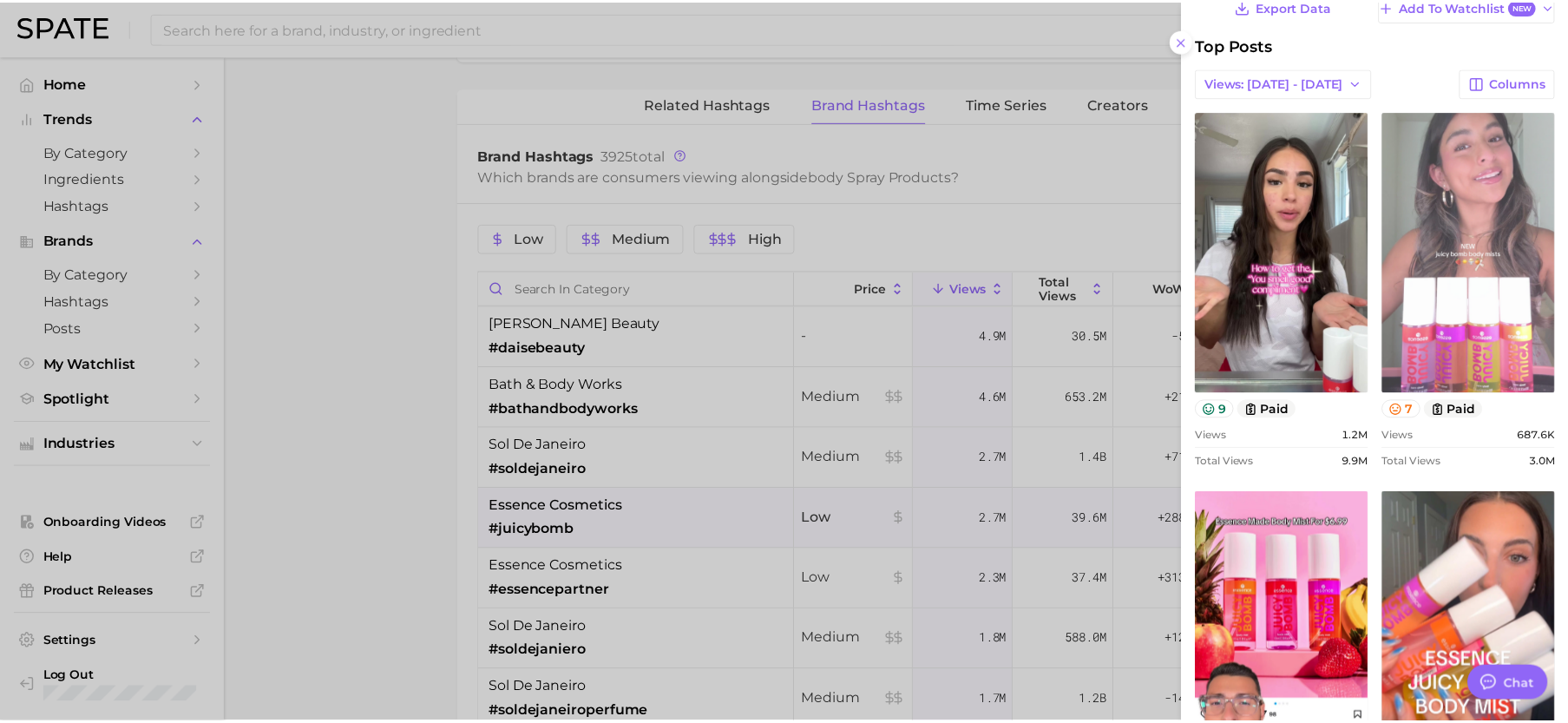
scroll to position [174, 0]
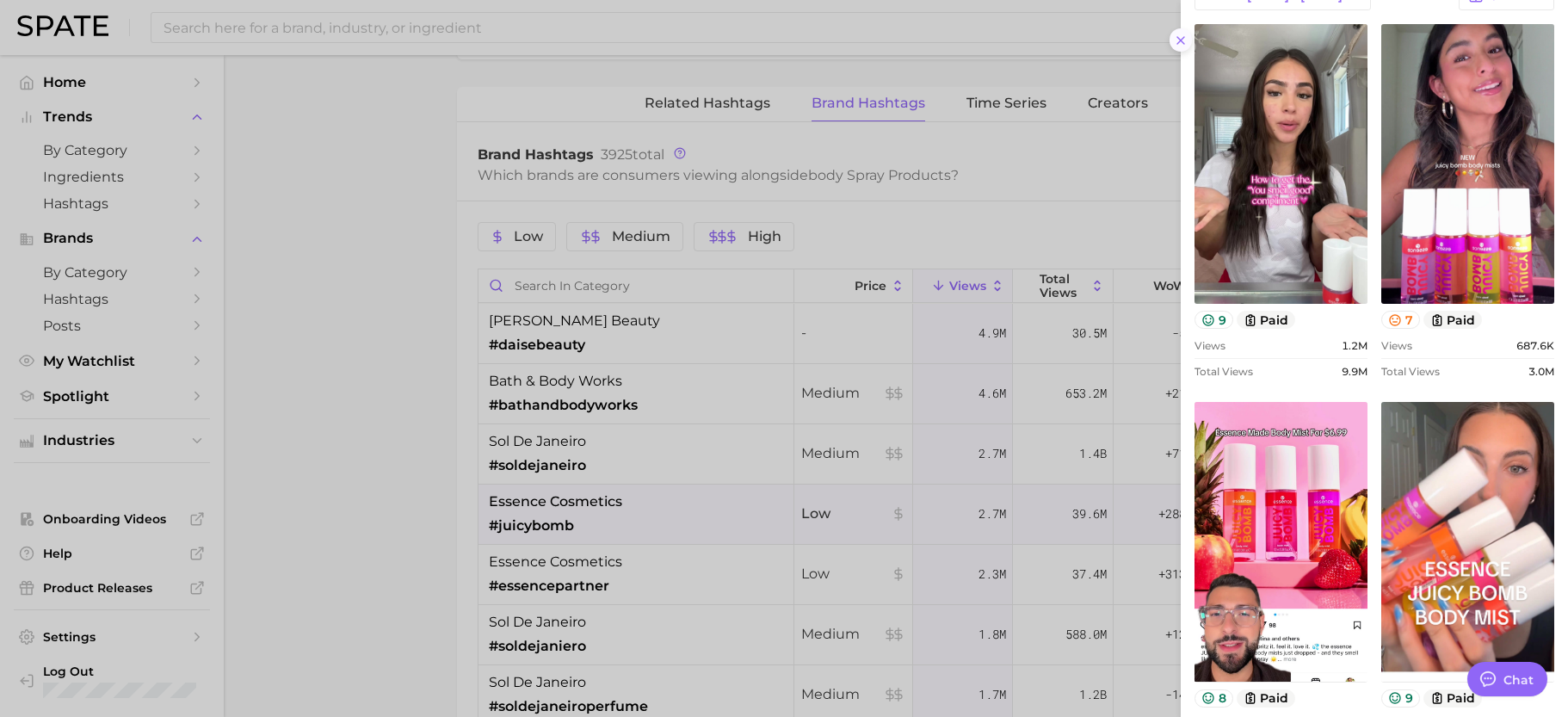
click at [1182, 43] on icon at bounding box center [1181, 40] width 14 height 14
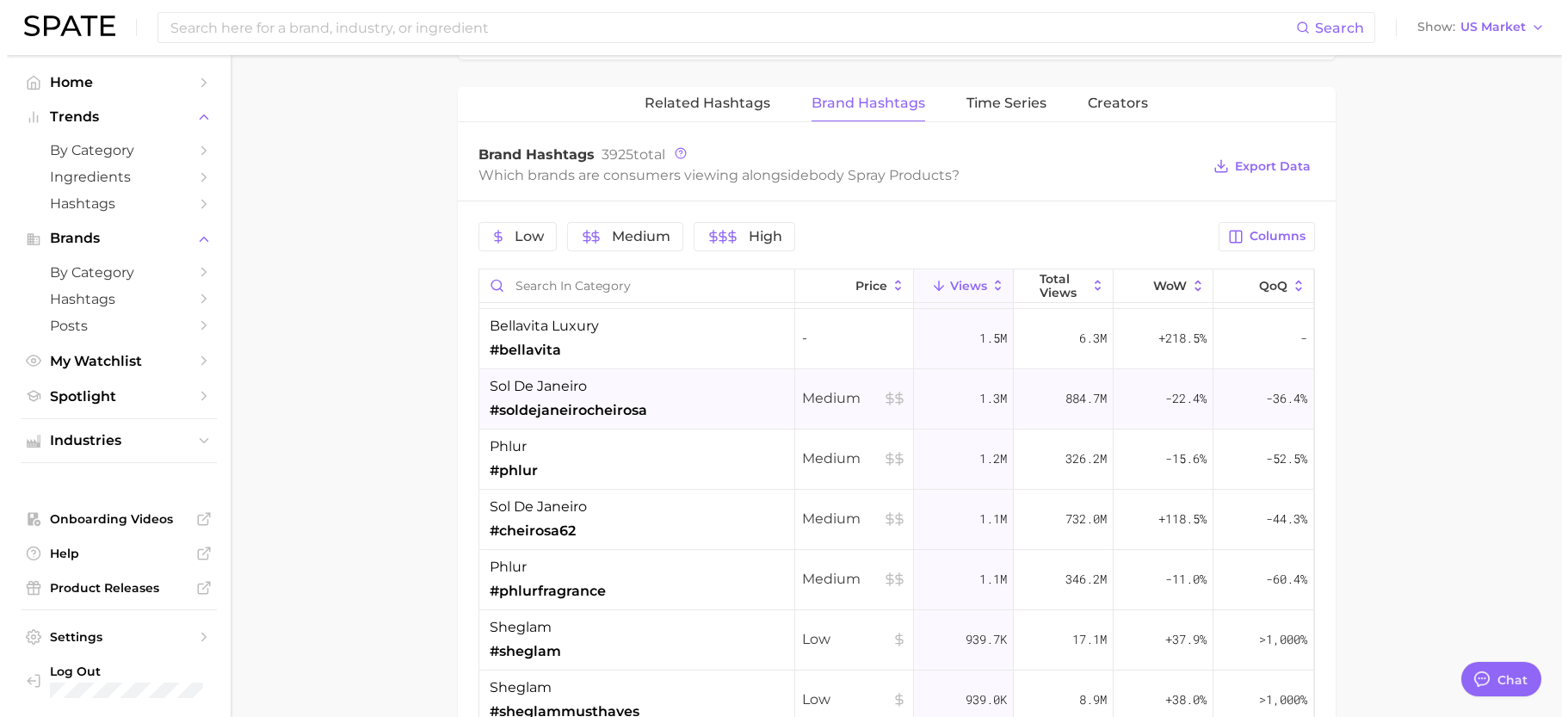
scroll to position [516, 0]
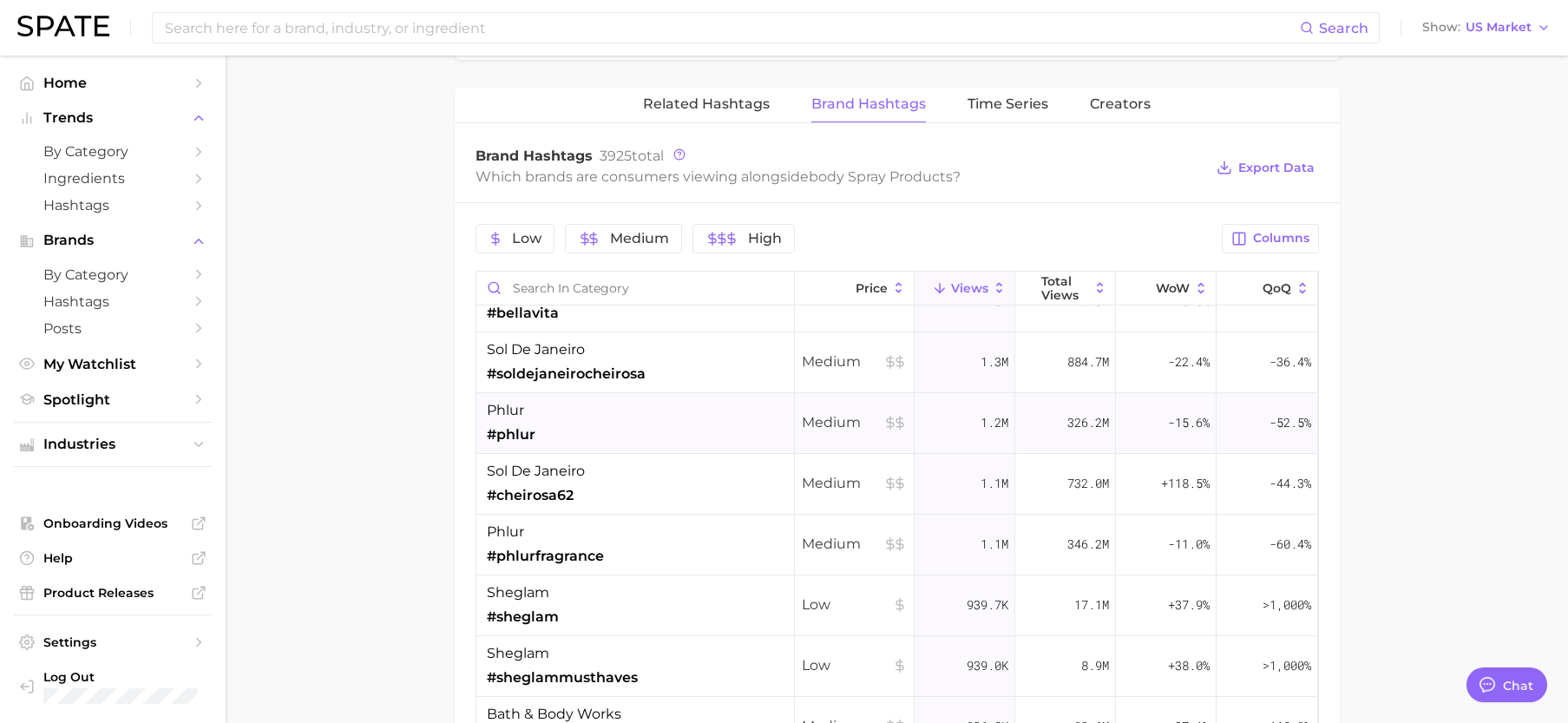
click at [655, 417] on div "phlur #phlur" at bounding box center [635, 423] width 319 height 61
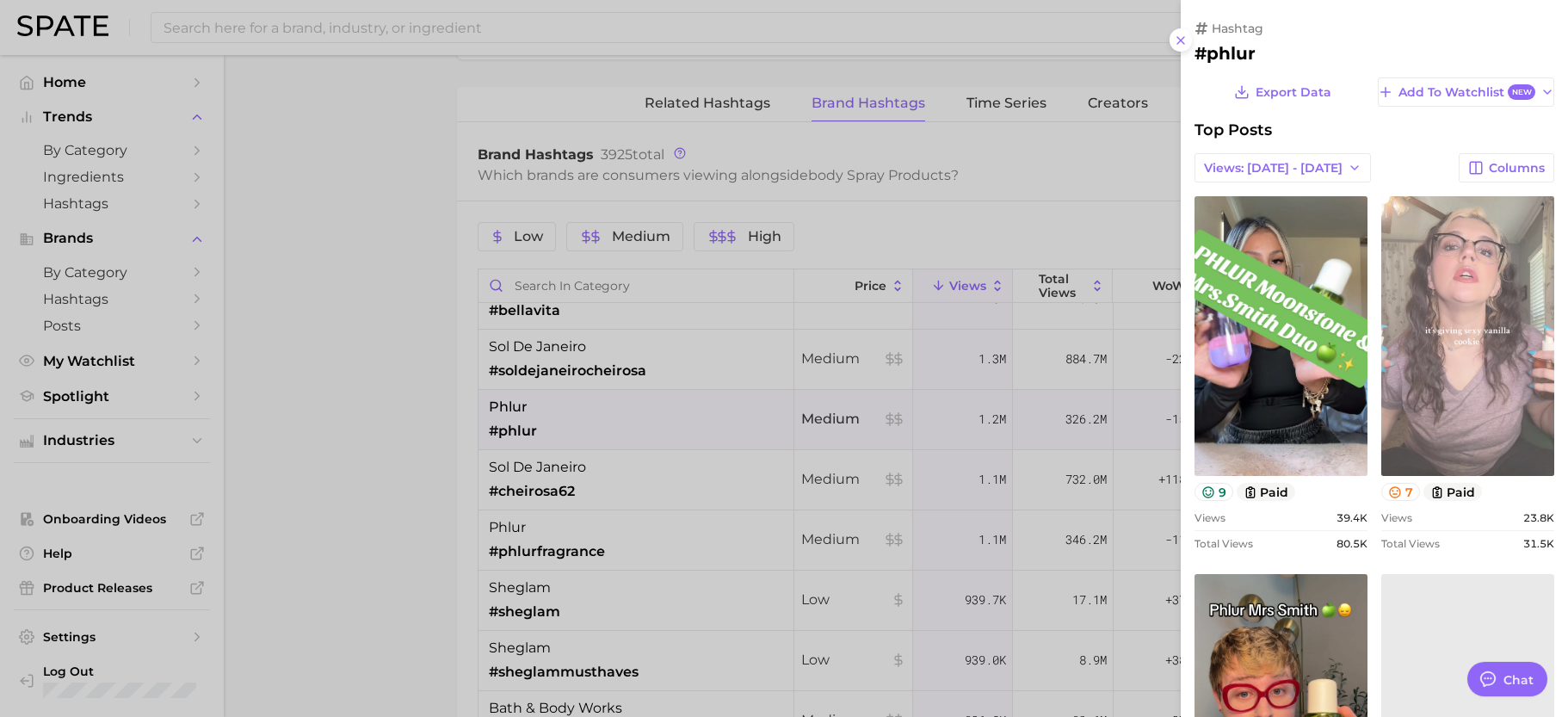
scroll to position [0, 0]
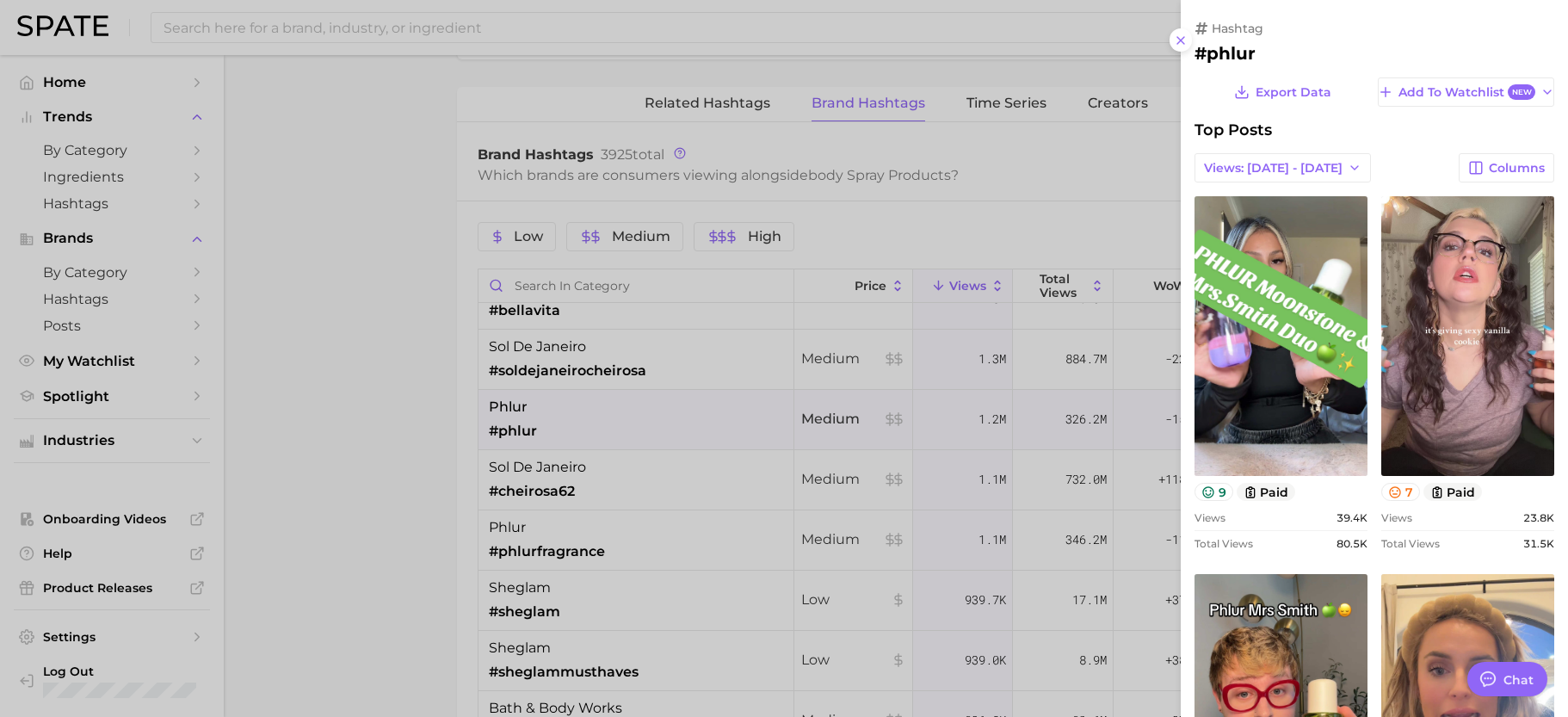
drag, startPoint x: 1177, startPoint y: 43, endPoint x: 1177, endPoint y: 60, distance: 17.0
click at [1177, 43] on icon at bounding box center [1181, 40] width 14 height 14
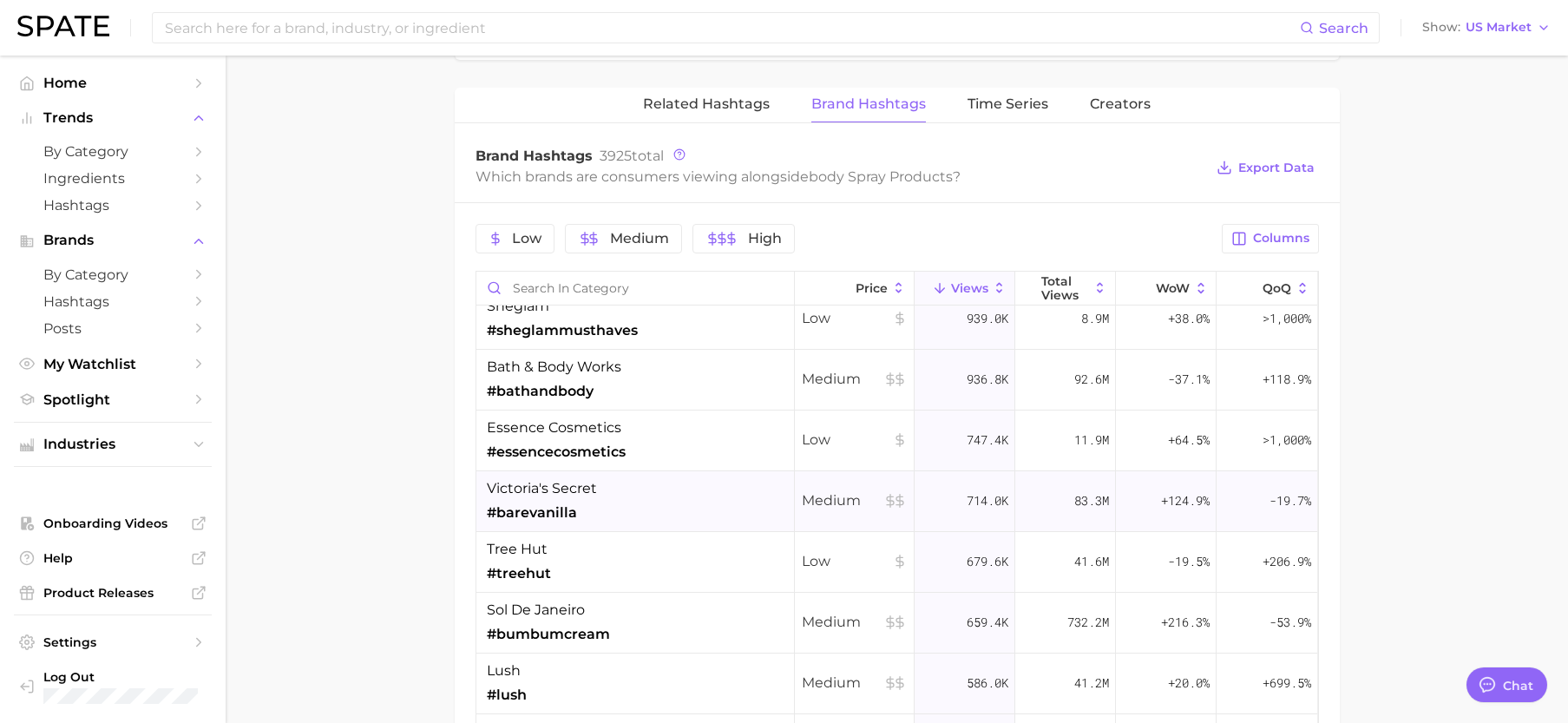
click at [620, 496] on div "victoria's secret #barevanilla" at bounding box center [635, 502] width 319 height 61
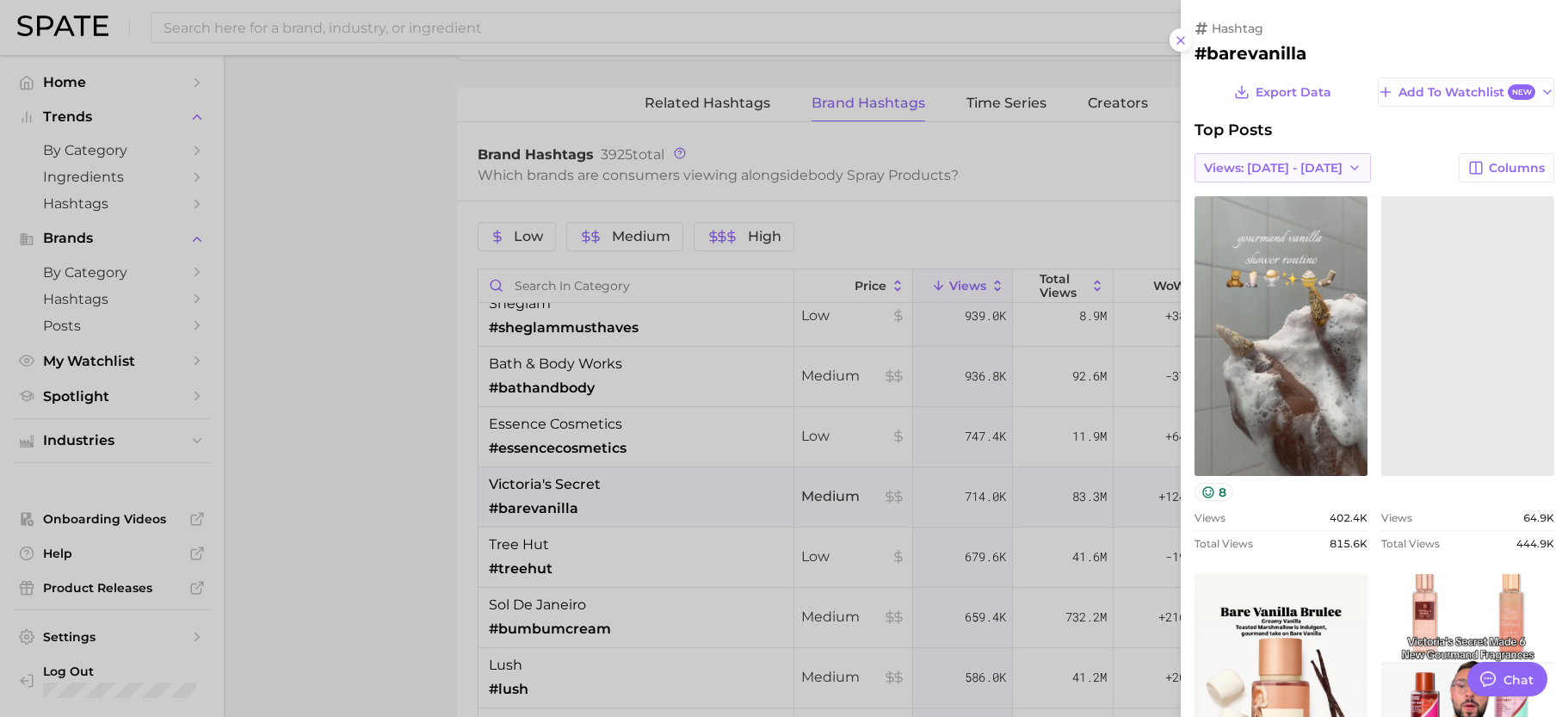
click at [1269, 161] on span "Views: Aug 10 - 17" at bounding box center [1274, 167] width 138 height 14
click at [1242, 234] on button "Total Views" at bounding box center [1277, 230] width 189 height 31
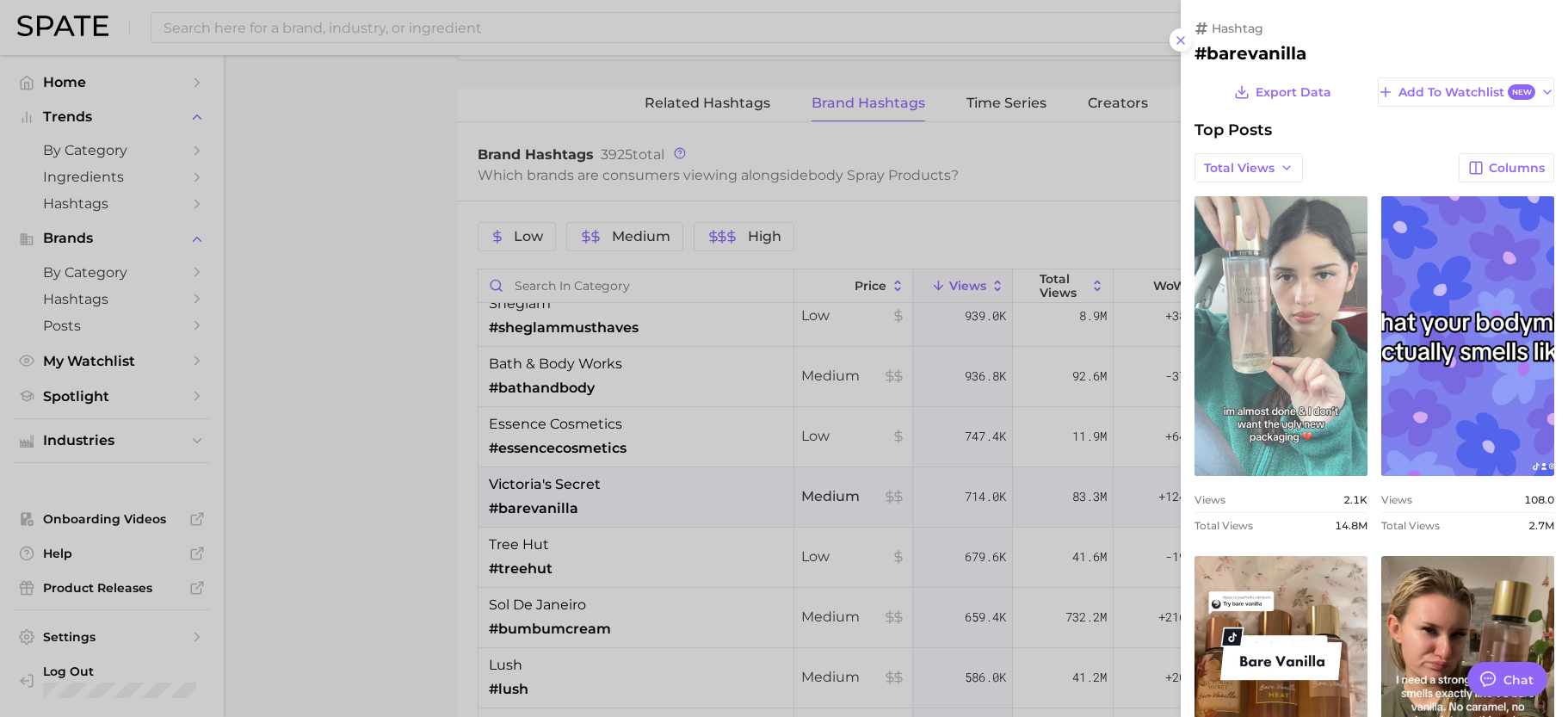
click at [1306, 359] on link "view post on TikTok" at bounding box center [1281, 336] width 173 height 280
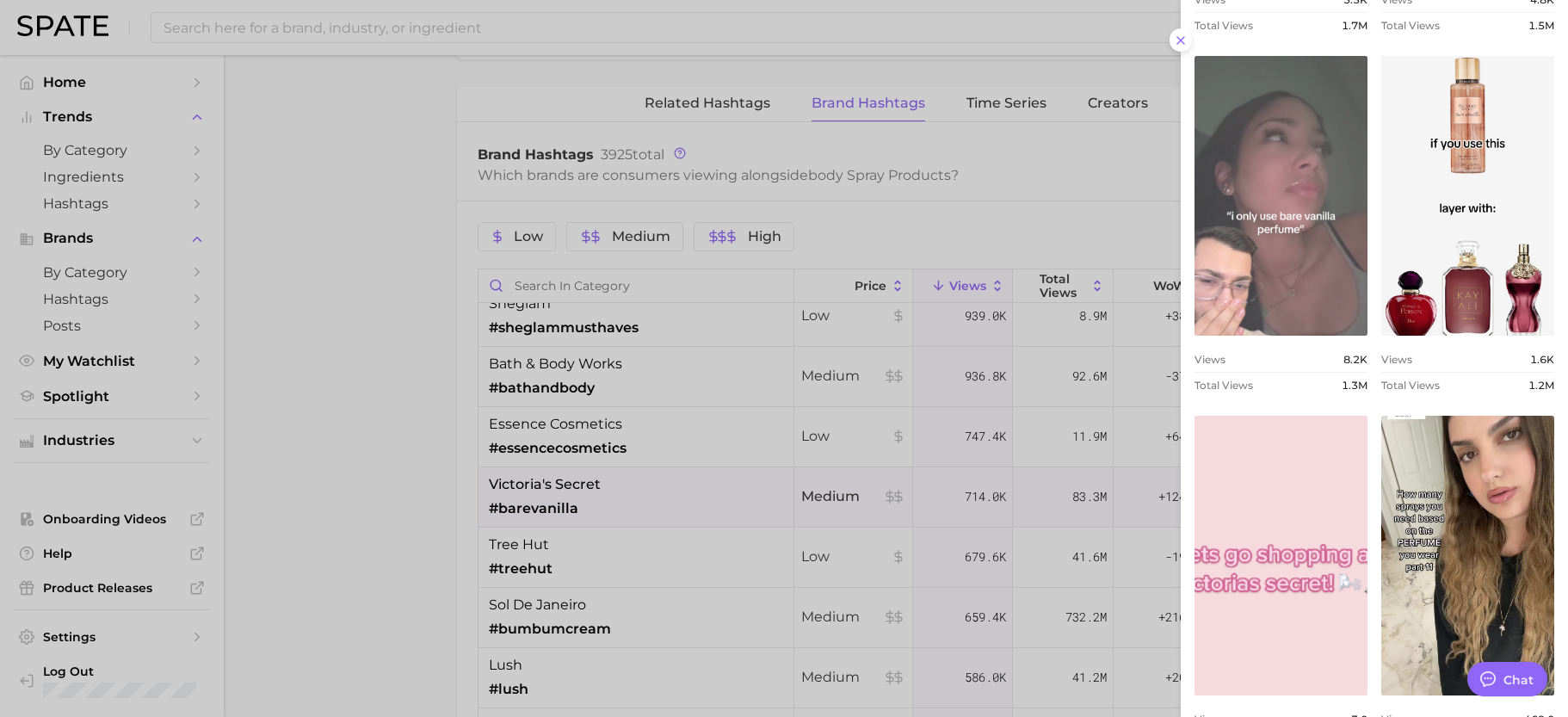
click at [1333, 202] on link "view post on TikTok" at bounding box center [1281, 196] width 173 height 280
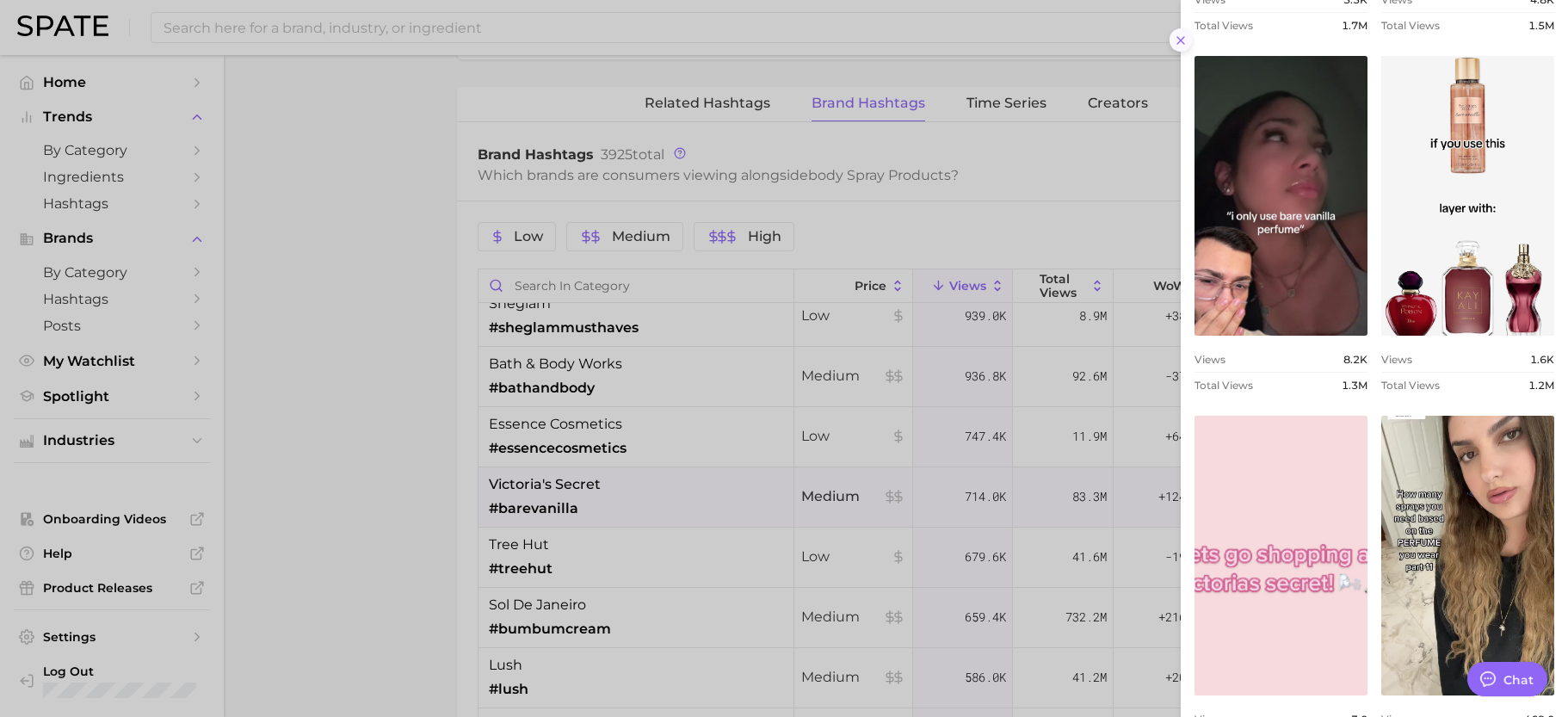
click at [1183, 35] on icon at bounding box center [1181, 40] width 14 height 14
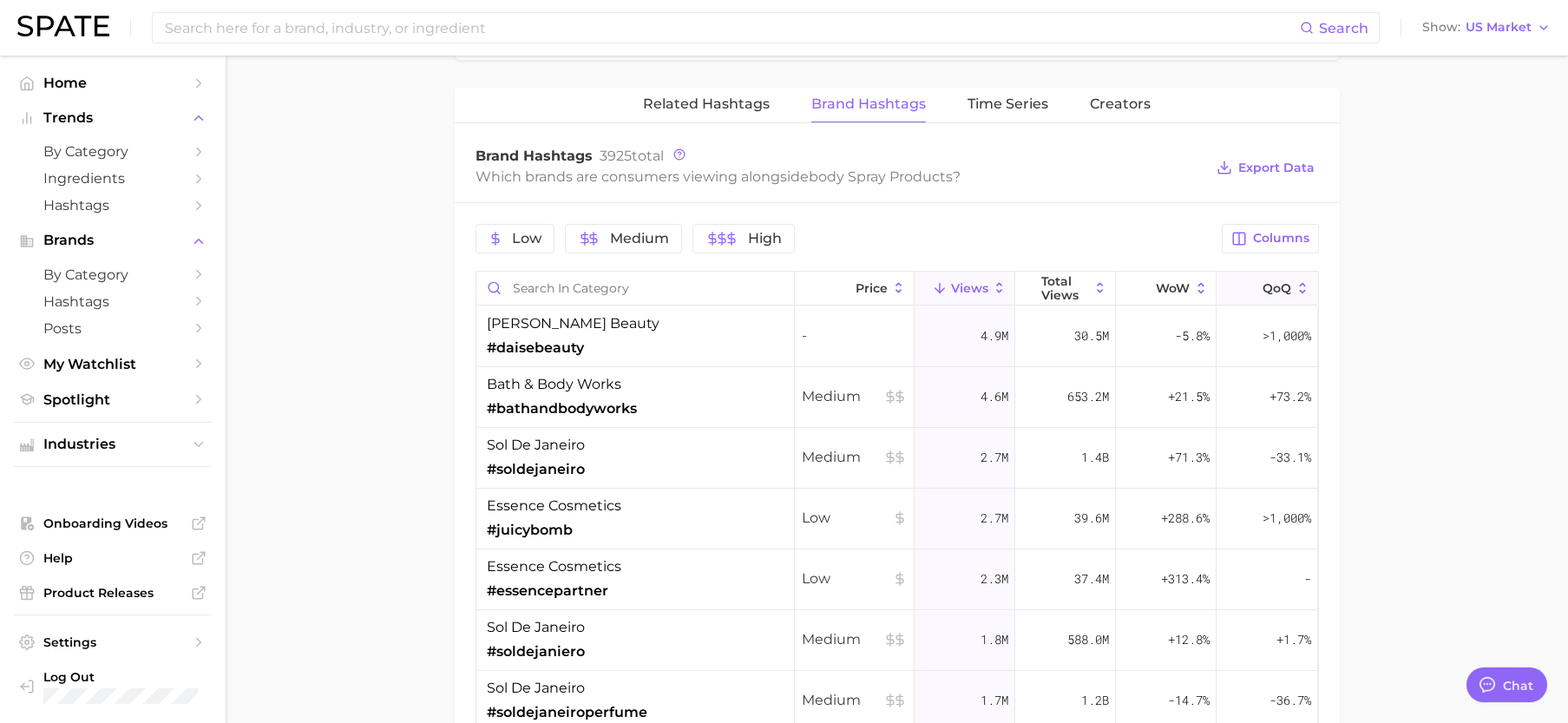
click at [1277, 283] on span "QoQ" at bounding box center [1277, 288] width 29 height 14
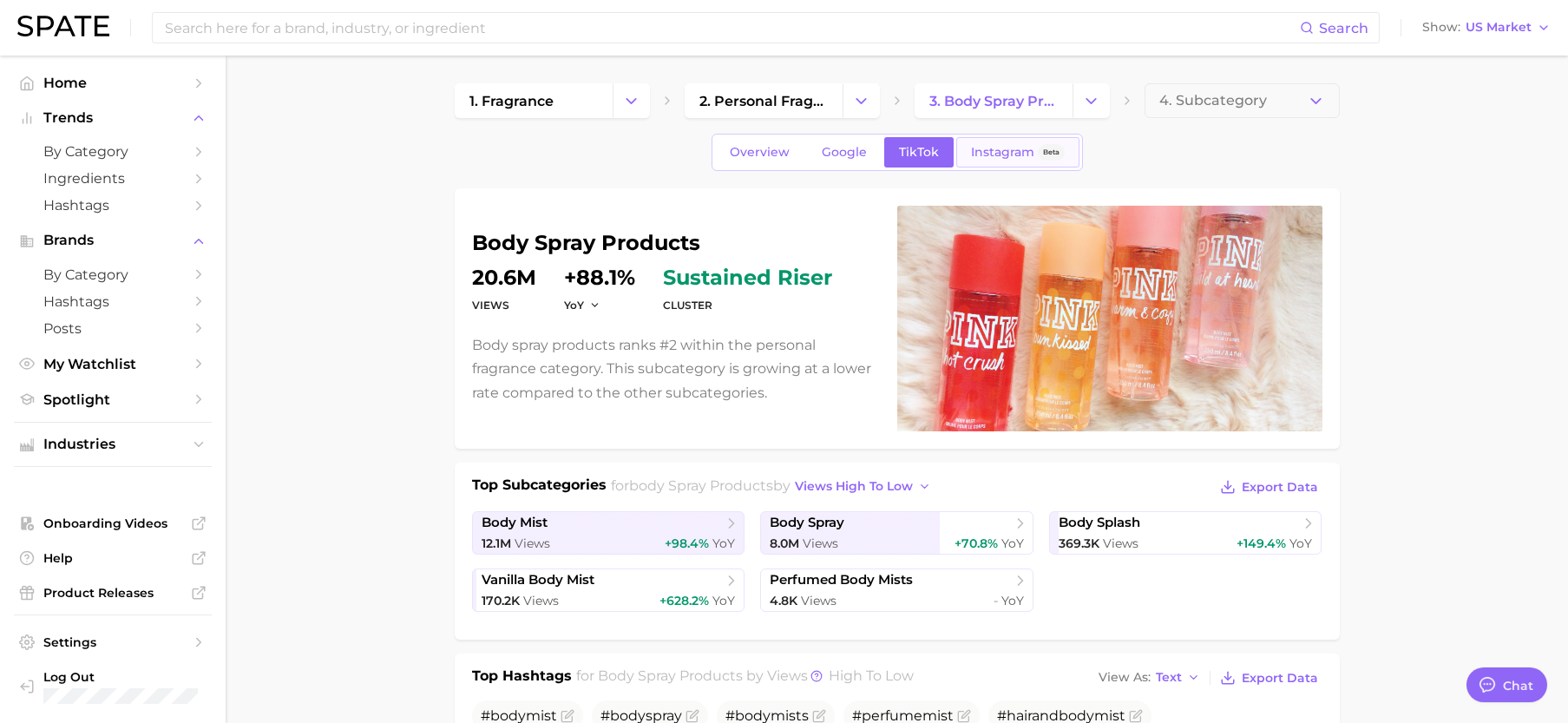
click at [999, 153] on span "Instagram" at bounding box center [1002, 152] width 63 height 14
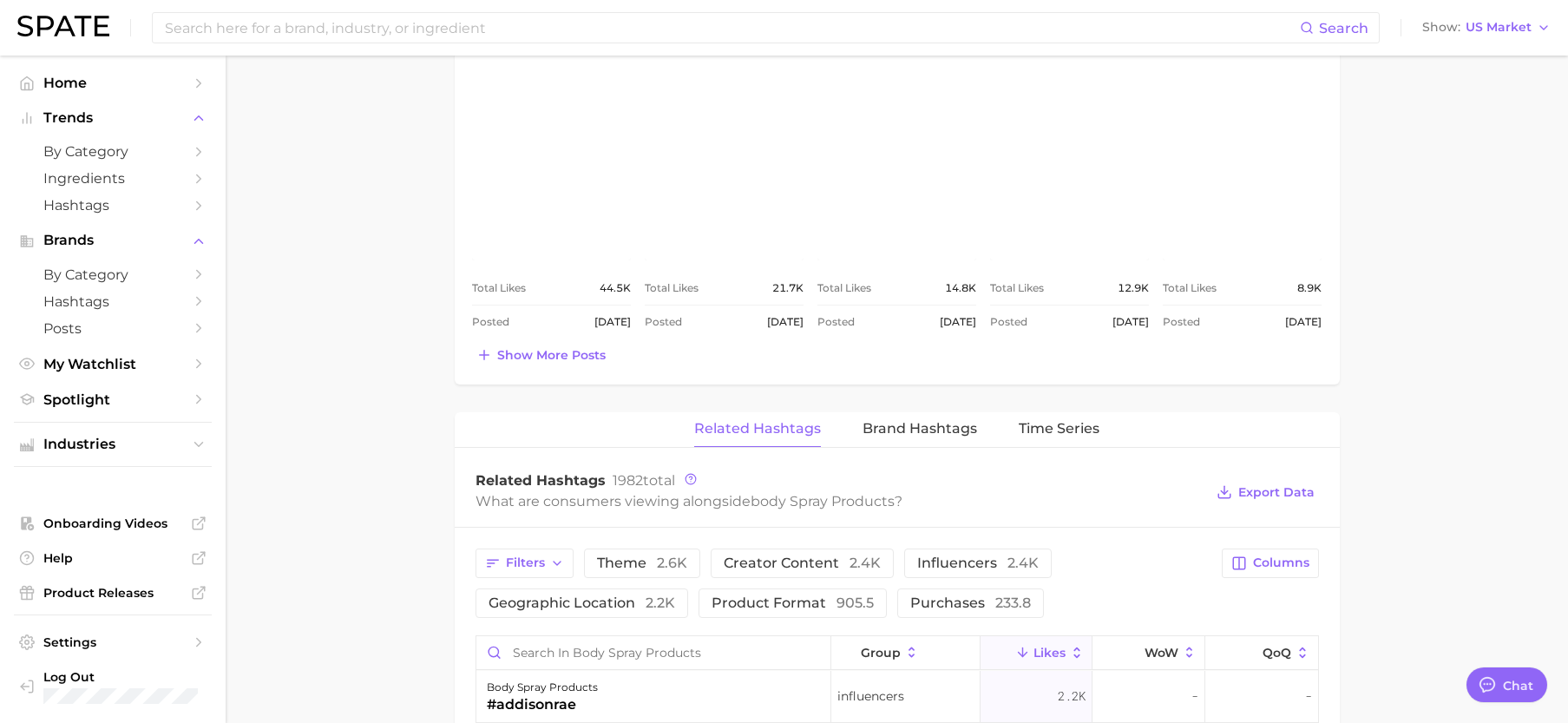
scroll to position [868, 0]
click at [935, 424] on span "Brand Hashtags" at bounding box center [919, 426] width 114 height 15
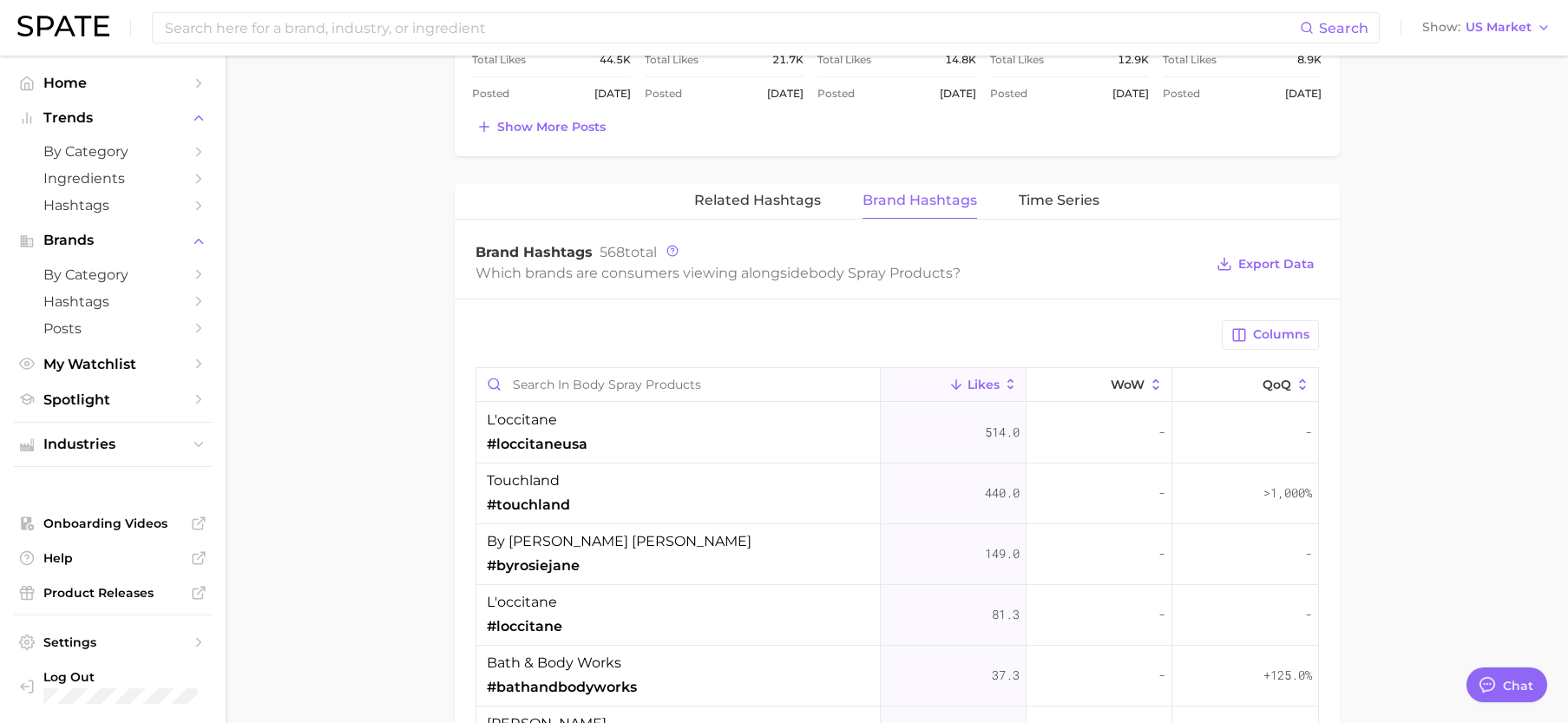
scroll to position [1128, 0]
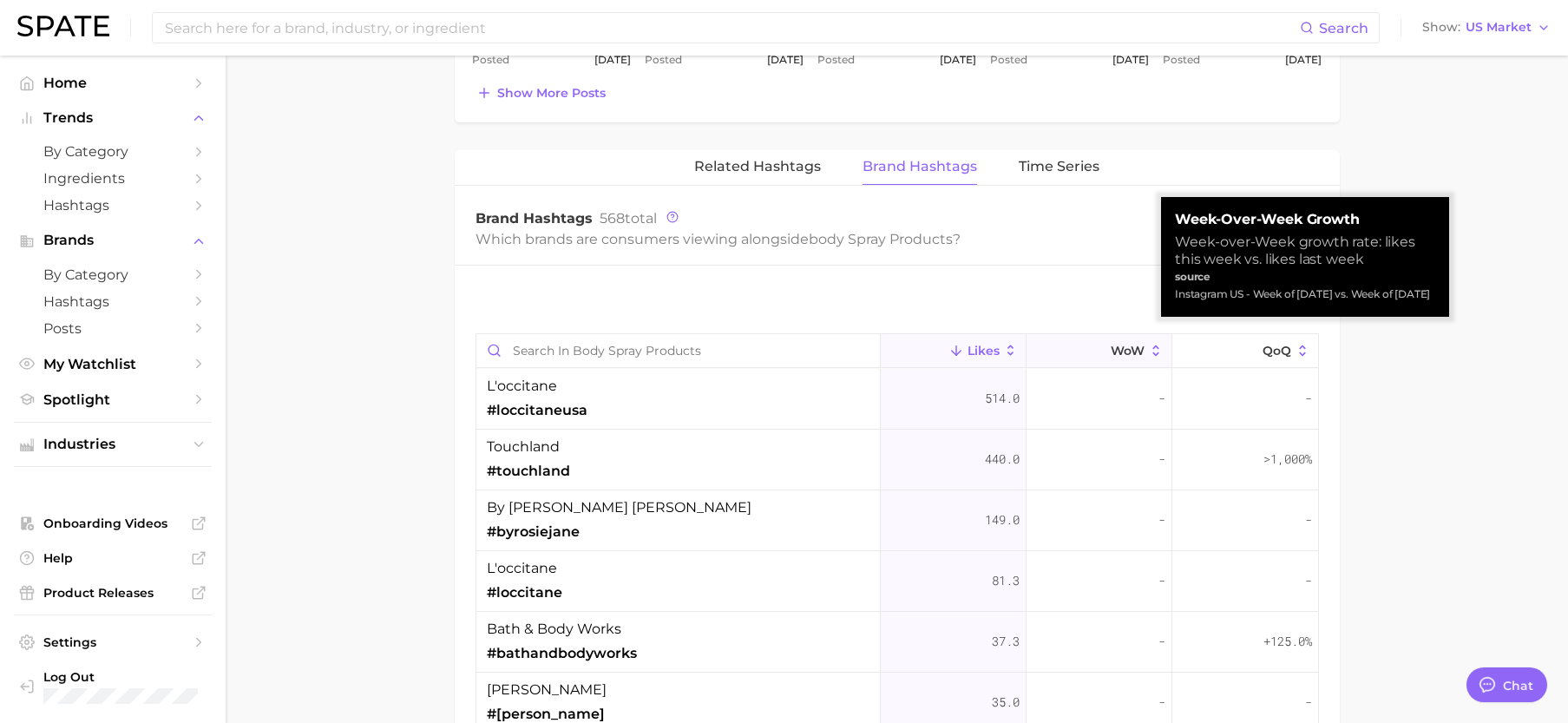
click at [1110, 351] on span "WoW" at bounding box center [1126, 350] width 33 height 14
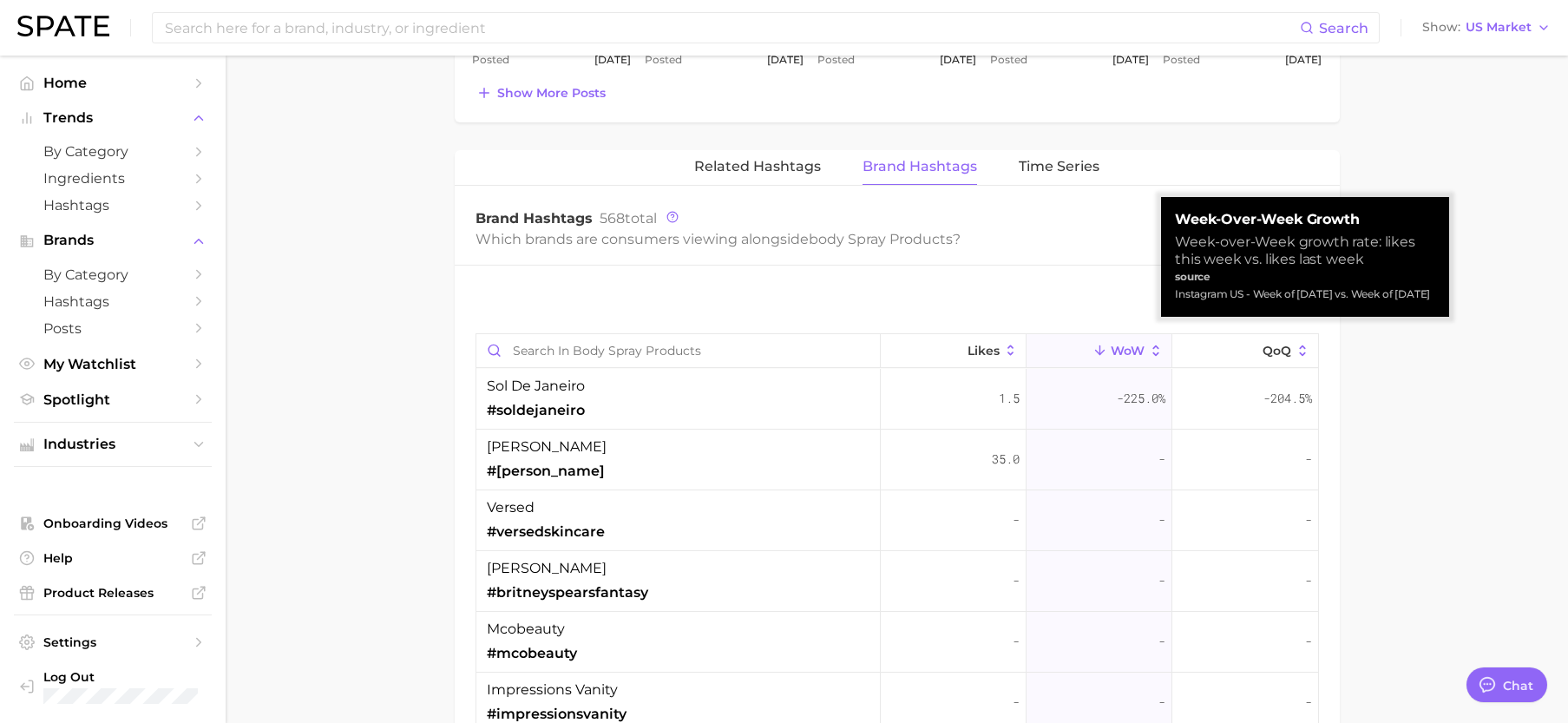
click at [1110, 351] on span "WoW" at bounding box center [1126, 350] width 33 height 14
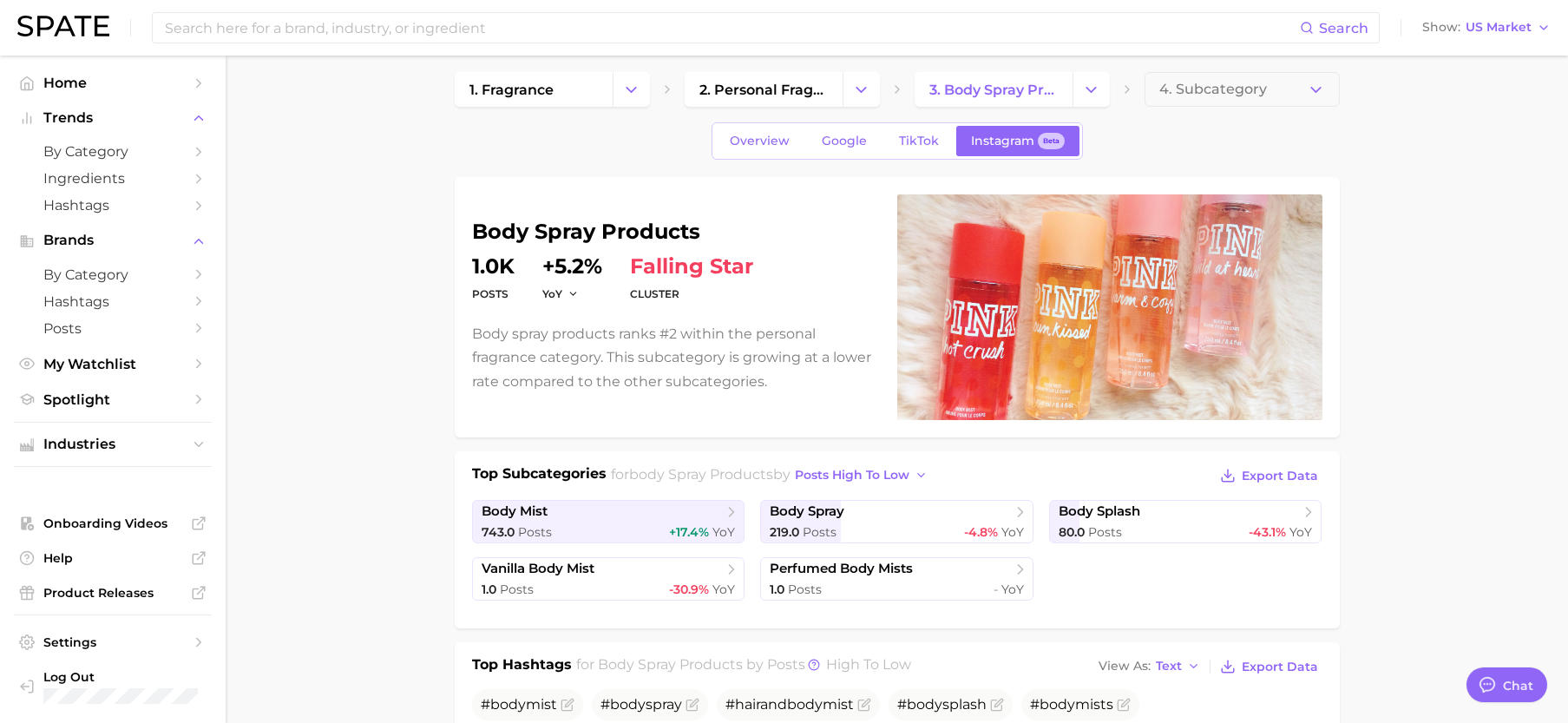
scroll to position [0, 0]
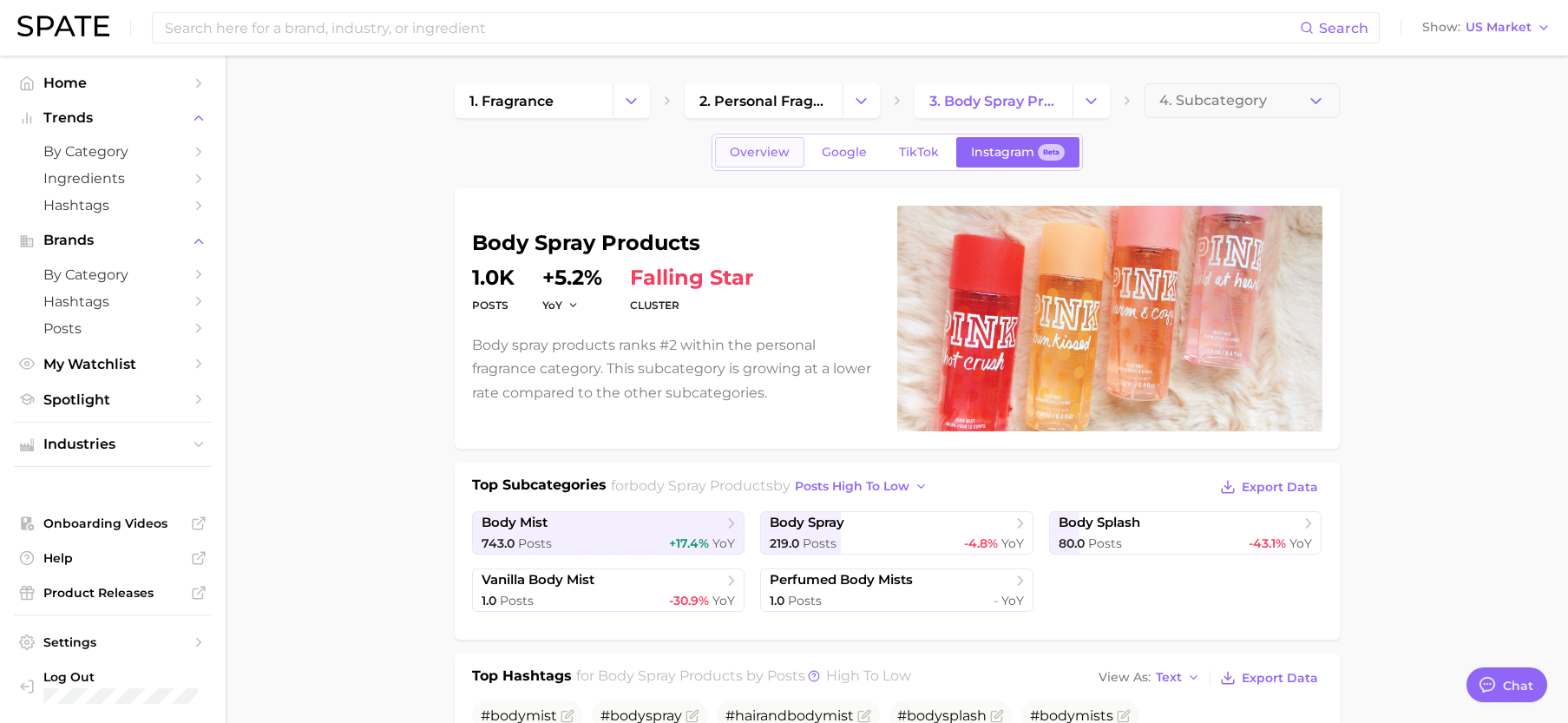
click at [774, 151] on span "Overview" at bounding box center [759, 152] width 60 height 14
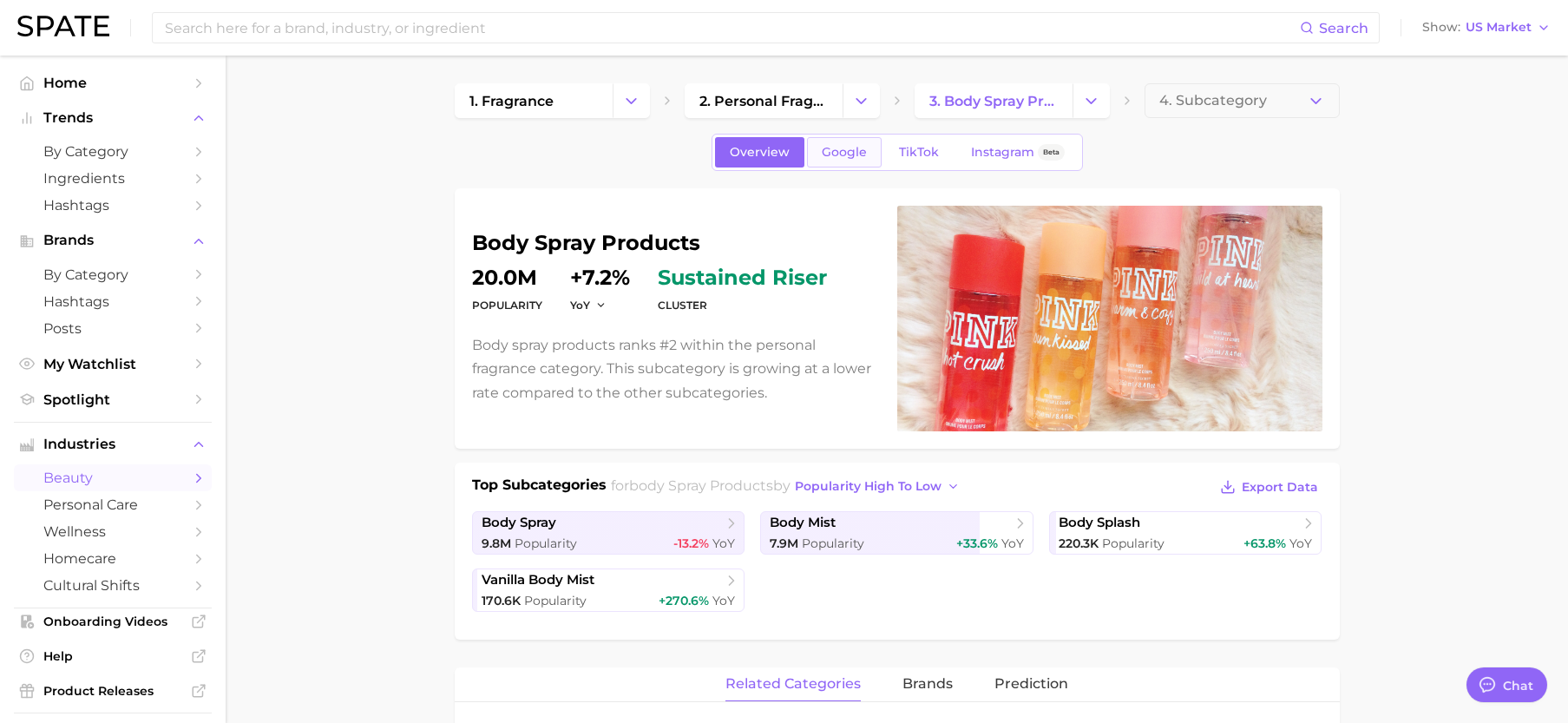
click at [847, 153] on span "Google" at bounding box center [843, 152] width 45 height 14
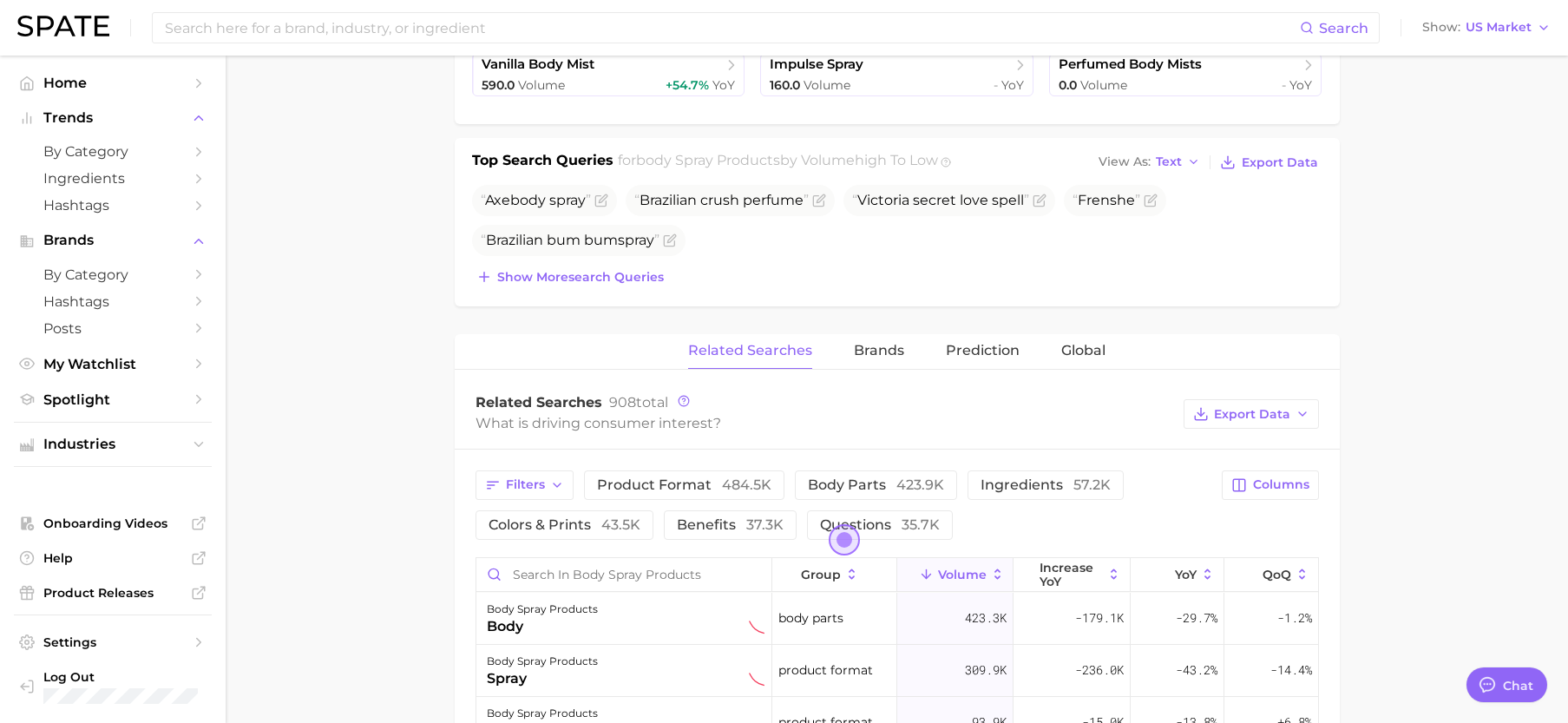
scroll to position [521, 0]
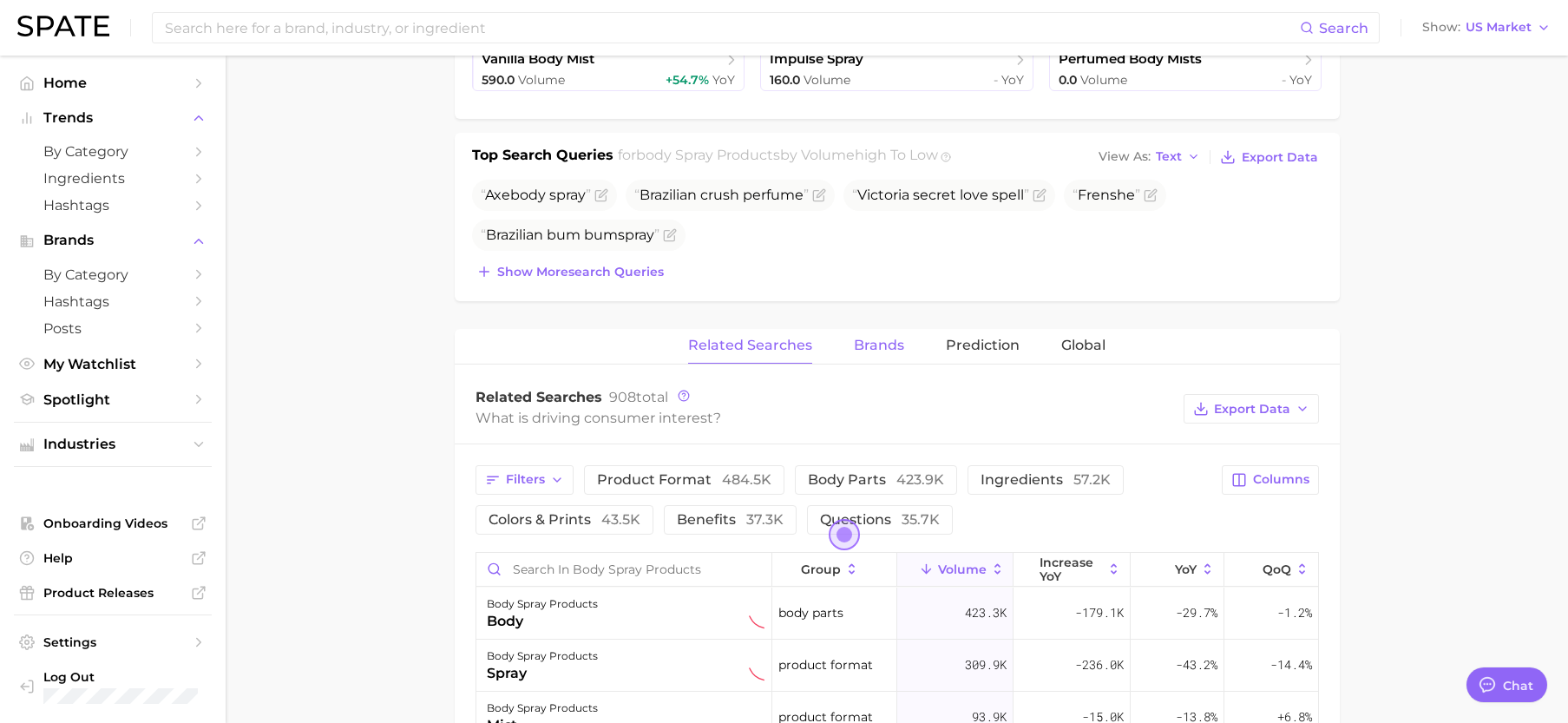
click at [875, 349] on span "Brands" at bounding box center [878, 345] width 51 height 15
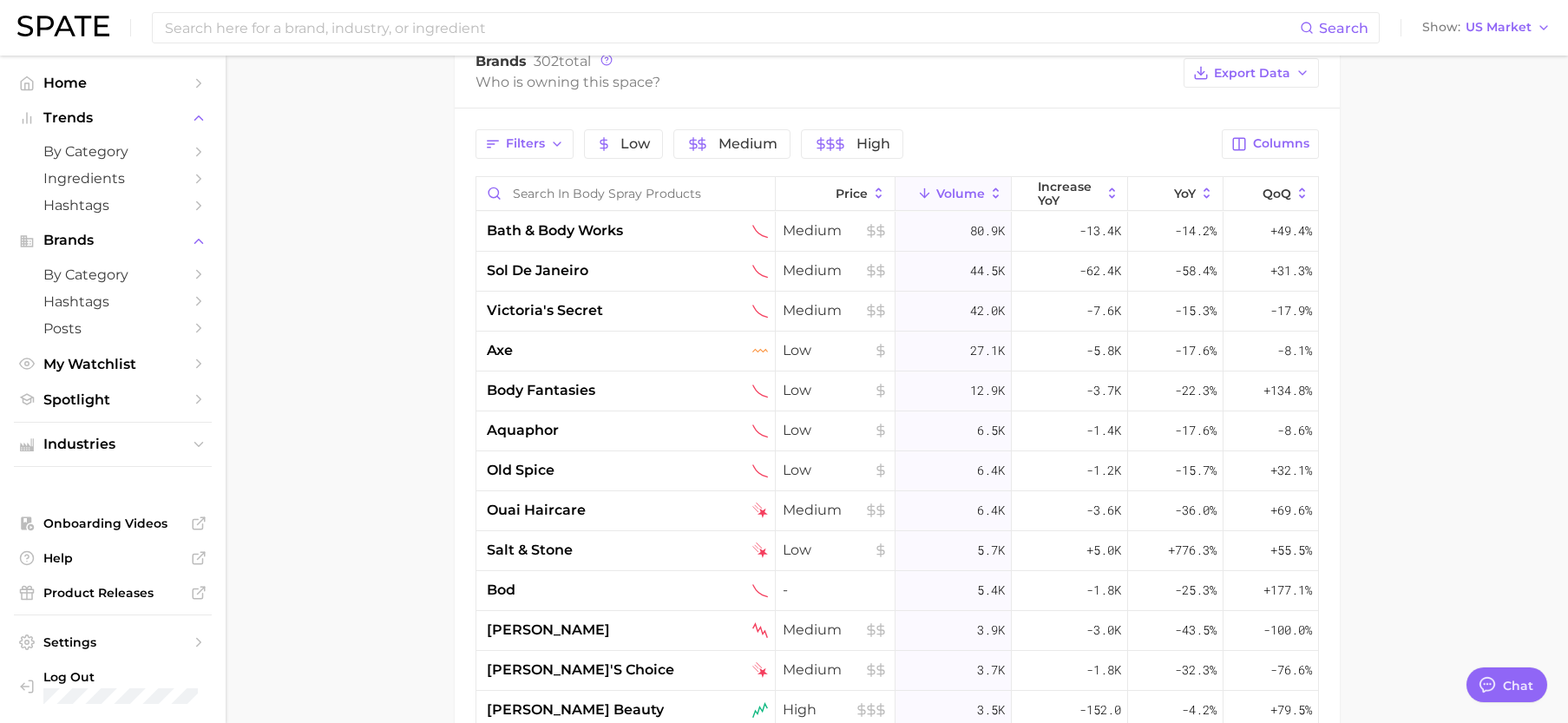
scroll to position [868, 0]
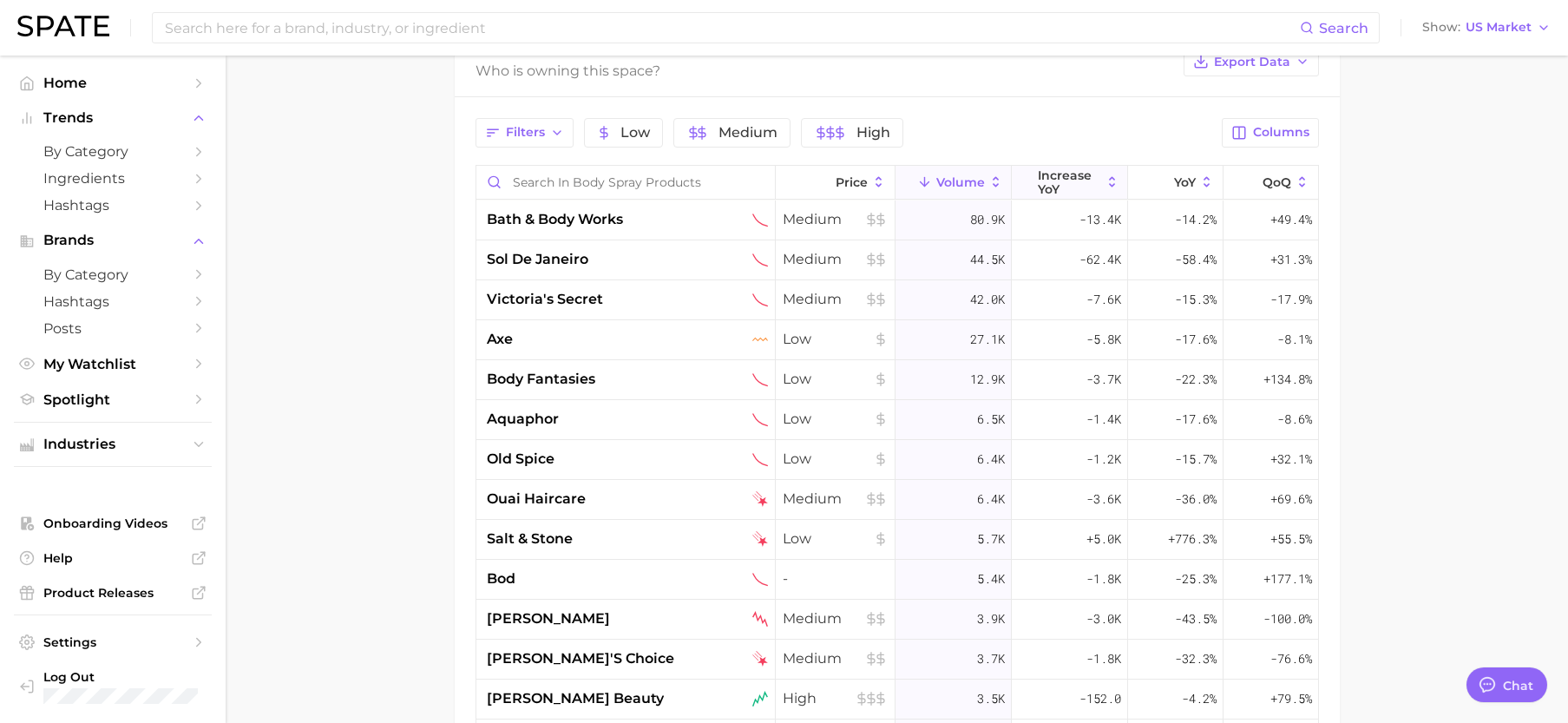
click at [1046, 181] on span "increase YoY" at bounding box center [1069, 181] width 63 height 28
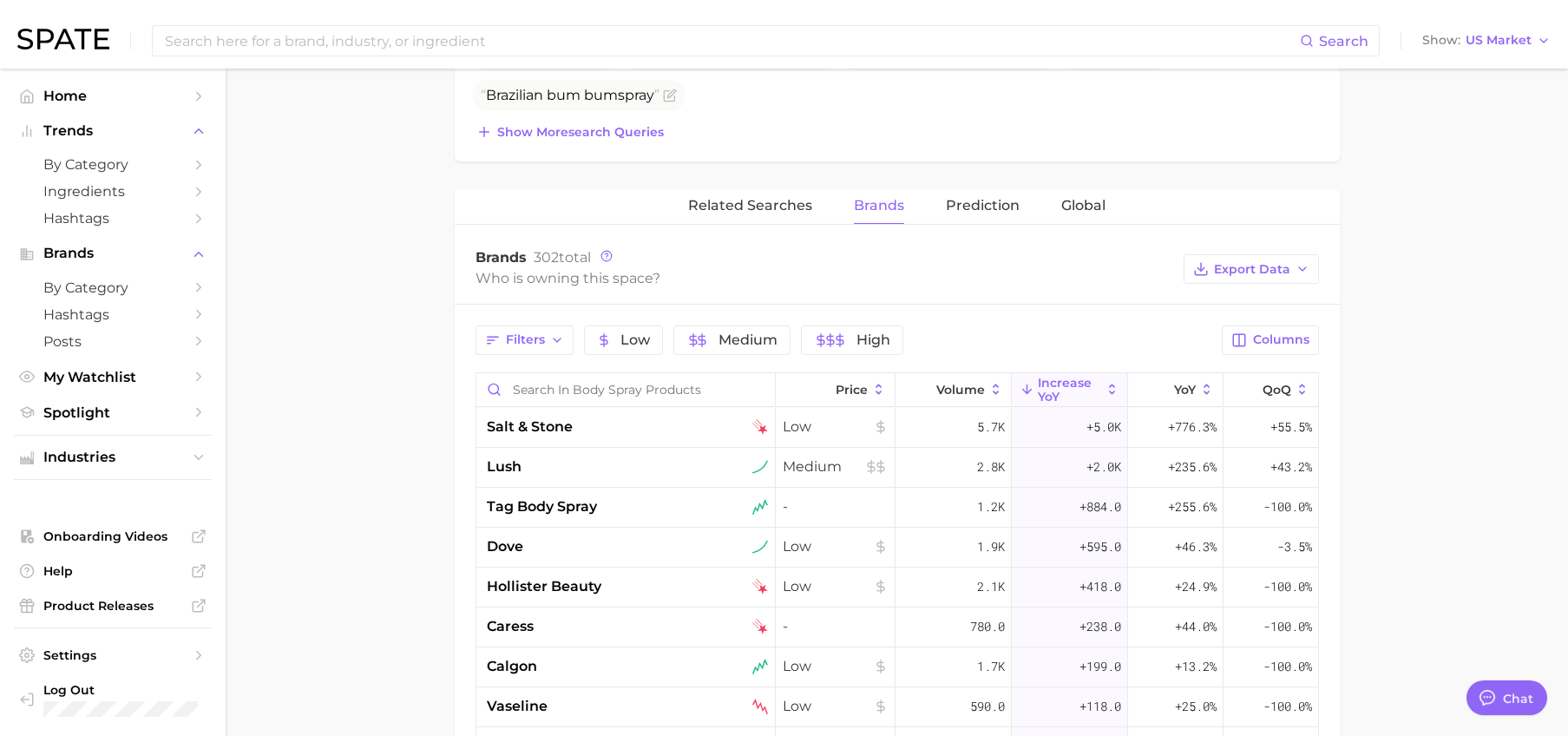
scroll to position [608, 0]
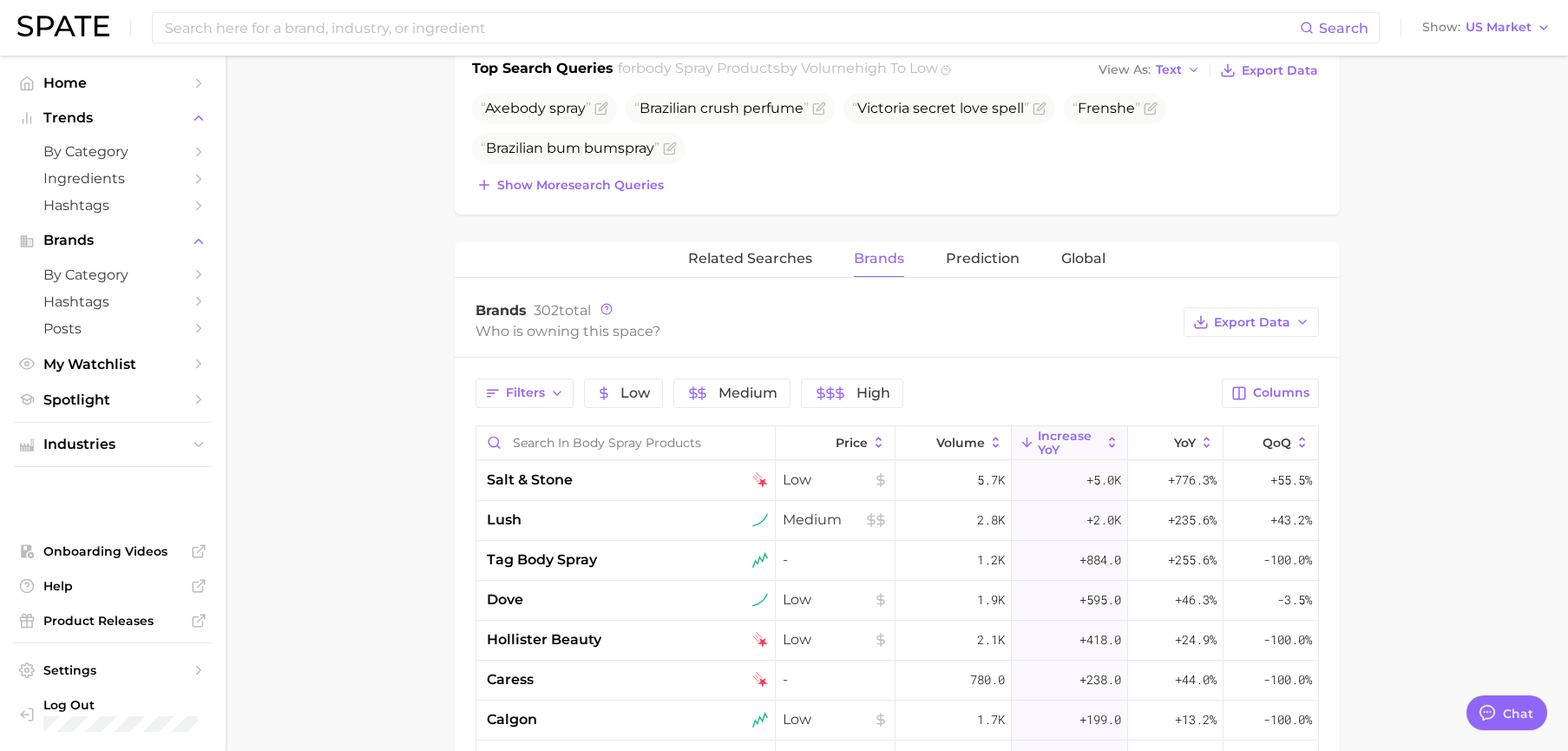
type textarea "x"
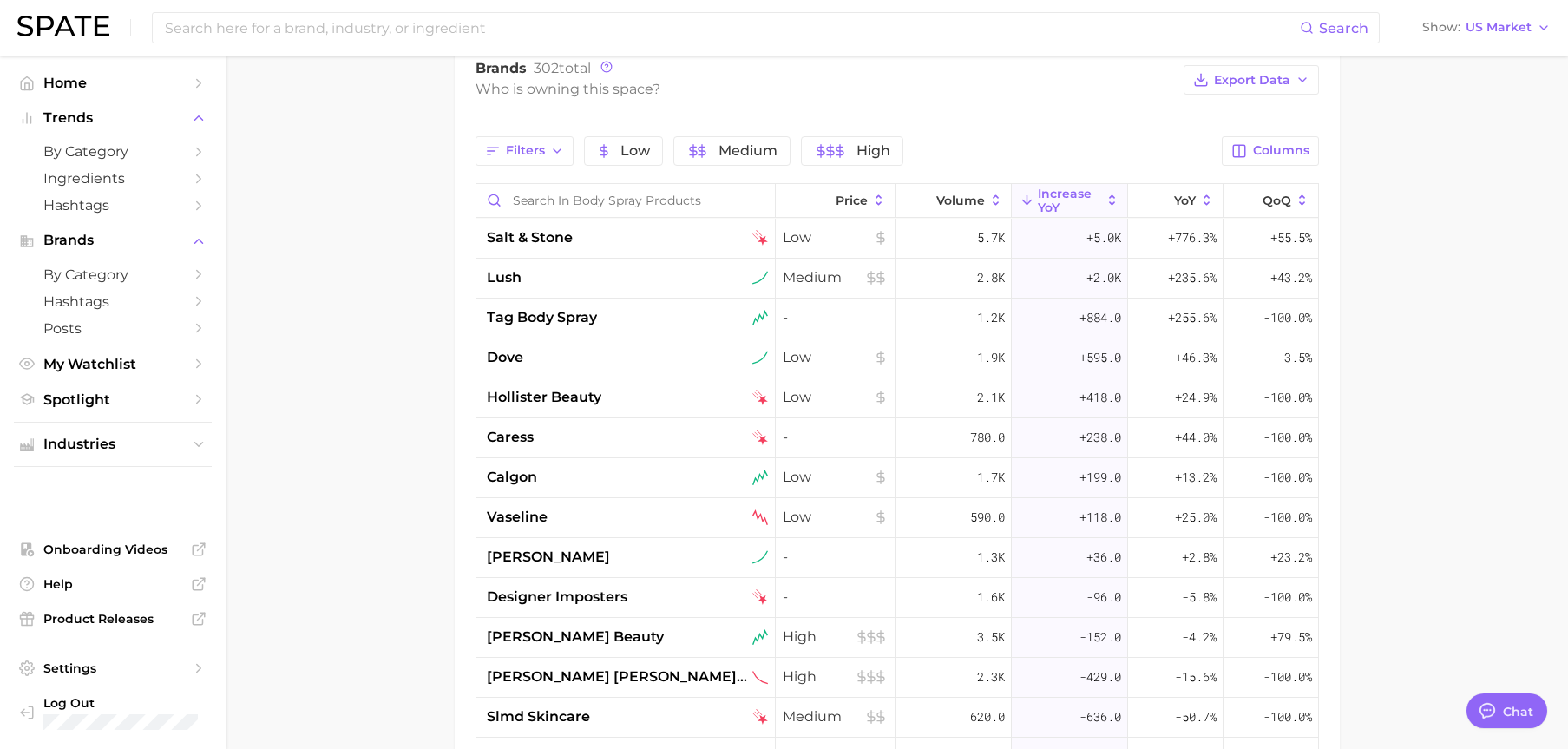
scroll to position [868, 0]
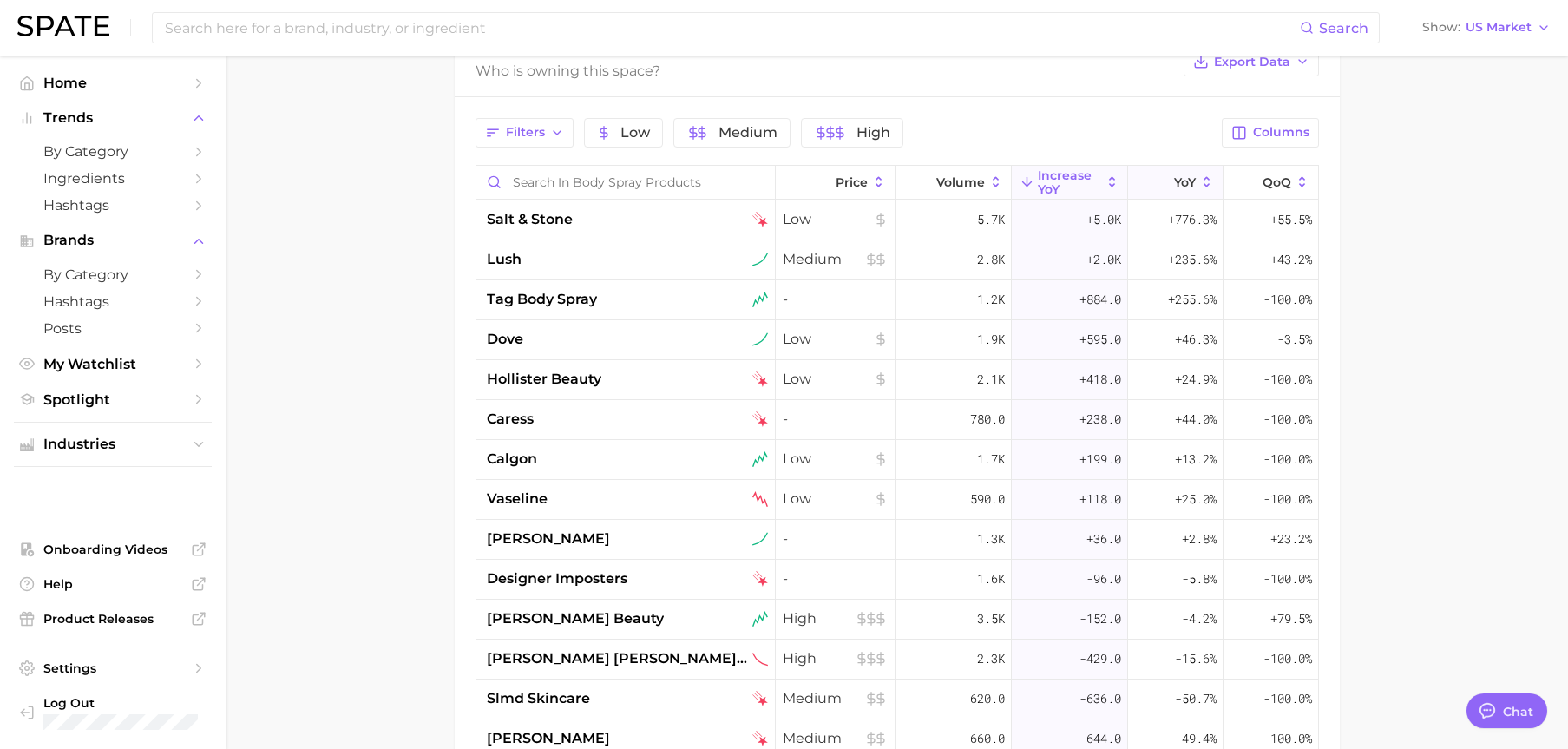
click at [1174, 177] on span "YoY" at bounding box center [1185, 182] width 22 height 14
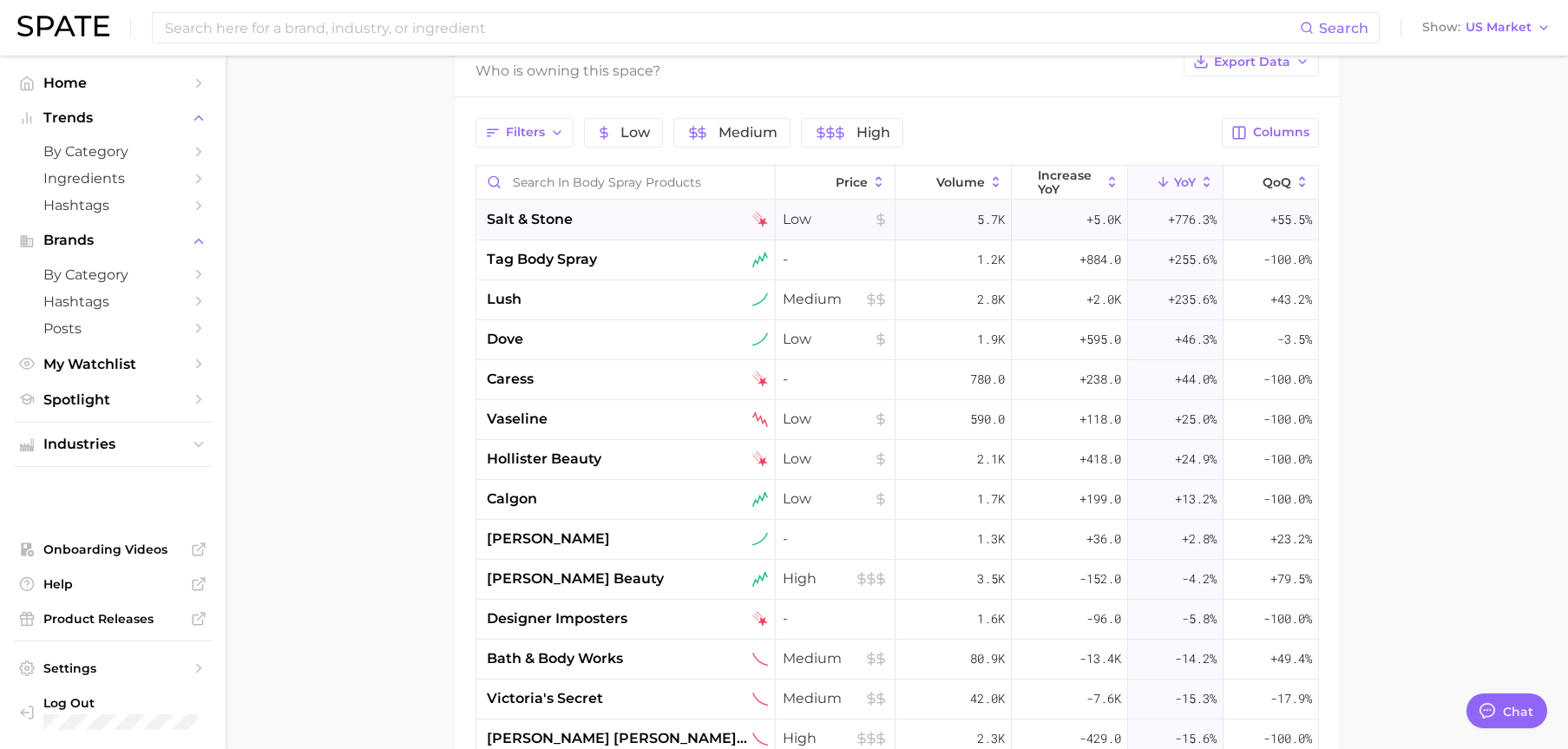
click at [511, 217] on span "salt & stone" at bounding box center [529, 219] width 86 height 21
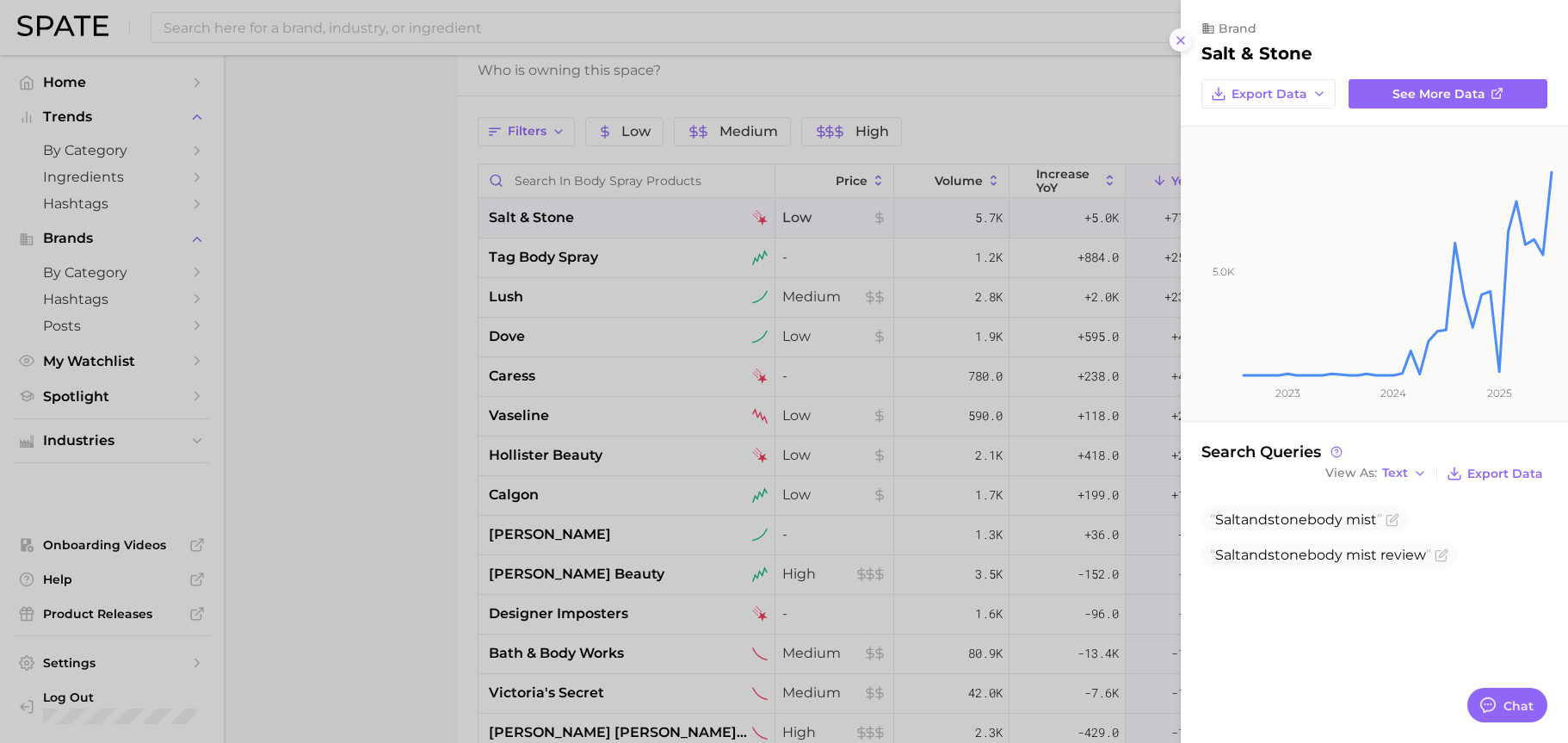
click at [1180, 44] on icon at bounding box center [1181, 40] width 14 height 14
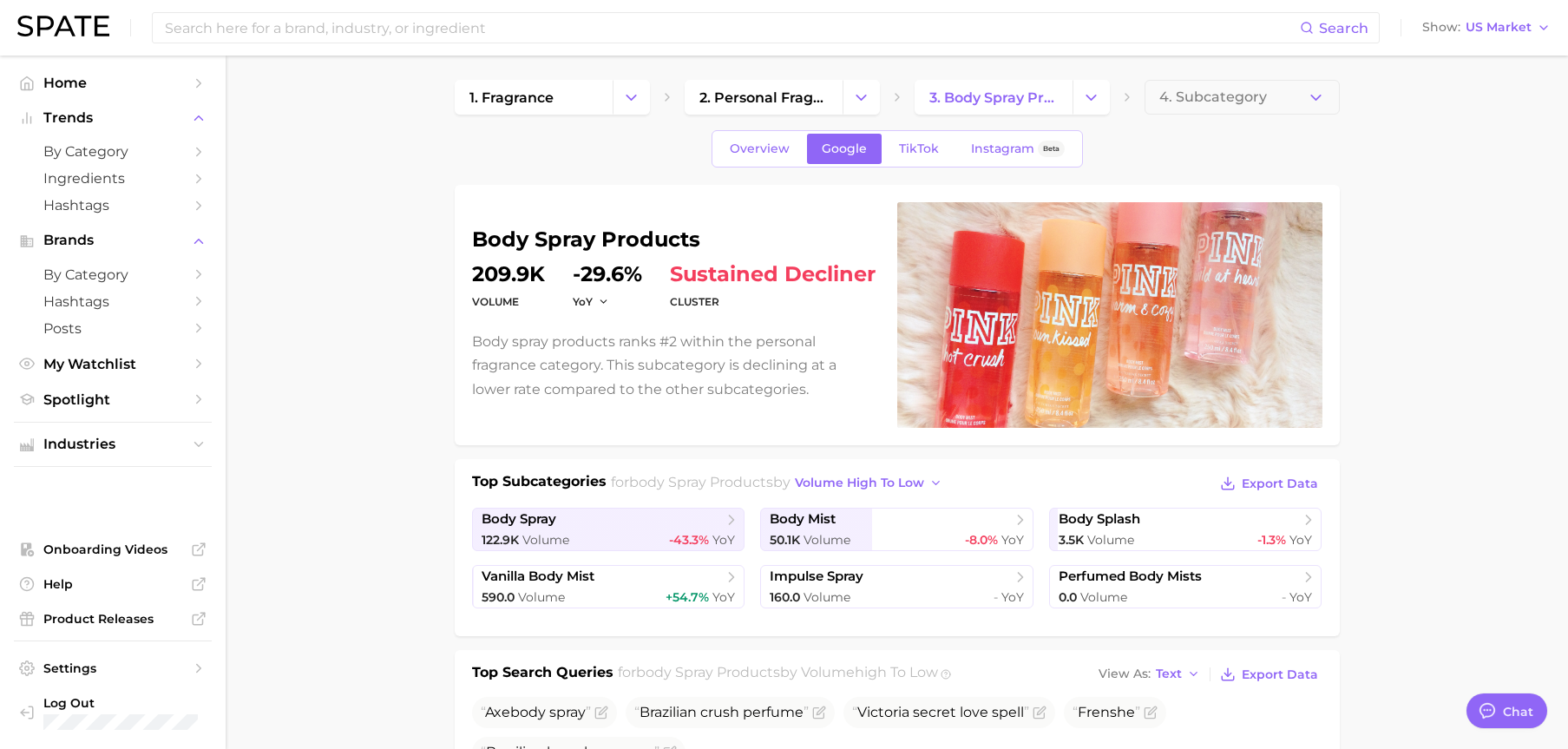
scroll to position [0, 0]
